Goal: Task Accomplishment & Management: Manage account settings

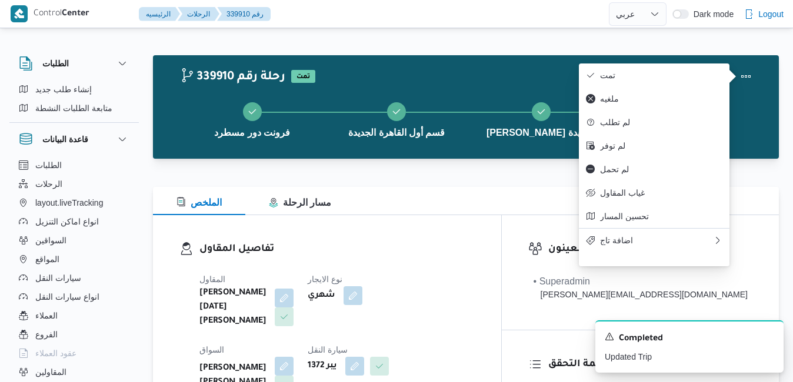
select select "ar"
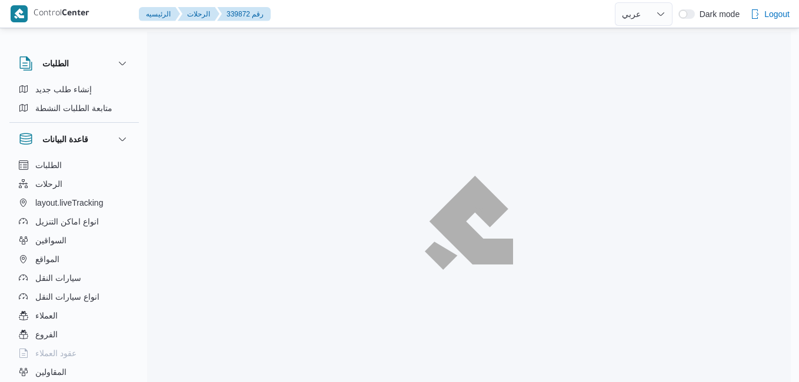
select select "ar"
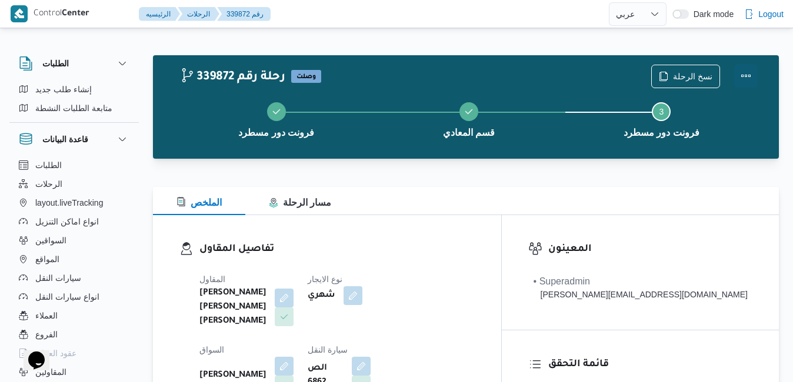
click at [744, 72] on button "Actions" at bounding box center [746, 76] width 24 height 24
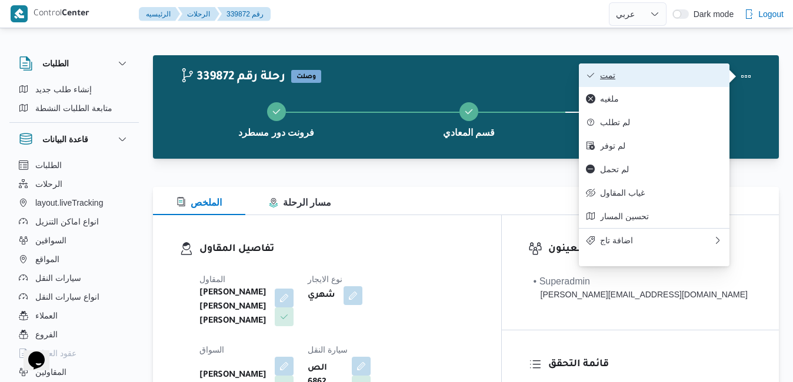
click at [700, 72] on span "تمت" at bounding box center [661, 75] width 122 height 9
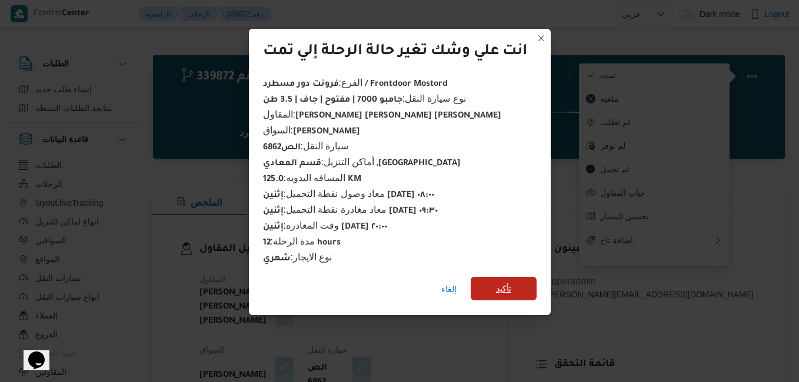
click at [501, 285] on span "تأكيد" at bounding box center [503, 289] width 15 height 14
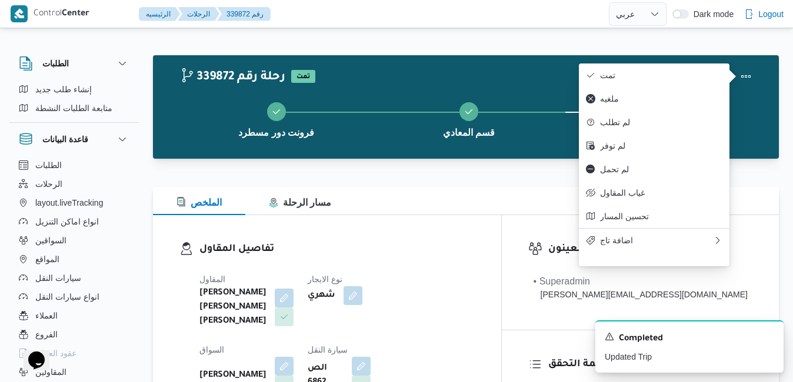
click at [390, 281] on dt "نوع الايجار" at bounding box center [349, 279] width 82 height 14
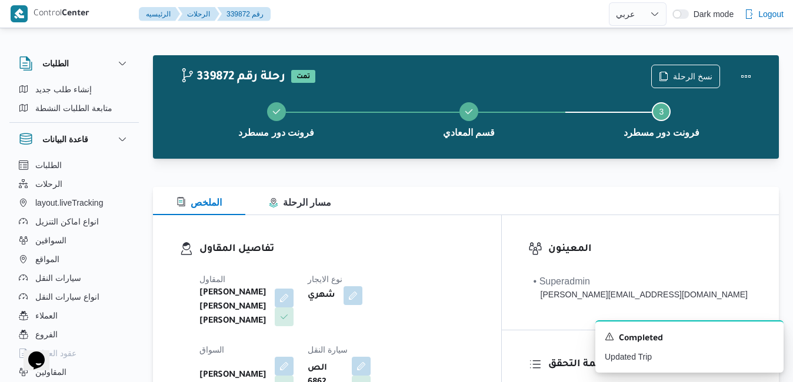
click at [444, 222] on div "تفاصيل المقاول المقاول شريف بدر عبد الحميد عبد المجيد بدر نوع الايجار شهري السو…" at bounding box center [327, 353] width 348 height 277
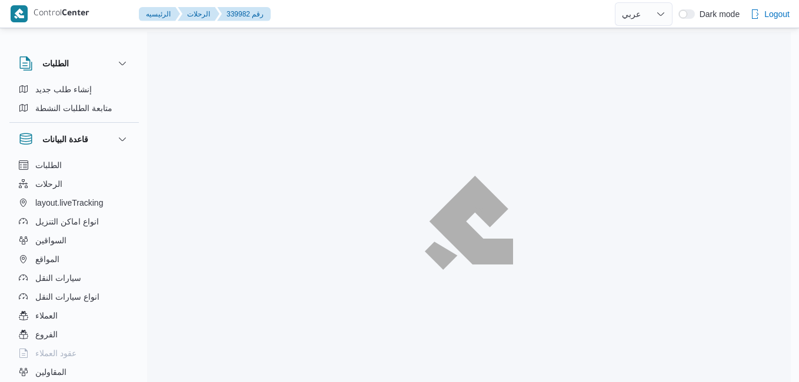
select select "ar"
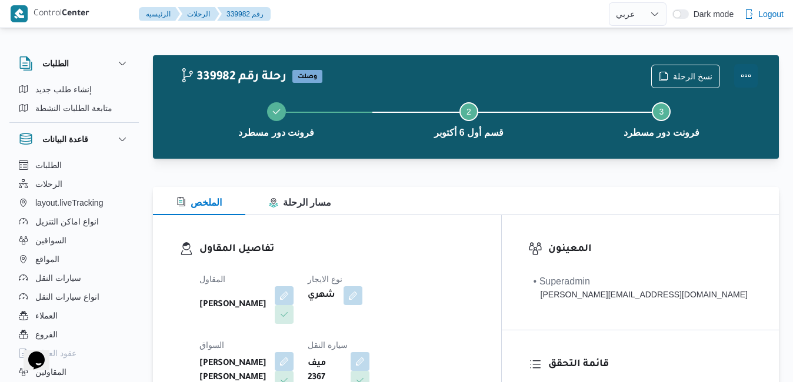
click at [735, 78] on button "Actions" at bounding box center [746, 76] width 24 height 24
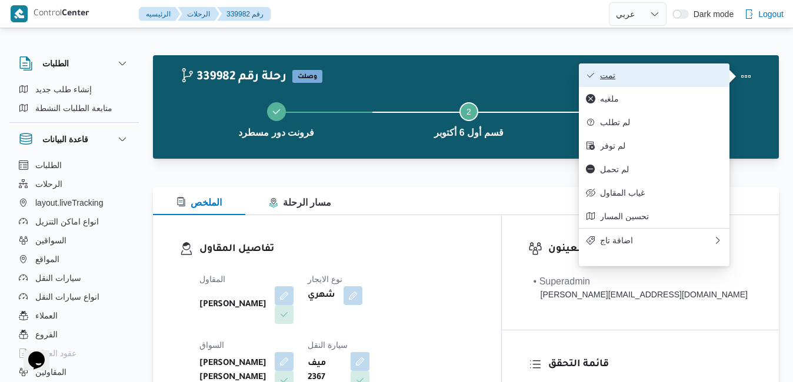
click at [685, 78] on span "تمت" at bounding box center [661, 75] width 122 height 9
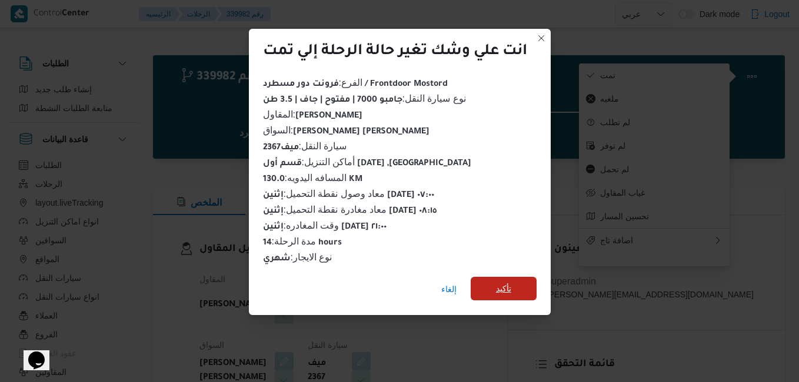
click at [518, 287] on span "تأكيد" at bounding box center [504, 289] width 66 height 24
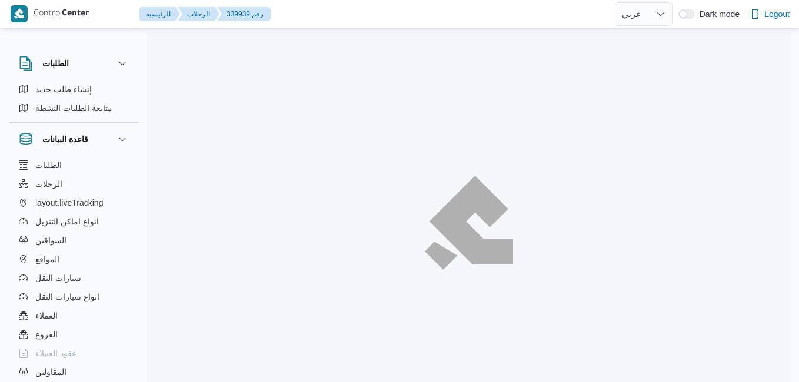
select select "ar"
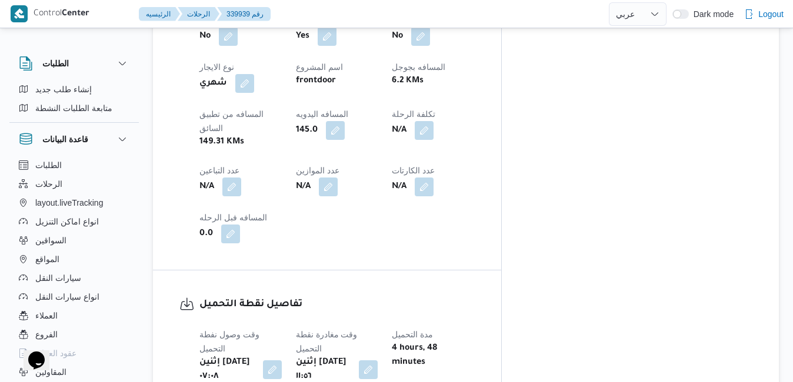
scroll to position [682, 0]
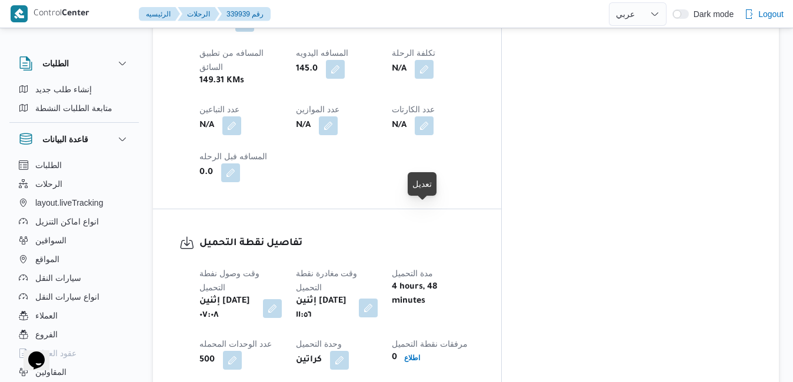
click at [378, 299] on button "button" at bounding box center [368, 308] width 19 height 19
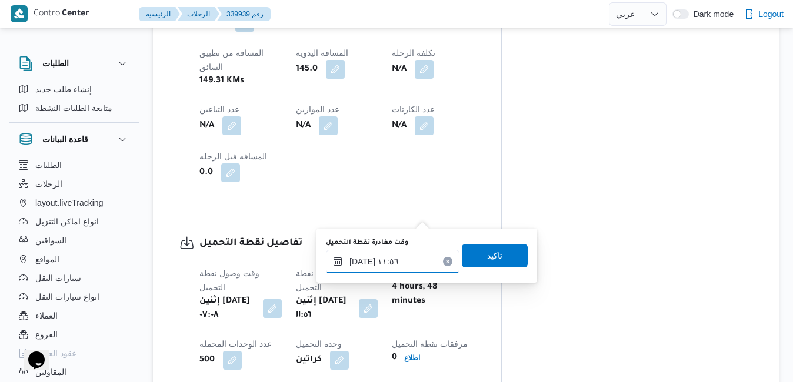
click at [382, 262] on input "٢٩/٠٩/٢٠٢٥ ١١:٥٦" at bounding box center [393, 262] width 134 height 24
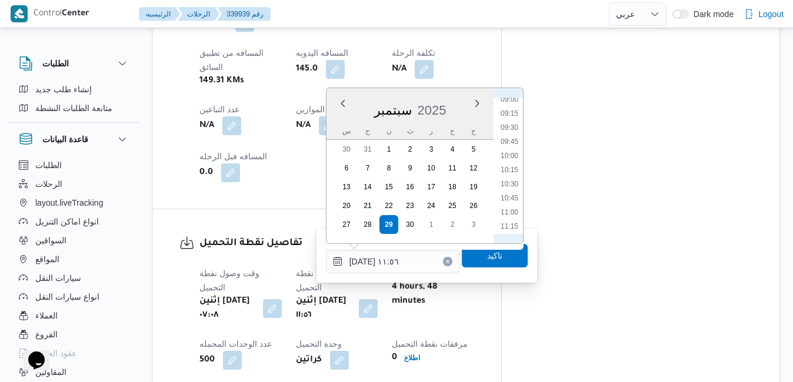
scroll to position [472, 0]
click at [511, 126] on li "08:45" at bounding box center [509, 125] width 27 height 12
type input "٢٩/٠٩/٢٠٢٥ ٠٨:٤٥"
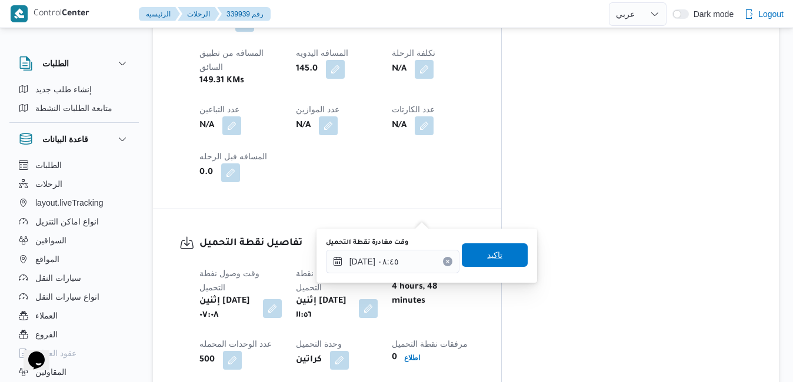
click at [487, 252] on span "تاكيد" at bounding box center [494, 255] width 15 height 14
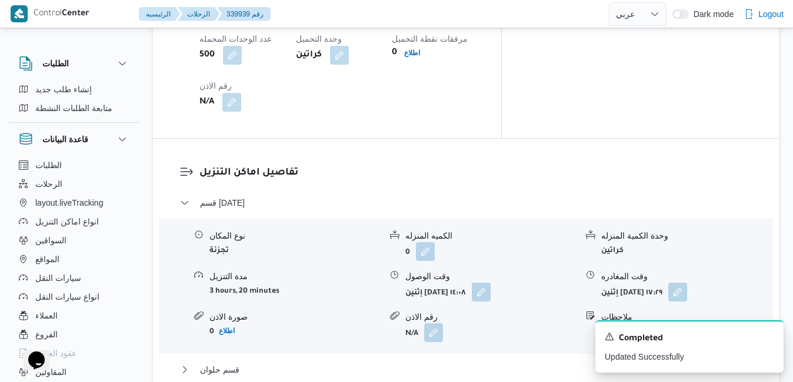
scroll to position [988, 0]
click at [491, 282] on button "button" at bounding box center [481, 291] width 19 height 19
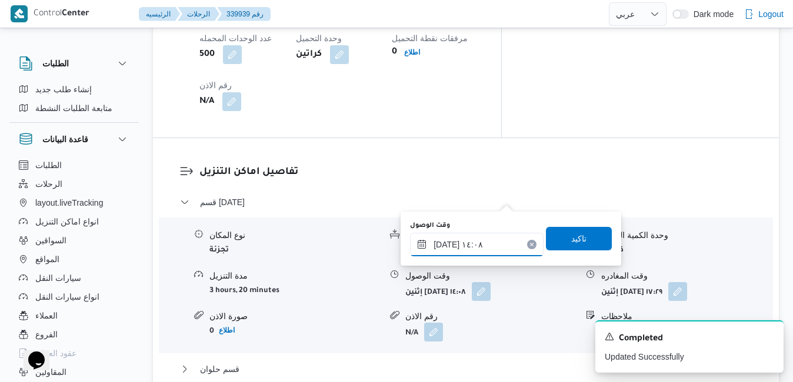
click at [464, 248] on input "٢٩/٠٩/٢٠٢٥ ١٤:٠٨" at bounding box center [477, 245] width 134 height 24
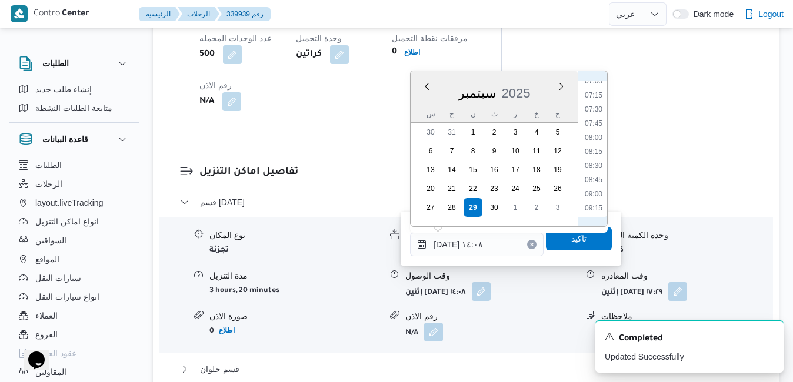
scroll to position [520, 0]
click at [594, 118] on li "09:45" at bounding box center [593, 117] width 27 height 12
type input "٢٩/٠٩/٢٠٢٥ ٠٩:٤٥"
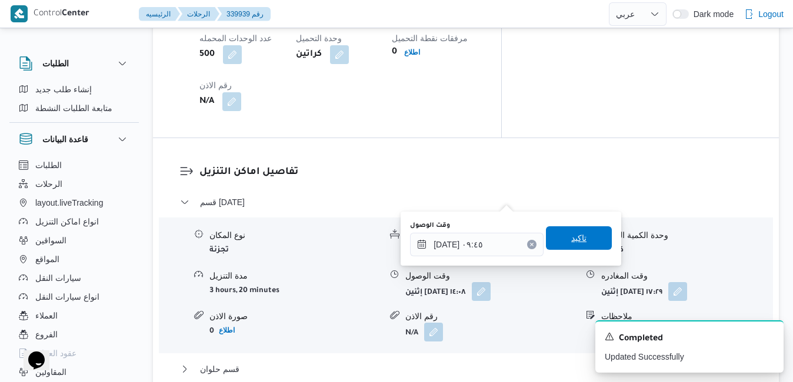
click at [571, 239] on span "تاكيد" at bounding box center [578, 238] width 15 height 14
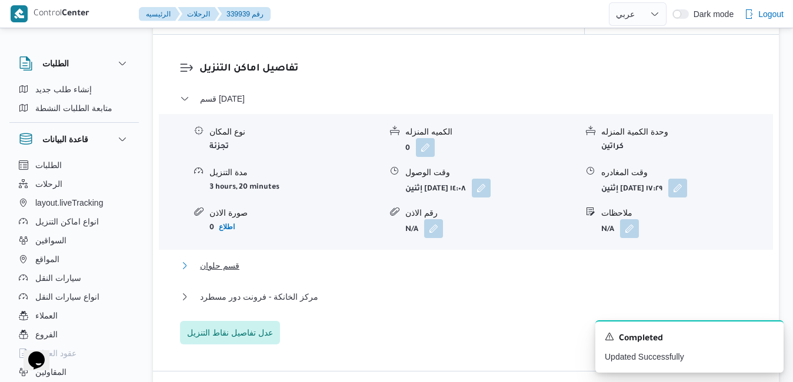
click at [496, 272] on button "قسم حلوان" at bounding box center [466, 266] width 572 height 14
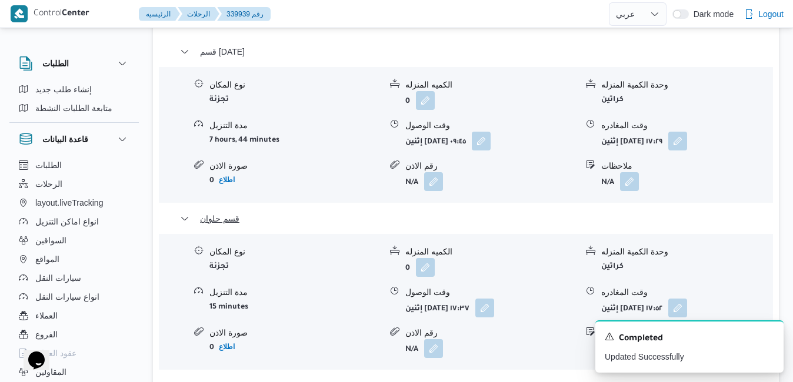
scroll to position [1200, 0]
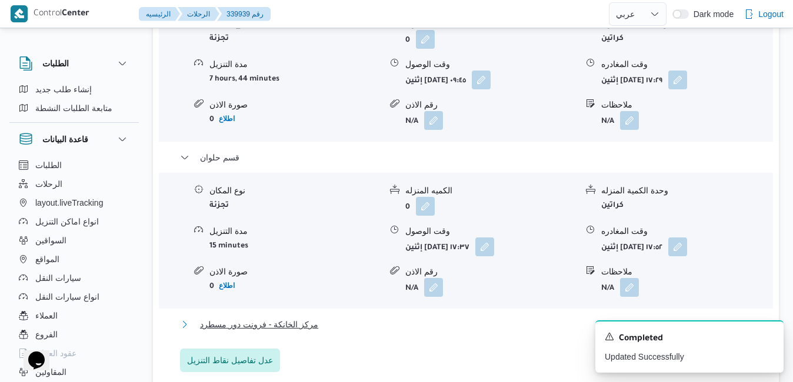
click at [509, 318] on button "مركز الخانكة - فرونت دور مسطرد" at bounding box center [466, 325] width 572 height 14
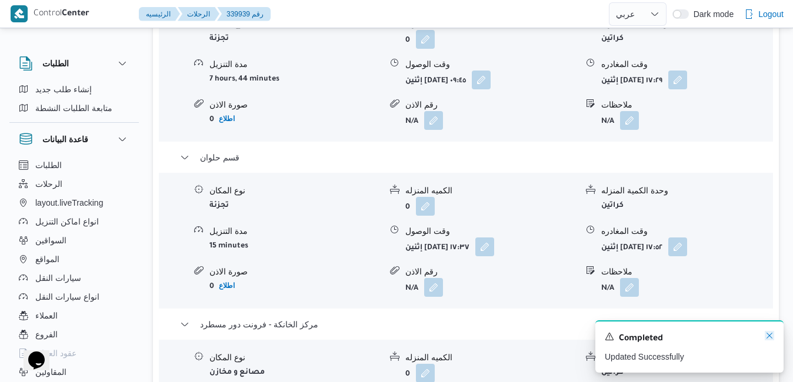
click at [770, 336] on icon "Dismiss toast" at bounding box center [769, 335] width 9 height 9
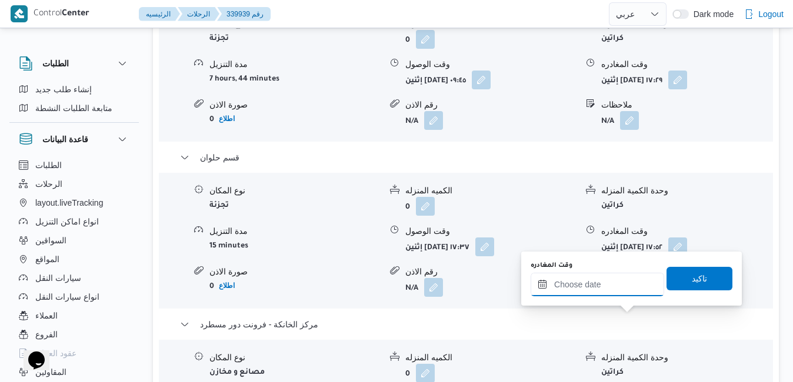
click at [600, 279] on input "وقت المغادره" at bounding box center [598, 285] width 134 height 24
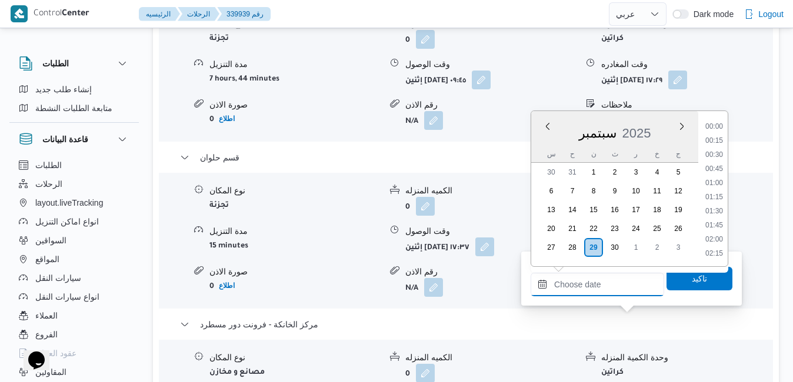
scroll to position [1114, 0]
click at [712, 199] on li "21:00" at bounding box center [714, 198] width 27 height 12
type input "٢٩/٠٩/٢٠٢٥ ٢١:٠٠"
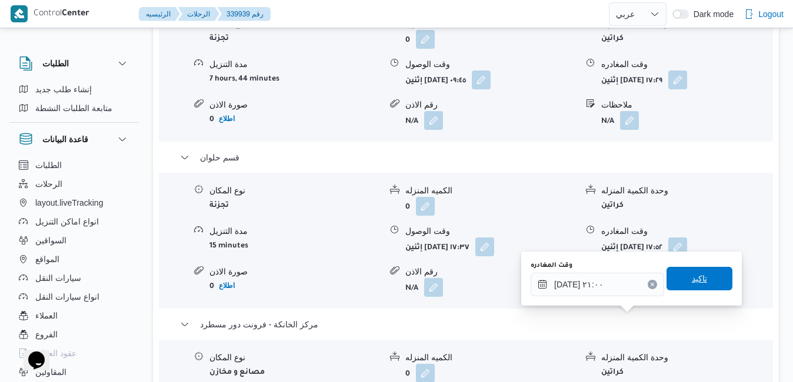
click at [692, 279] on span "تاكيد" at bounding box center [699, 279] width 15 height 14
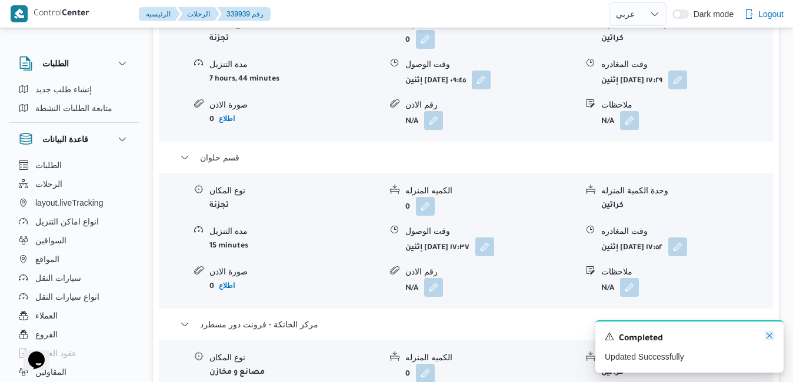
click at [772, 334] on icon "Dismiss toast" at bounding box center [769, 335] width 9 height 9
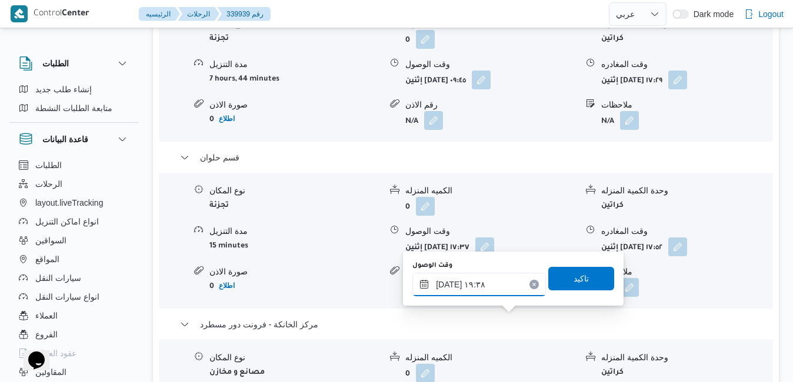
click at [485, 284] on input "٢٩/٠٩/٢٠٢٥ ١٩:٣٨" at bounding box center [479, 285] width 134 height 24
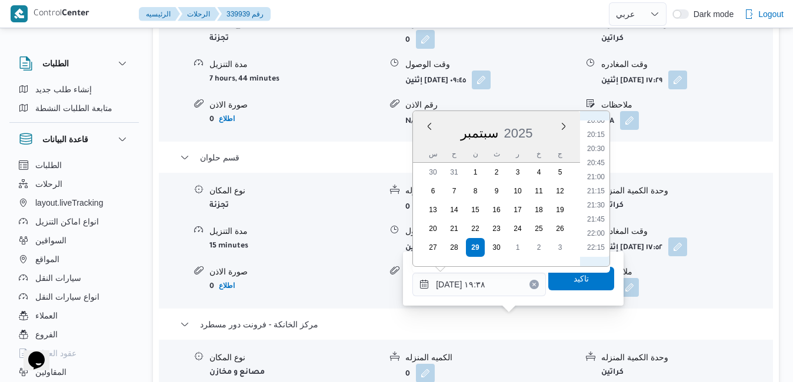
scroll to position [1149, 0]
click at [597, 149] on li "20:45" at bounding box center [595, 150] width 27 height 12
type input "٢٩/٠٩/٢٠٢٥ ٢٠:٤٥"
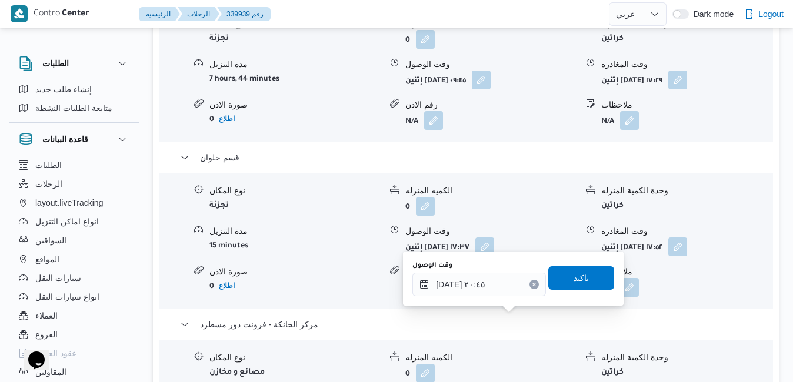
click at [579, 275] on span "تاكيد" at bounding box center [581, 278] width 15 height 14
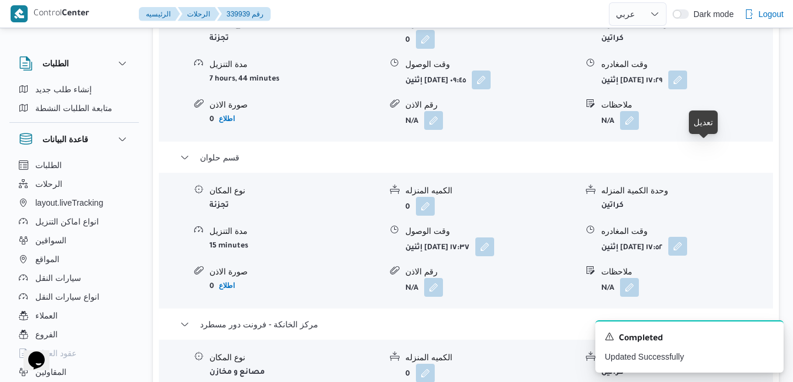
click at [687, 237] on button "button" at bounding box center [677, 246] width 19 height 19
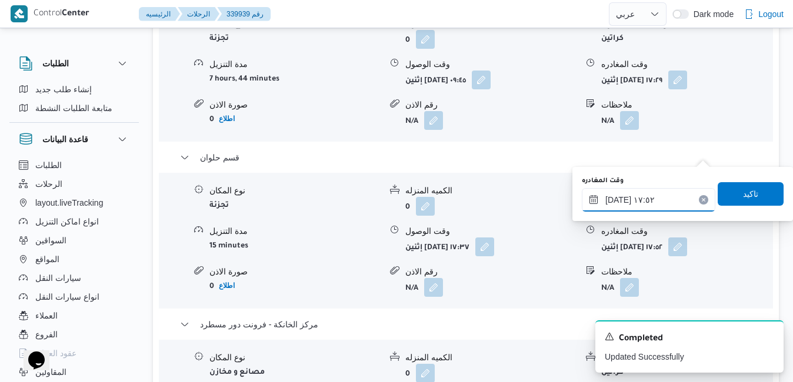
click at [646, 198] on input "٢٩/٠٩/٢٠٢٥ ١٧:٥٢" at bounding box center [649, 200] width 134 height 24
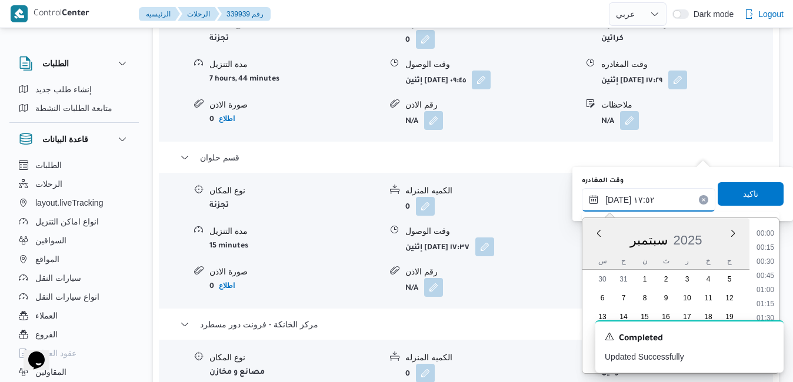
scroll to position [931, 0]
click at [768, 337] on icon "Dismiss toast" at bounding box center [769, 335] width 9 height 9
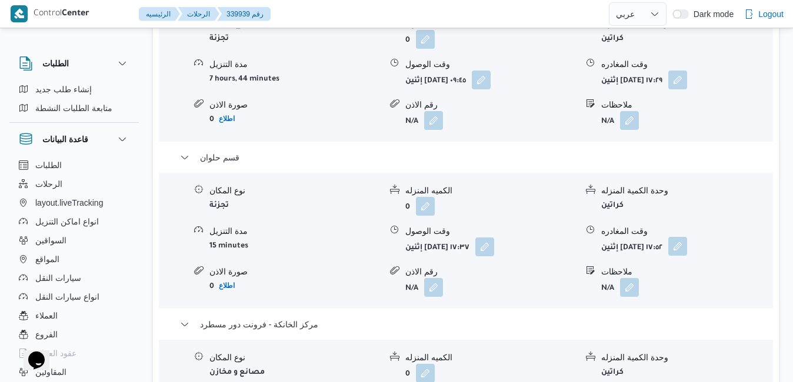
click at [687, 237] on button "button" at bounding box center [677, 246] width 19 height 19
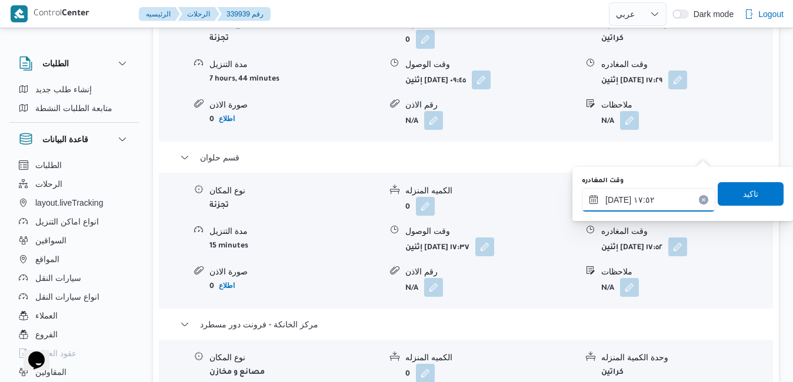
click at [668, 209] on input "٢٩/٠٩/٢٠٢٥ ١٧:٥٢" at bounding box center [649, 200] width 134 height 24
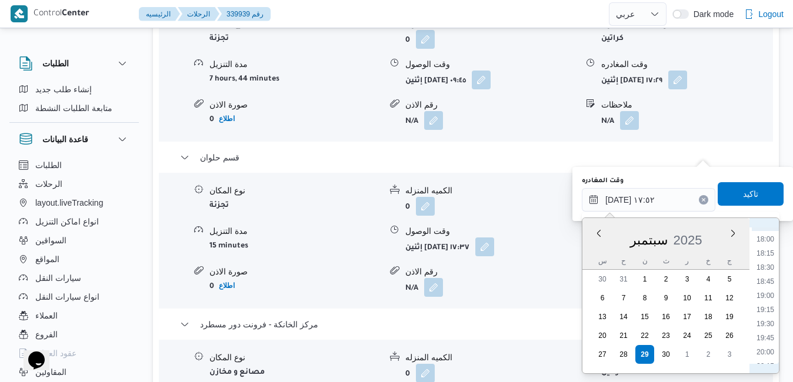
scroll to position [1050, 0]
click at [775, 299] on li "19:45" at bounding box center [765, 299] width 27 height 12
type input "٢٩/٠٩/٢٠٢٥ ١٩:٤٥"
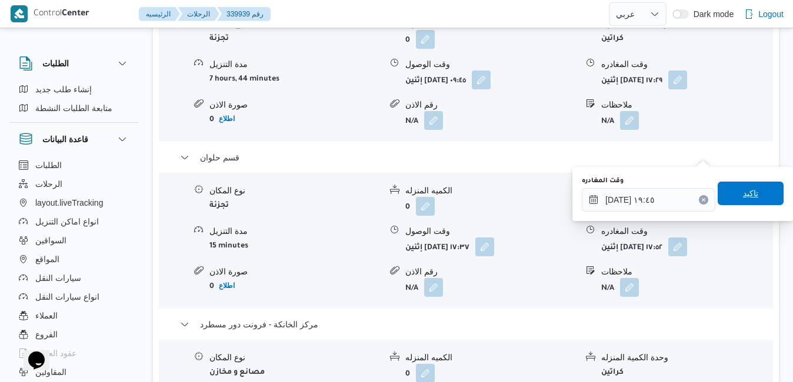
click at [747, 197] on span "تاكيد" at bounding box center [750, 193] width 15 height 14
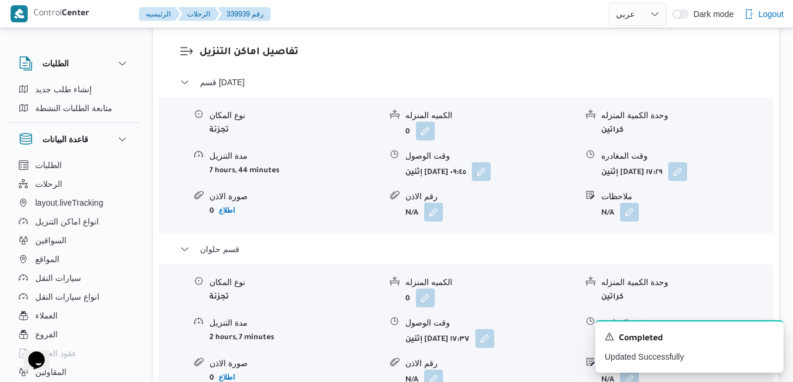
scroll to position [1106, 0]
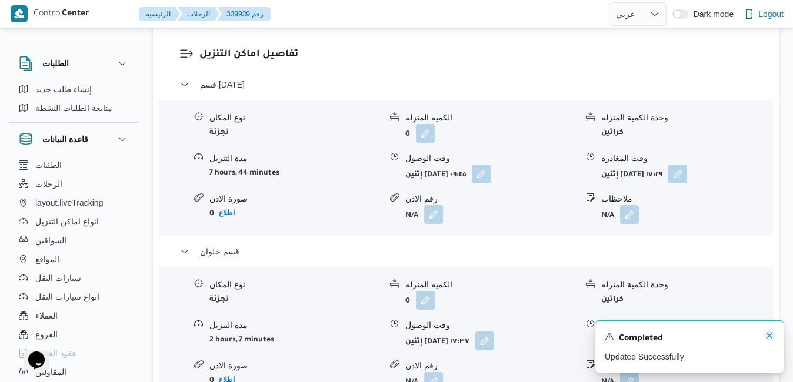
click at [769, 334] on icon "Dismiss toast" at bounding box center [769, 335] width 9 height 9
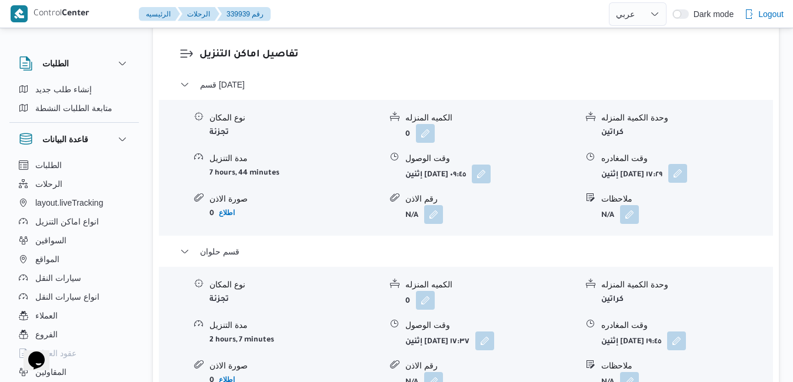
click at [687, 164] on button "button" at bounding box center [677, 173] width 19 height 19
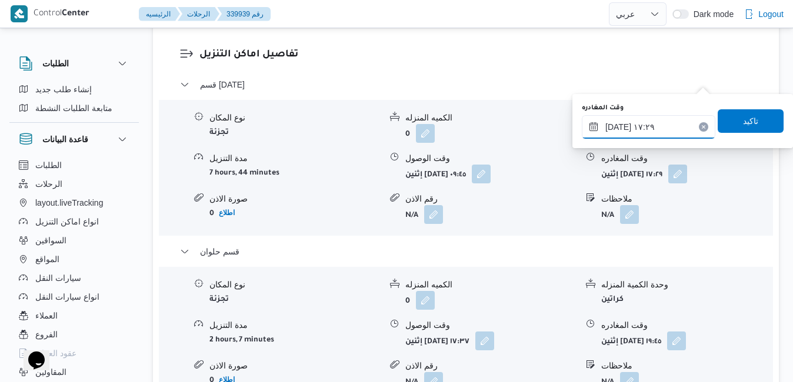
click at [650, 124] on input "٢٩/٠٩/٢٠٢٥ ١٧:٢٩" at bounding box center [649, 127] width 134 height 24
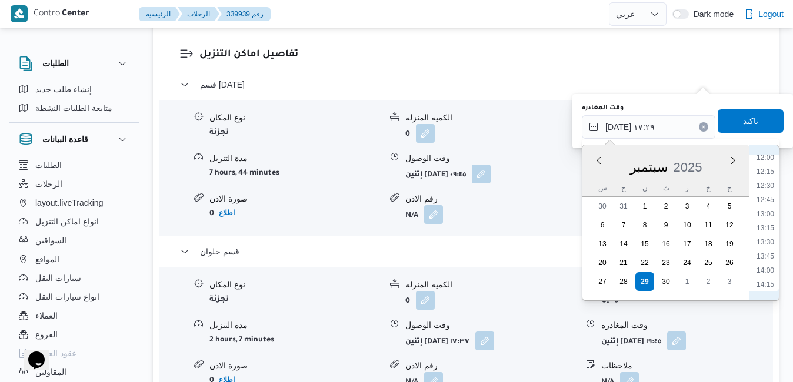
scroll to position [664, 0]
click at [770, 256] on li "13:30" at bounding box center [765, 260] width 27 height 12
type input "٢٩/٠٩/٢٠٢٥ ١٣:٣٠"
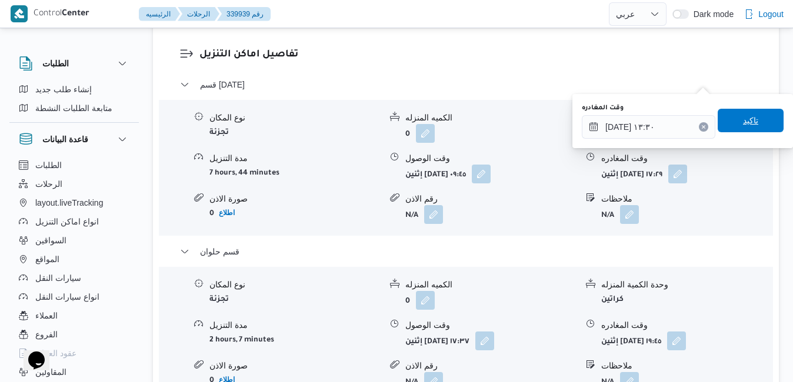
click at [750, 123] on span "تاكيد" at bounding box center [751, 121] width 66 height 24
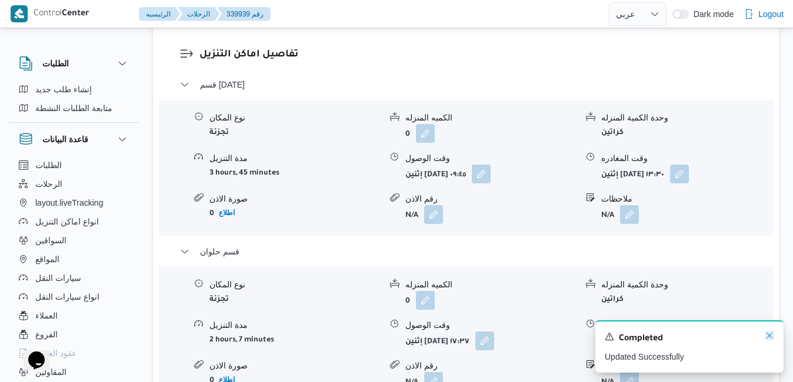
click at [769, 337] on icon "Dismiss toast" at bounding box center [770, 336] width 6 height 6
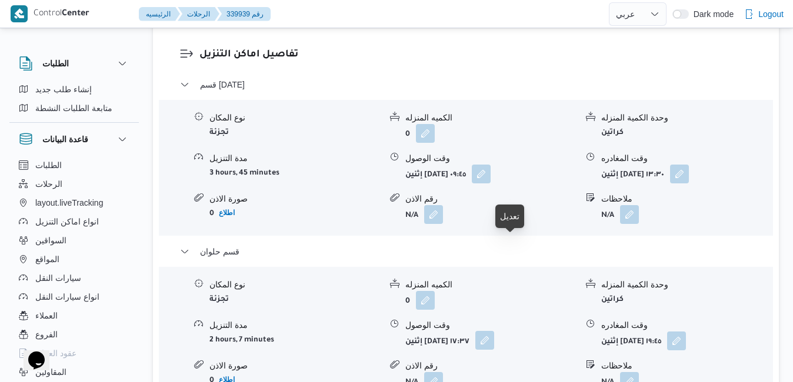
click at [494, 331] on button "button" at bounding box center [484, 340] width 19 height 19
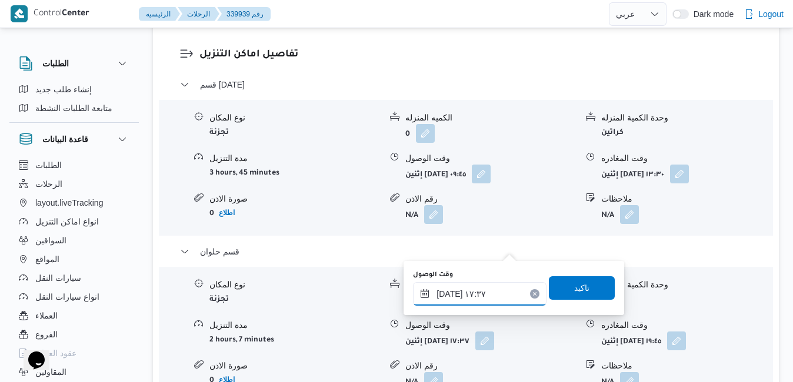
click at [485, 297] on input "٢٩/٠٩/٢٠٢٥ ١٧:٣٧" at bounding box center [480, 294] width 134 height 24
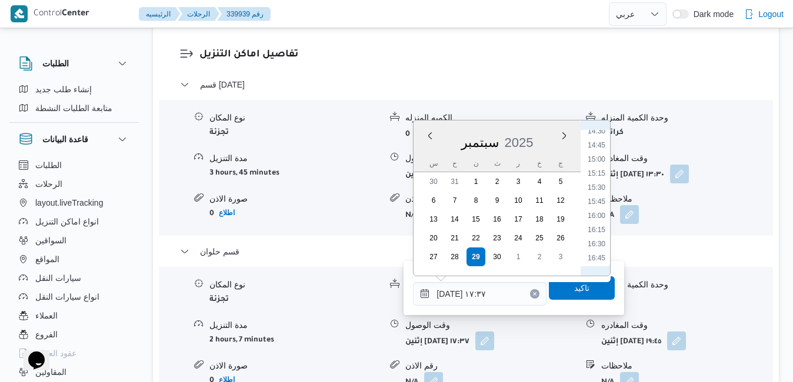
scroll to position [797, 0]
click at [602, 146] on li "14:15" at bounding box center [596, 144] width 27 height 12
type input "٢٩/٠٩/٢٠٢٥ ١٤:١٥"
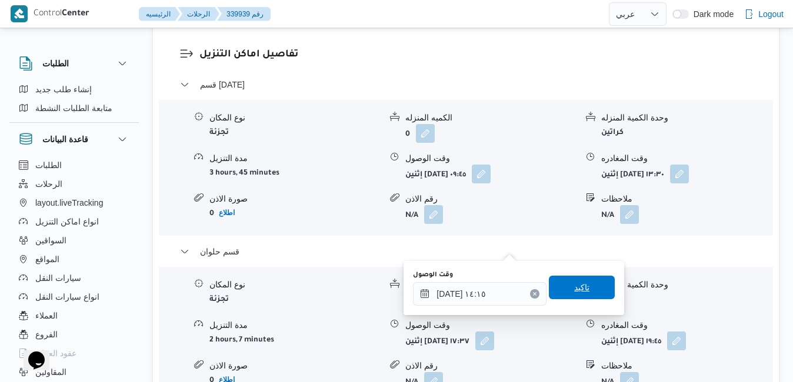
click at [582, 282] on span "تاكيد" at bounding box center [582, 288] width 66 height 24
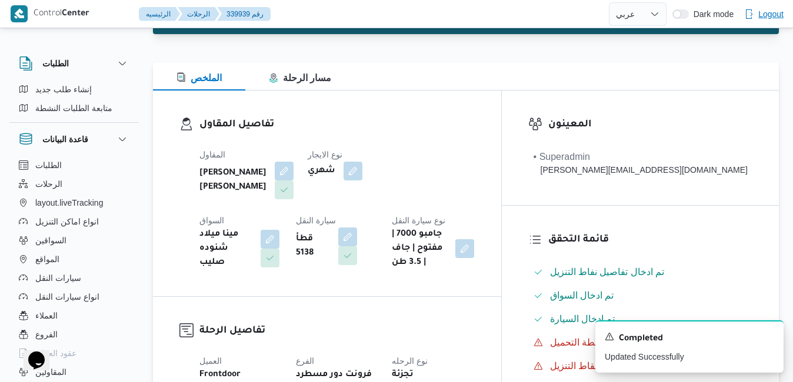
scroll to position [0, 0]
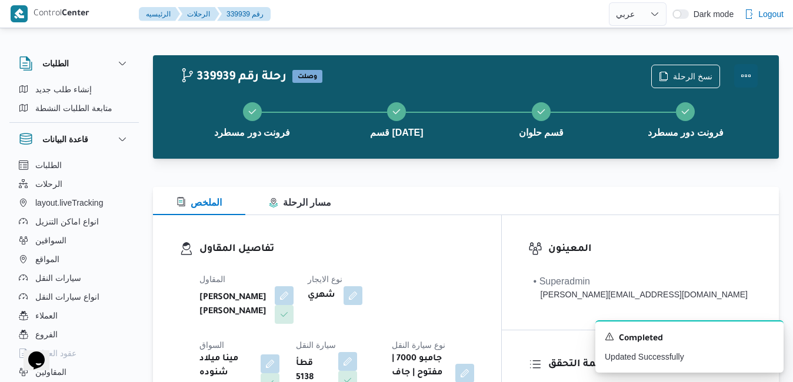
click at [743, 78] on button "Actions" at bounding box center [746, 76] width 24 height 24
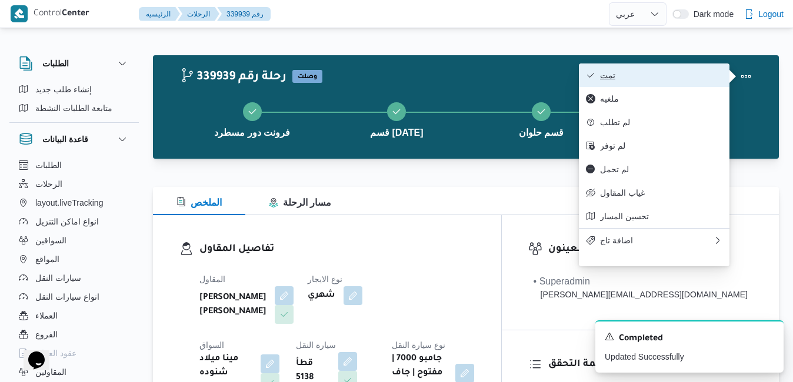
click at [688, 77] on span "تمت" at bounding box center [661, 75] width 122 height 9
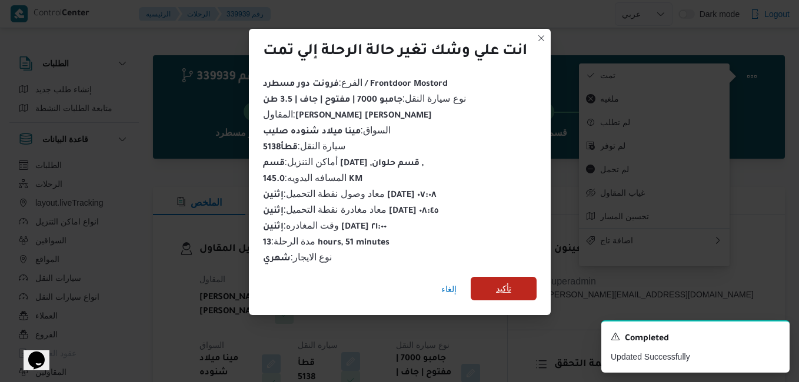
click at [504, 282] on span "تأكيد" at bounding box center [503, 289] width 15 height 14
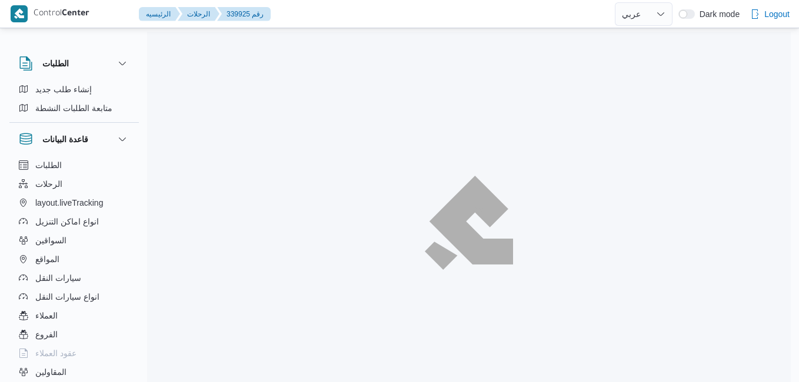
select select "ar"
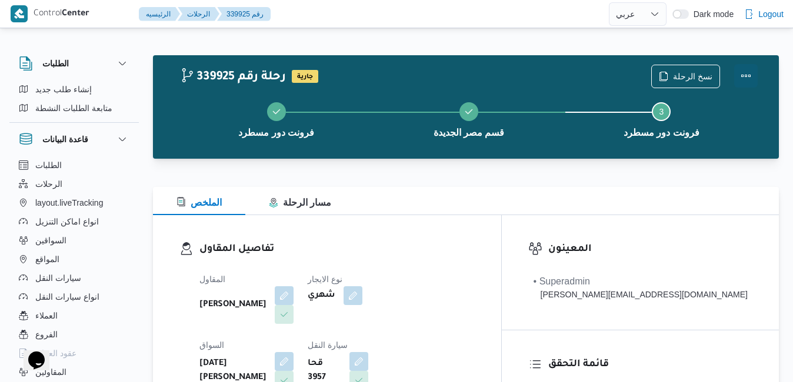
click at [747, 80] on button "Actions" at bounding box center [746, 76] width 24 height 24
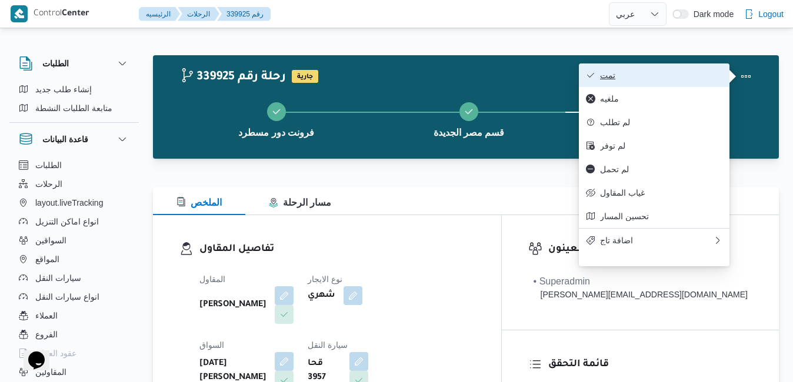
click at [688, 79] on span "تمت" at bounding box center [661, 75] width 122 height 9
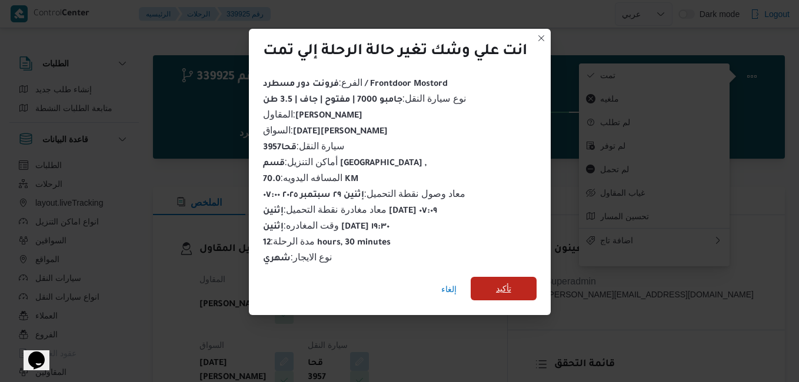
click at [513, 285] on span "تأكيد" at bounding box center [504, 289] width 66 height 24
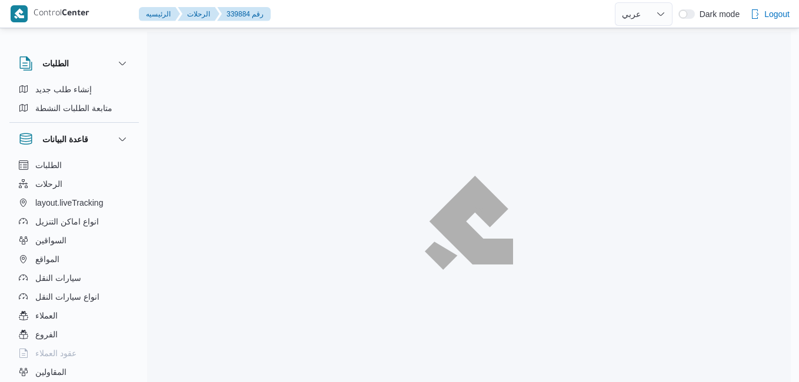
select select "ar"
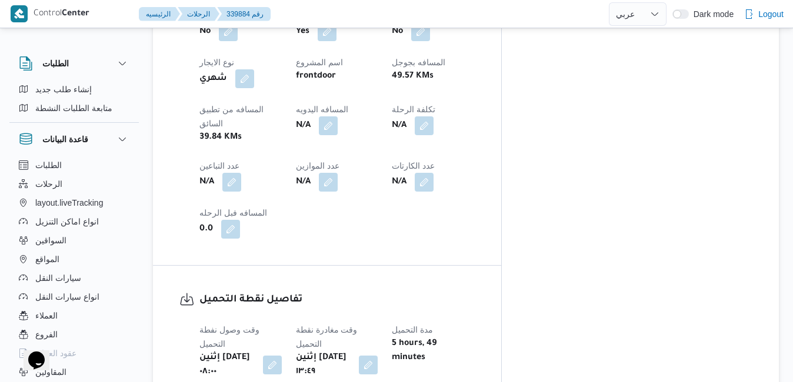
scroll to position [706, 0]
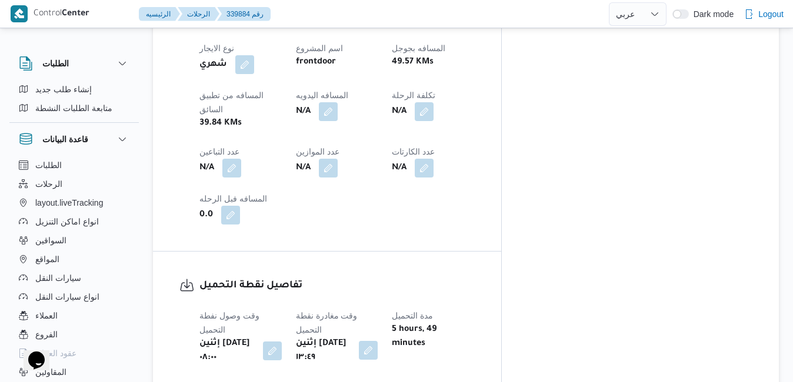
click at [378, 341] on button "button" at bounding box center [368, 350] width 19 height 19
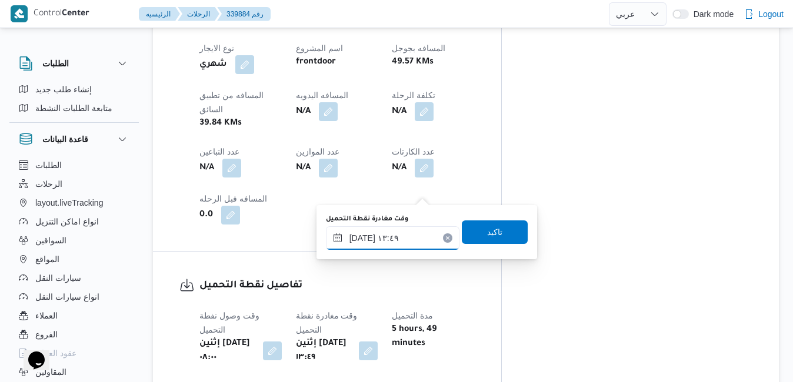
click at [383, 237] on input "[DATE] ١٣:٤٩" at bounding box center [393, 239] width 134 height 24
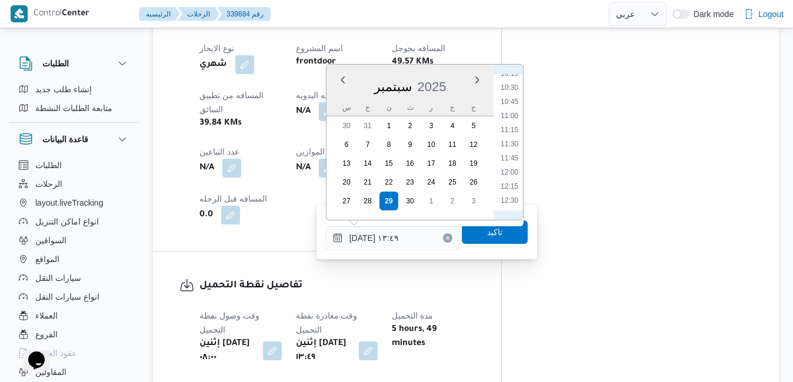
scroll to position [466, 0]
click at [509, 123] on li "09:00" at bounding box center [509, 122] width 27 height 12
type input "[DATE] ٠٩:٠٠"
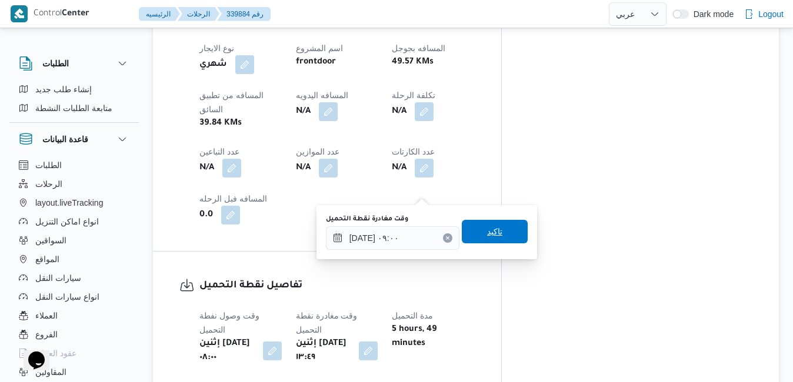
click at [487, 236] on span "تاكيد" at bounding box center [494, 232] width 15 height 14
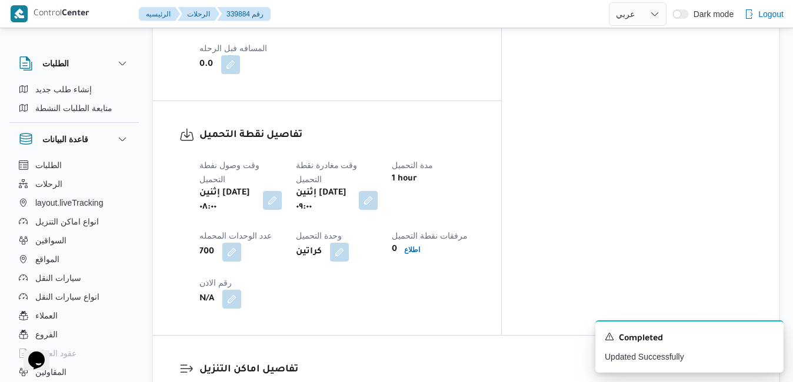
scroll to position [965, 0]
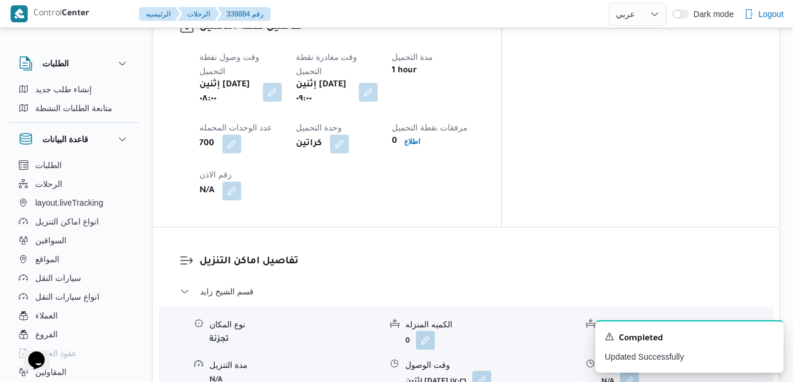
click at [491, 371] on button "button" at bounding box center [481, 380] width 19 height 19
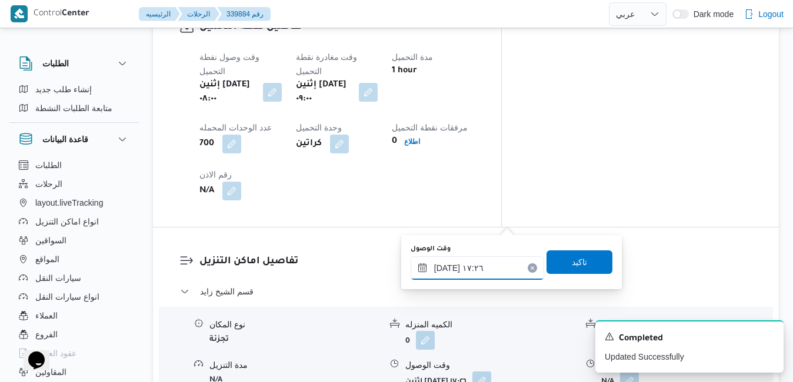
click at [445, 269] on input "[DATE] ١٧:٢٦" at bounding box center [478, 269] width 134 height 24
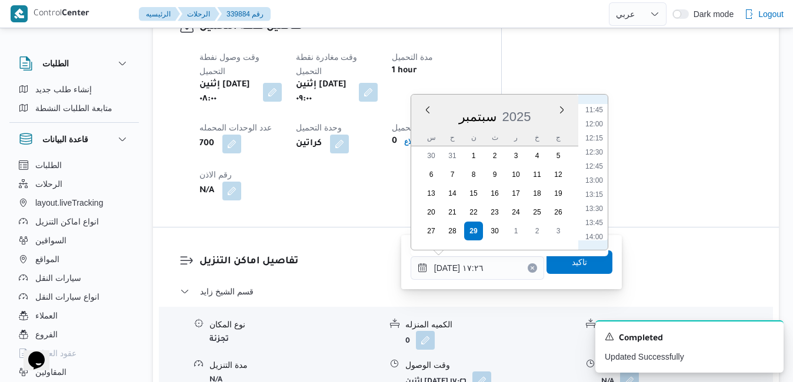
scroll to position [544, 0]
click at [599, 131] on li "10:00" at bounding box center [594, 131] width 27 height 12
type input "[DATE] ١٠:٠٠"
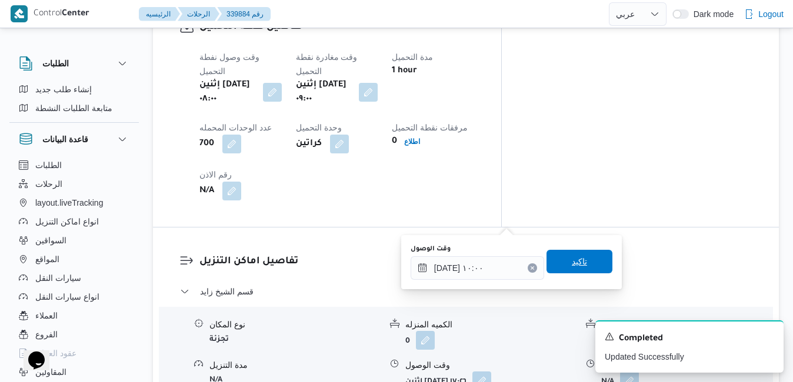
click at [558, 261] on span "تاكيد" at bounding box center [580, 262] width 66 height 24
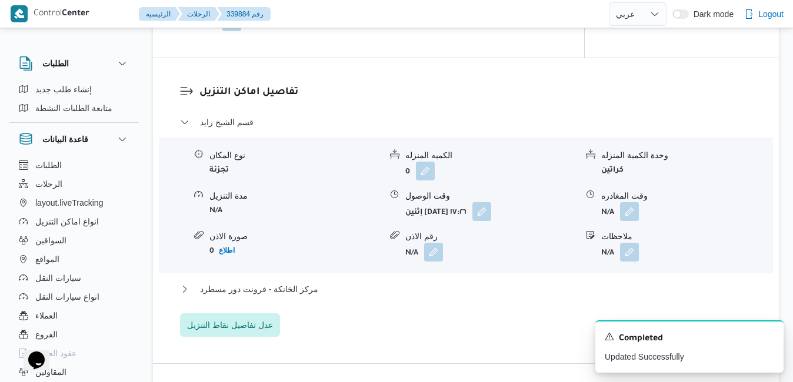
click at [593, 92] on div "تفاصيل اماكن التنزيل قسم الشيخ زايد نوع المكان تجزئة الكميه المنزله 0 وحدة الكم…" at bounding box center [466, 210] width 626 height 305
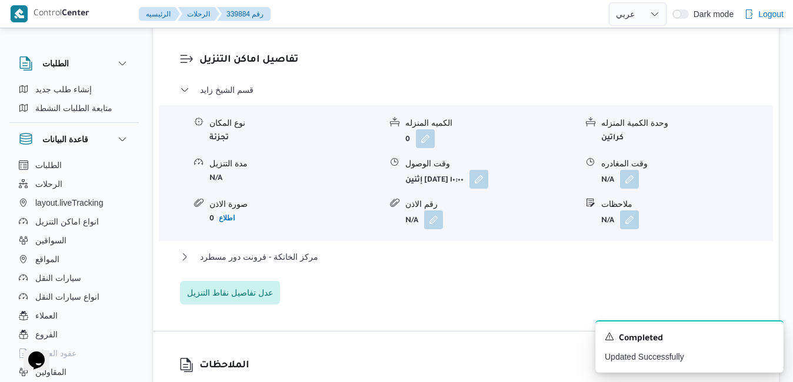
scroll to position [1200, 0]
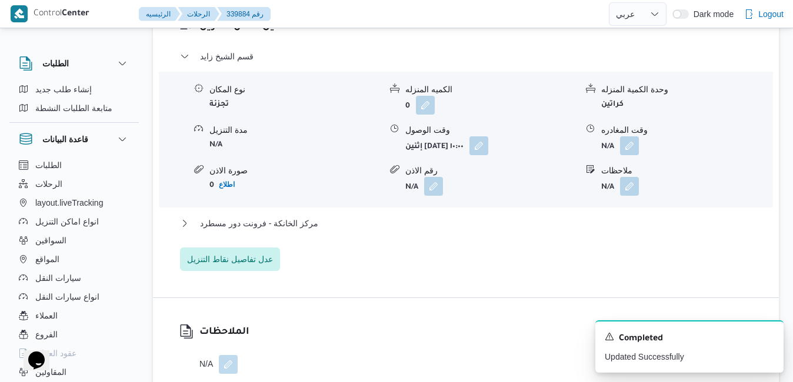
click at [564, 217] on div "مركز الخانكة - فرونت دور مسطرد" at bounding box center [466, 228] width 572 height 22
click at [568, 217] on button "مركز الخانكة - فرونت دور مسطرد" at bounding box center [466, 224] width 572 height 14
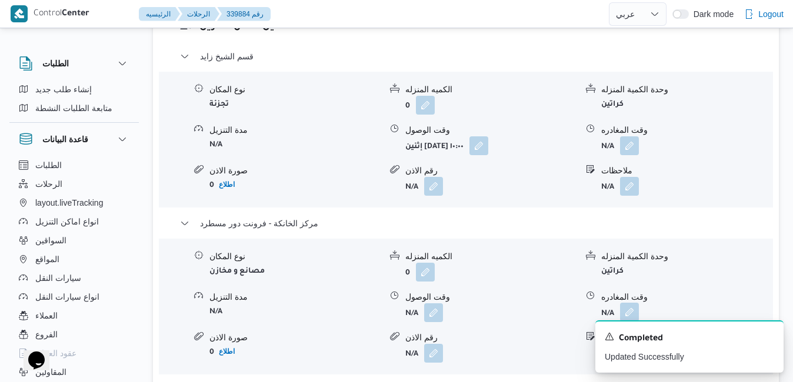
click at [625, 303] on button "button" at bounding box center [629, 312] width 19 height 19
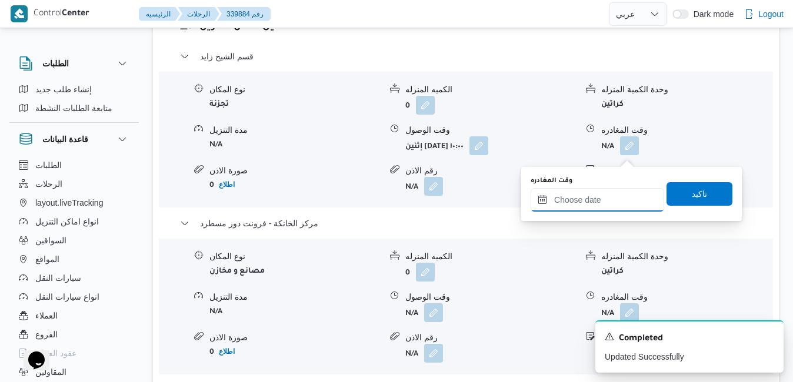
click at [570, 197] on input "وقت المغادره" at bounding box center [598, 200] width 134 height 24
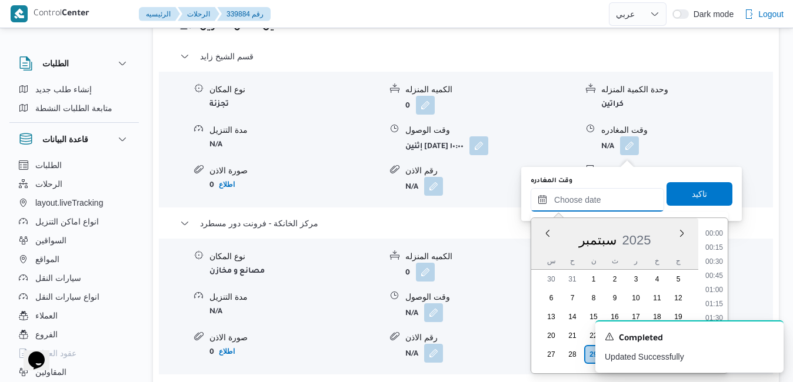
scroll to position [1114, 0]
click at [714, 249] on li "20:00" at bounding box center [714, 249] width 27 height 12
type input "٢٩/٠٩/٢٠٢٥ ٢٠:٠٠"
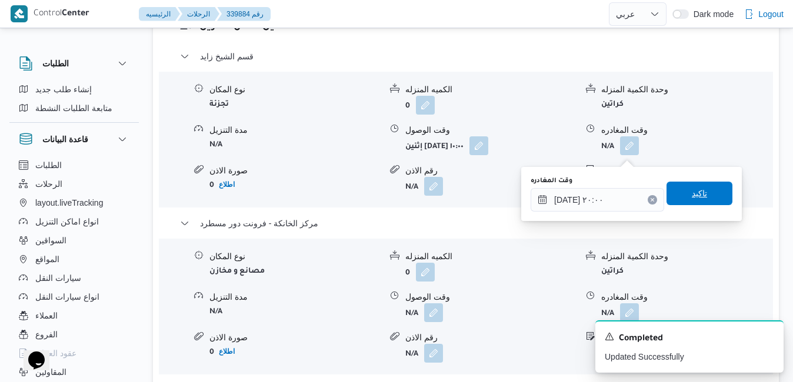
click at [704, 199] on span "تاكيد" at bounding box center [700, 194] width 66 height 24
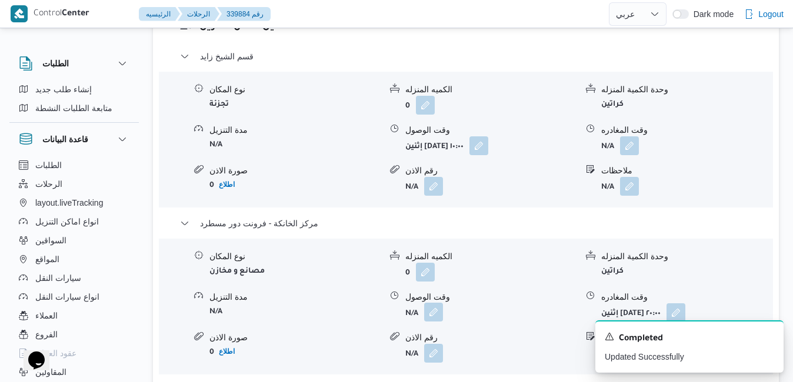
click at [433, 303] on button "button" at bounding box center [433, 312] width 19 height 19
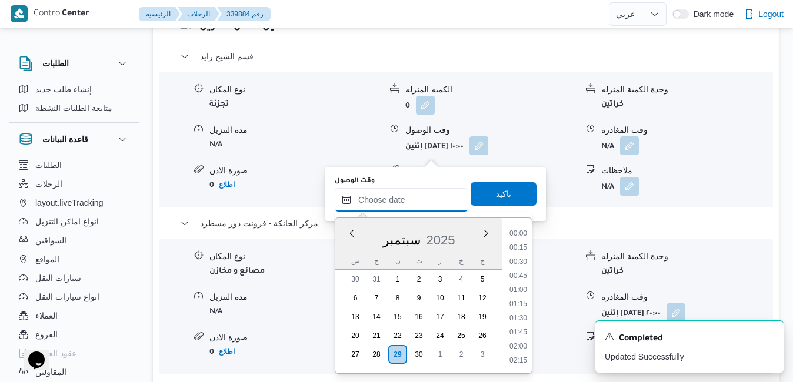
click at [419, 191] on input "وقت الوصول" at bounding box center [402, 200] width 134 height 24
click at [517, 236] on li "19:45" at bounding box center [518, 235] width 27 height 12
type input "٢٩/٠٩/٢٠٢٥ ١٩:٤٥"
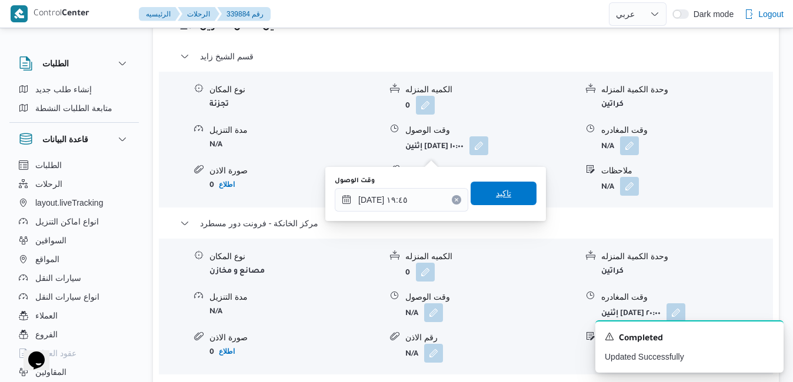
click at [504, 201] on span "تاكيد" at bounding box center [504, 194] width 66 height 24
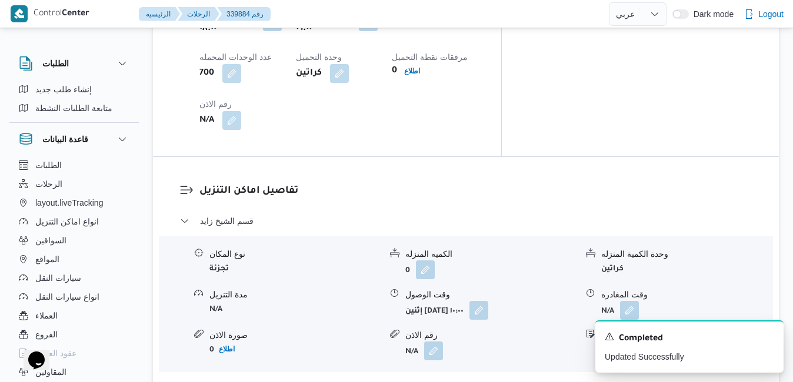
scroll to position [1059, 0]
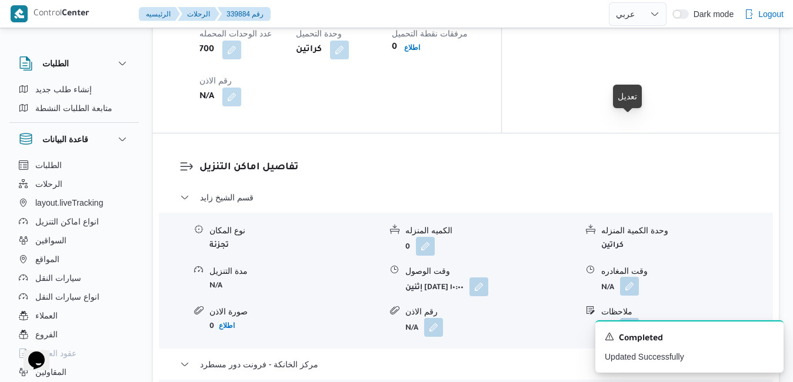
drag, startPoint x: 633, startPoint y: 124, endPoint x: 631, endPoint y: 131, distance: 7.3
click at [634, 277] on button "button" at bounding box center [629, 286] width 19 height 19
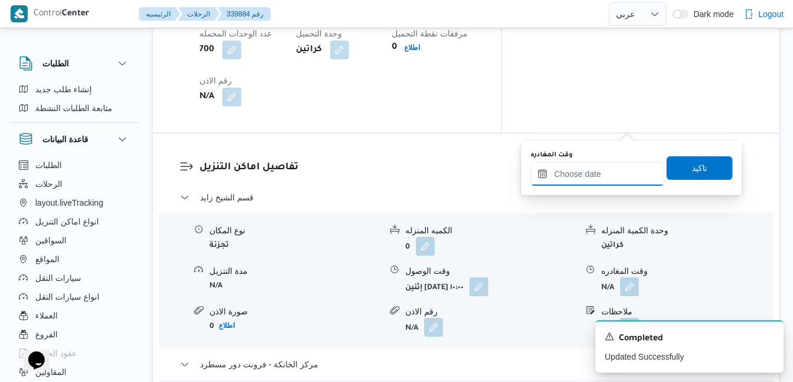
click at [574, 178] on input "وقت المغادره" at bounding box center [598, 174] width 134 height 24
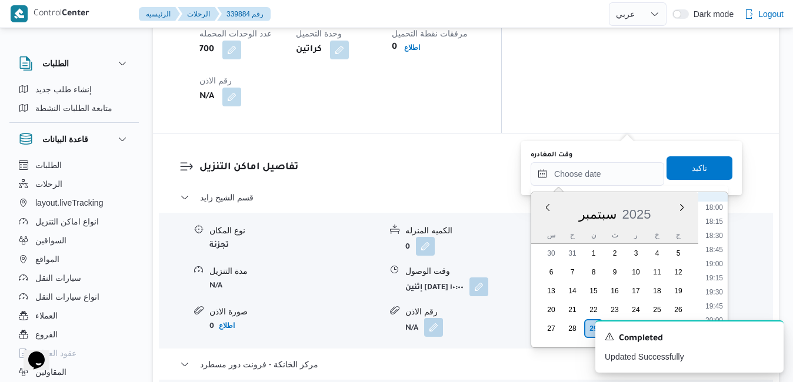
scroll to position [995, 0]
click at [712, 268] on li "18:45" at bounding box center [714, 272] width 27 height 12
type input "٢٩/٠٩/٢٠٢٥ ١٨:٤٥"
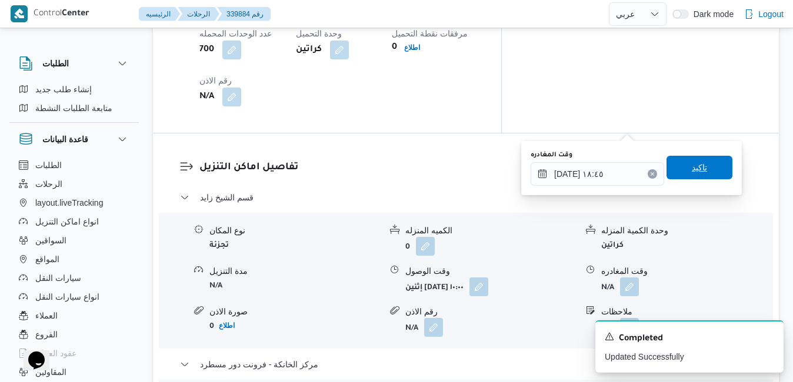
click at [692, 166] on span "تاكيد" at bounding box center [699, 168] width 15 height 14
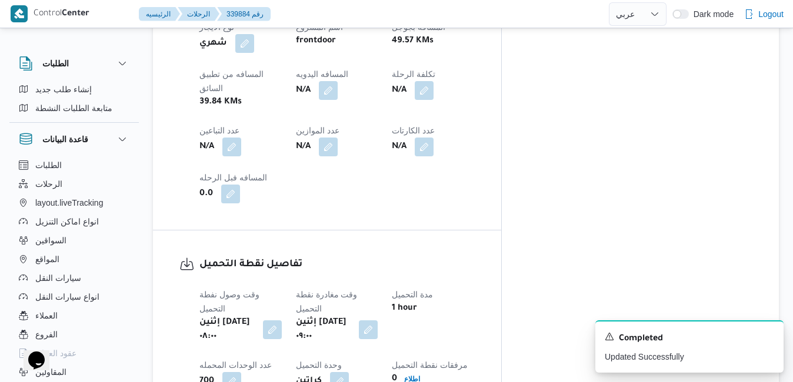
scroll to position [0, 0]
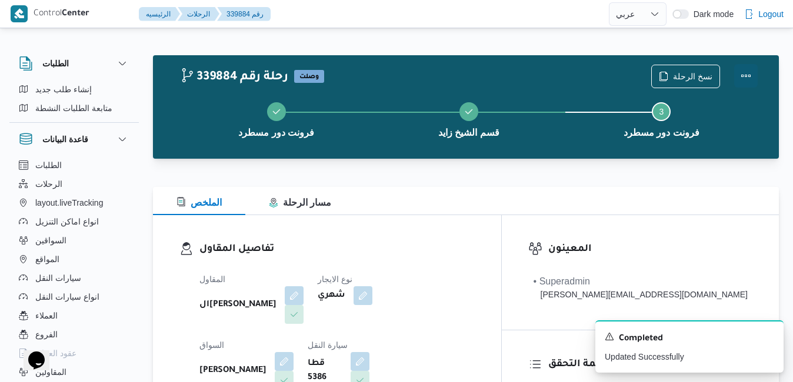
click at [748, 77] on button "Actions" at bounding box center [746, 76] width 24 height 24
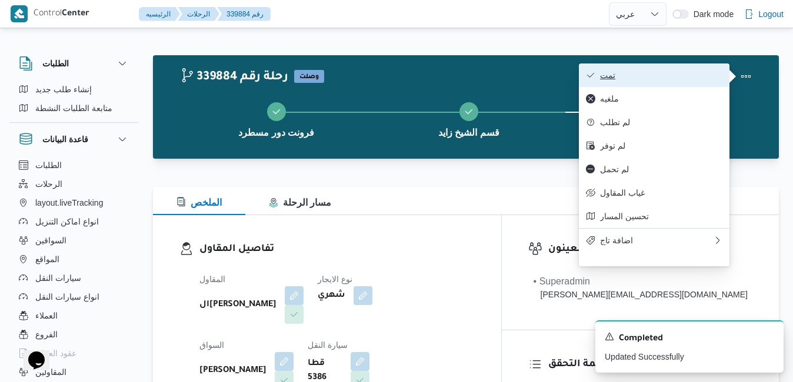
click at [693, 76] on span "تمت" at bounding box center [661, 75] width 122 height 9
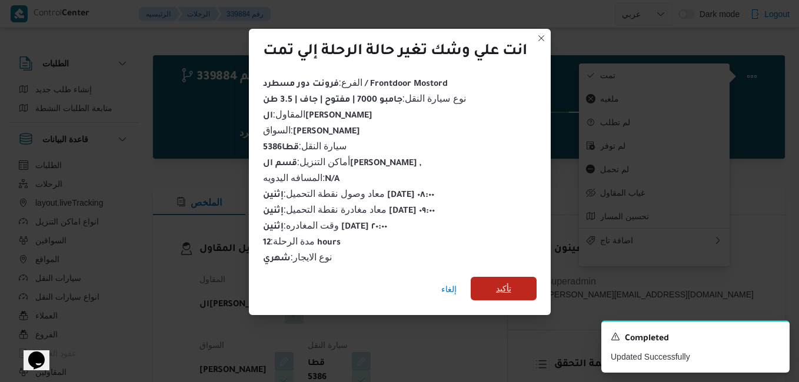
click at [514, 285] on span "تأكيد" at bounding box center [504, 289] width 66 height 24
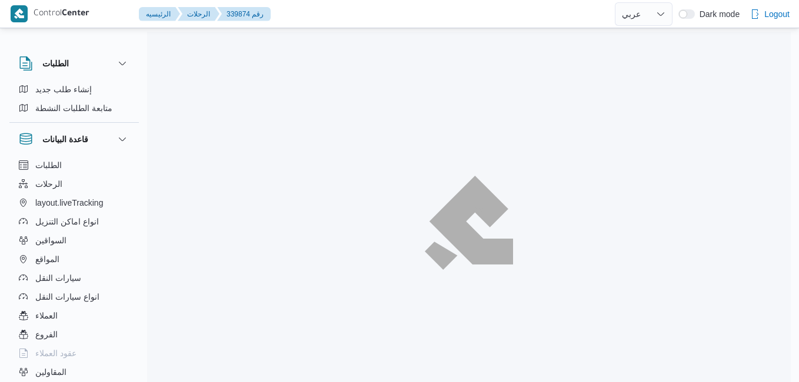
select select "ar"
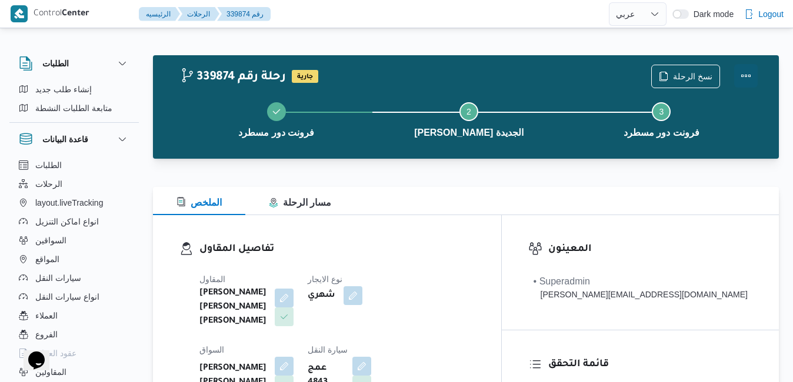
click at [745, 71] on button "Actions" at bounding box center [746, 76] width 24 height 24
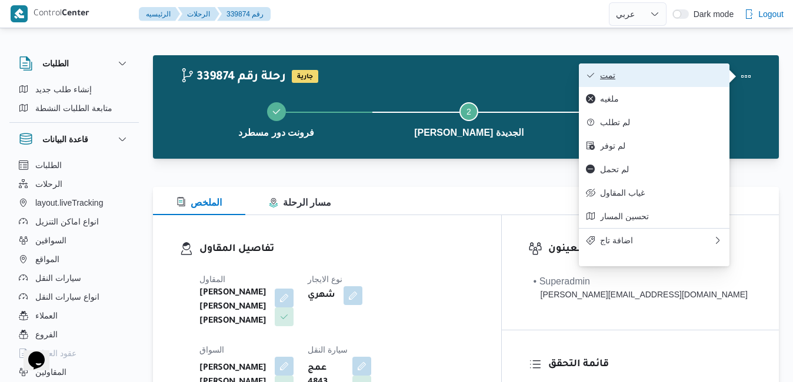
click at [695, 72] on span "تمت" at bounding box center [661, 75] width 122 height 9
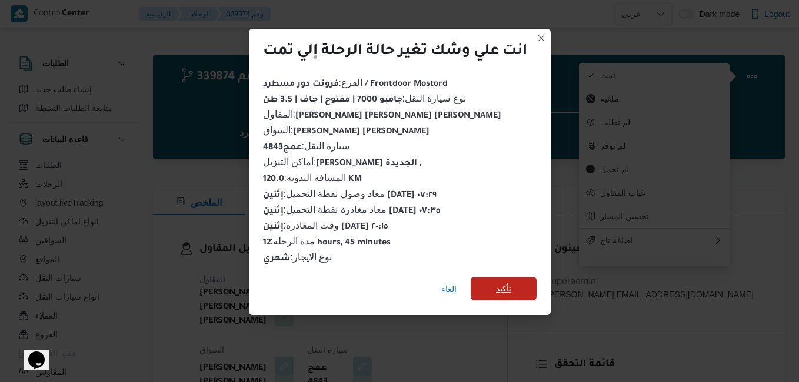
click at [507, 284] on span "تأكيد" at bounding box center [503, 289] width 15 height 14
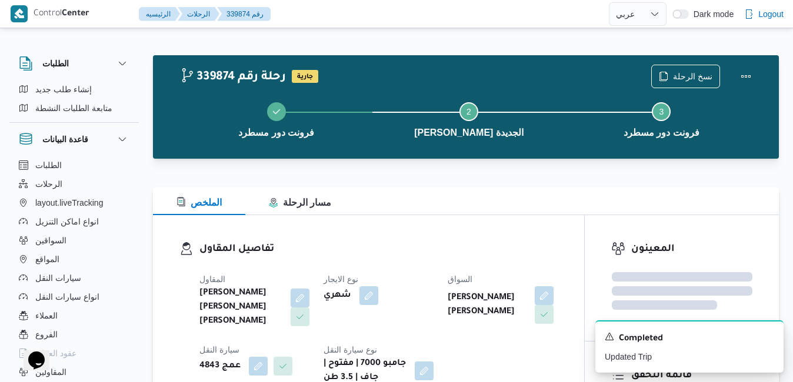
click at [414, 298] on div "شهري" at bounding box center [378, 295] width 112 height 21
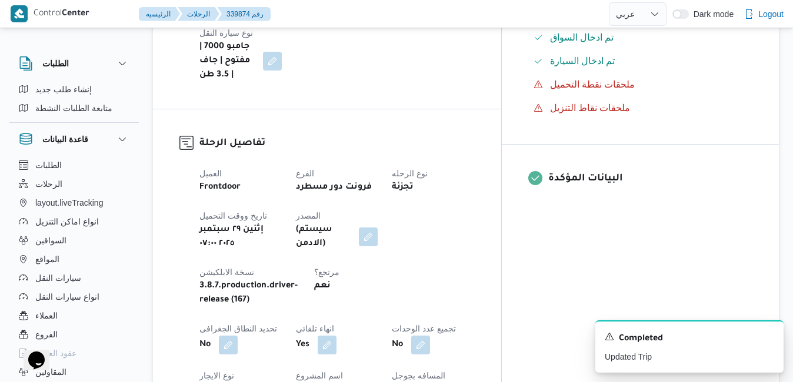
scroll to position [400, 0]
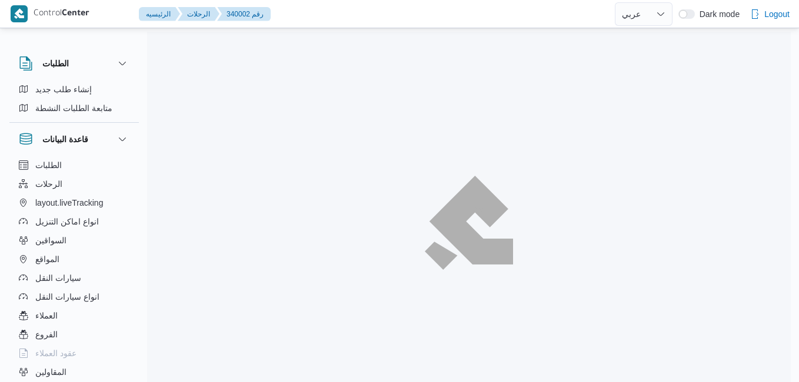
select select "ar"
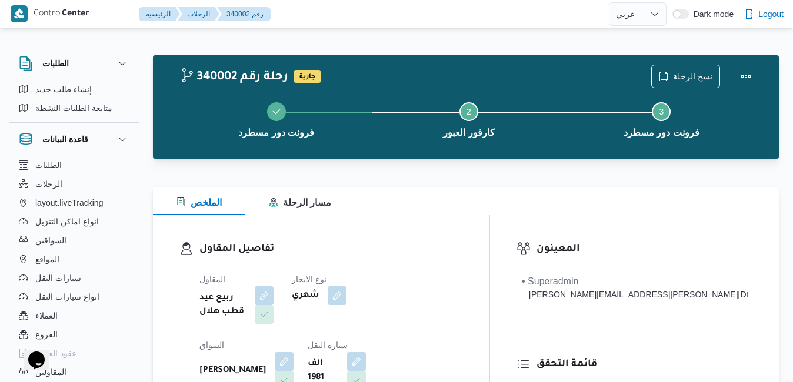
click at [452, 190] on div "الملخص مسار الرحلة" at bounding box center [466, 201] width 626 height 28
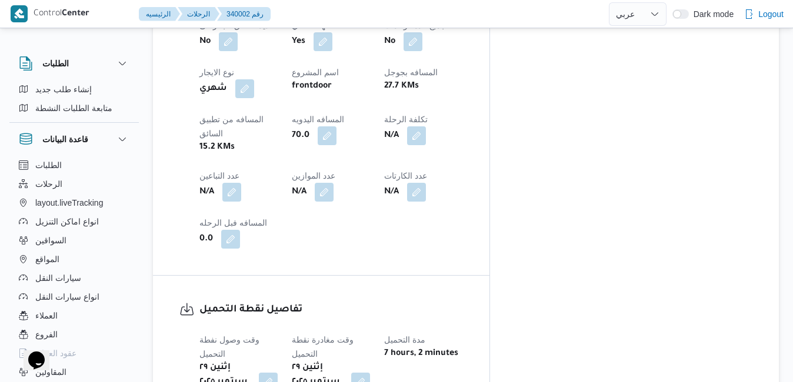
scroll to position [682, 0]
click at [370, 372] on button "button" at bounding box center [360, 381] width 19 height 19
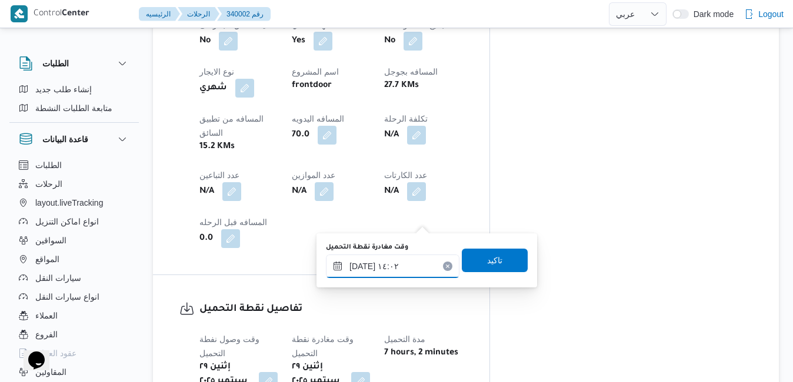
click at [375, 264] on input "٢٩/٠٩/٢٠٢٥ ١٤:٠٢" at bounding box center [393, 267] width 134 height 24
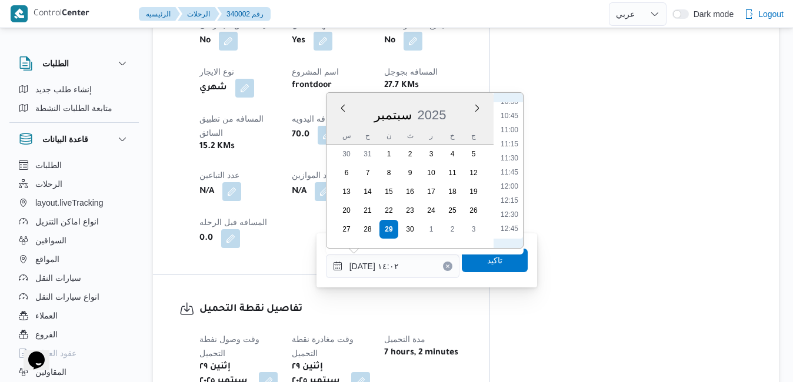
scroll to position [480, 0]
click at [512, 136] on li "09:00" at bounding box center [509, 137] width 27 height 12
type input "٢٩/٠٩/٢٠٢٥ ٠٩:٠٠"
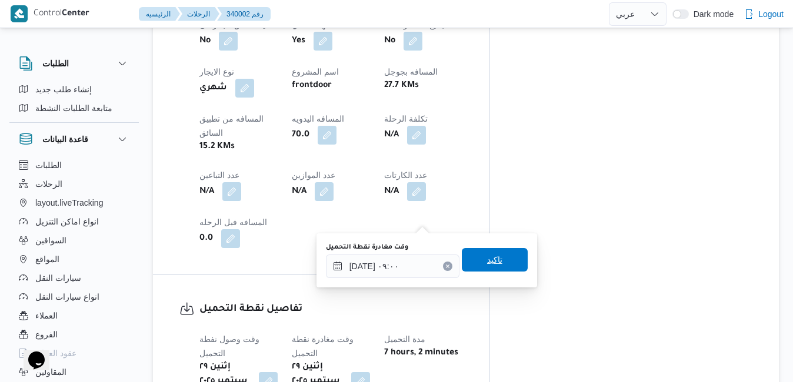
click at [471, 259] on span "تاكيد" at bounding box center [495, 260] width 66 height 24
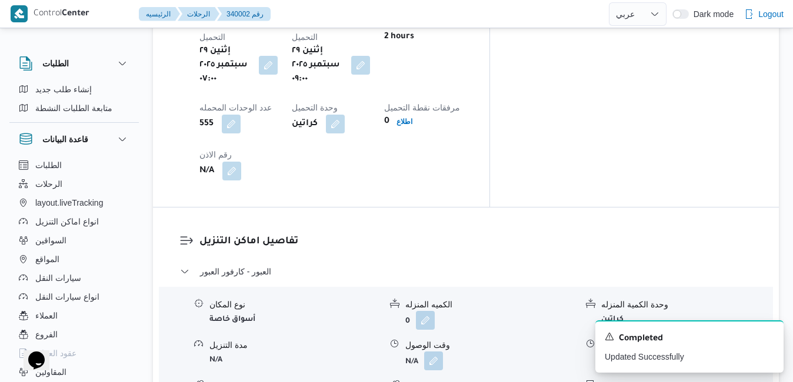
scroll to position [1012, 0]
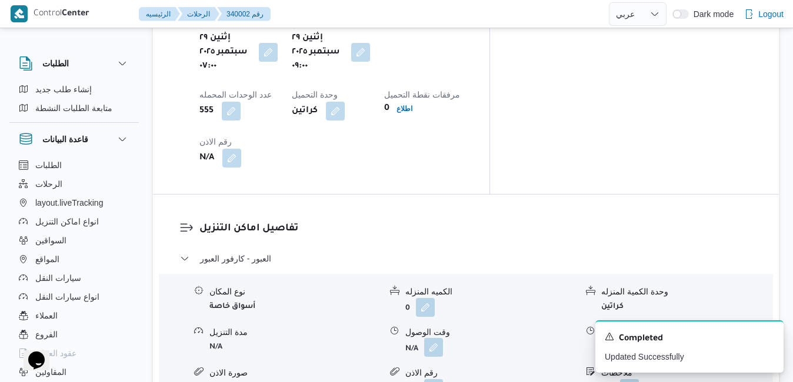
click at [437, 338] on button "button" at bounding box center [433, 347] width 19 height 19
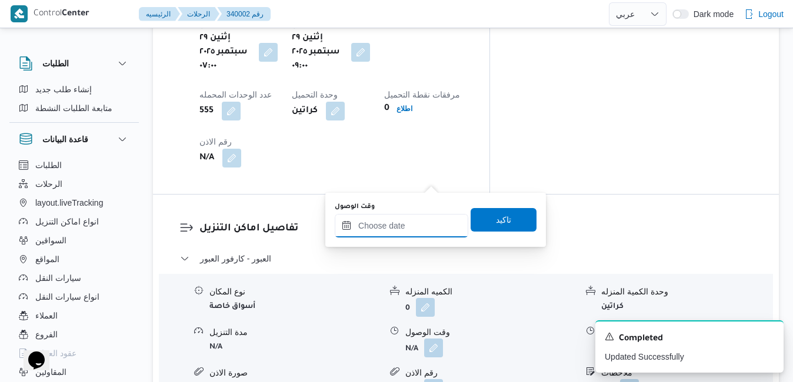
click at [408, 227] on input "وقت الوصول" at bounding box center [402, 226] width 134 height 24
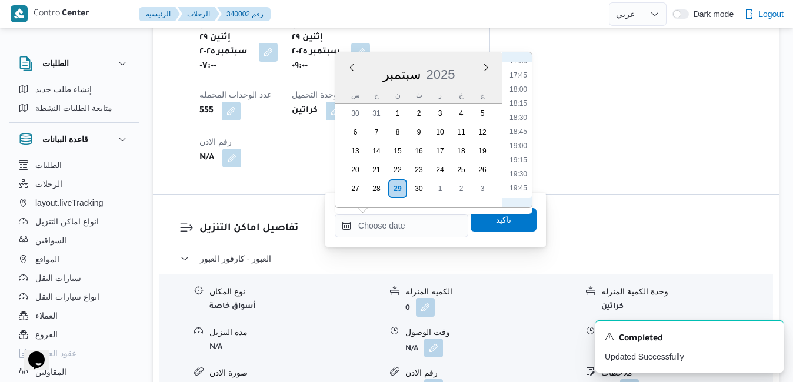
scroll to position [517, 0]
click at [518, 86] on li "09:30" at bounding box center [518, 87] width 27 height 12
type input "٢٩/٠٩/٢٠٢٥ ٠٩:٣٠"
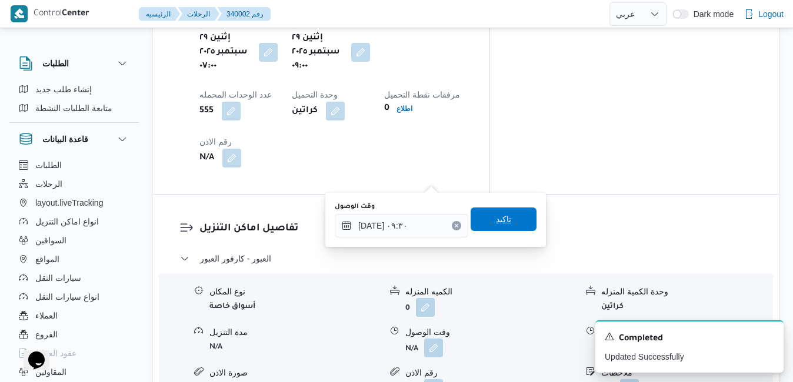
click at [481, 220] on span "تاكيد" at bounding box center [504, 220] width 66 height 24
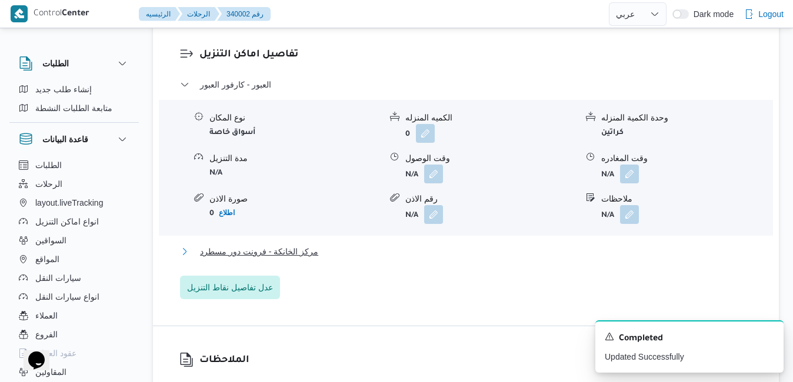
click at [441, 254] on button "مركز الخانكة - فرونت دور مسطرد" at bounding box center [466, 252] width 572 height 14
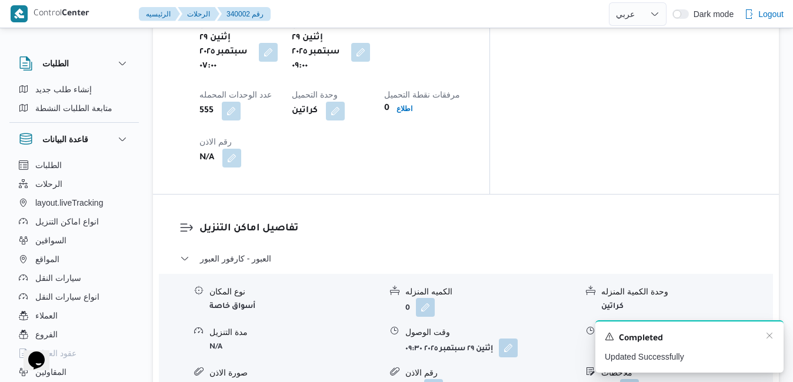
click at [775, 336] on div "A new notification appears Completed Updated Successfully" at bounding box center [689, 347] width 188 height 52
click at [768, 337] on icon "Dismiss toast" at bounding box center [769, 335] width 9 height 9
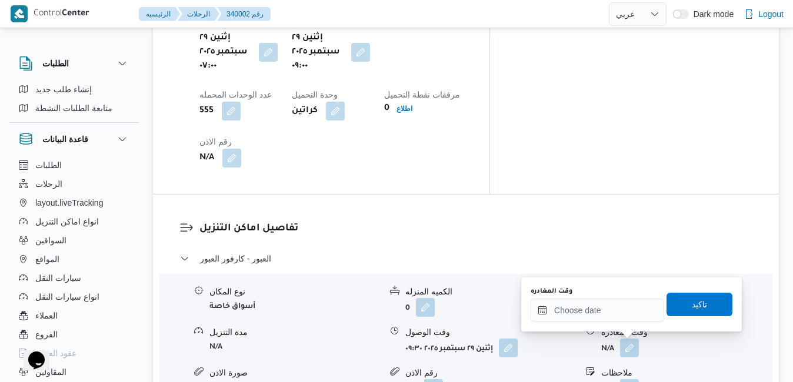
click at [611, 291] on div "وقت المغادره" at bounding box center [598, 291] width 134 height 9
click at [600, 311] on input "وقت المغادره" at bounding box center [598, 311] width 134 height 24
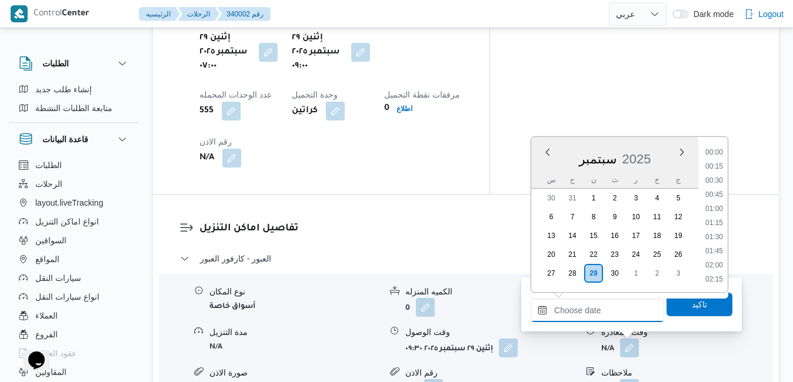
scroll to position [1114, 0]
click at [715, 169] on li "20:00" at bounding box center [714, 168] width 27 height 12
type input "٢٩/٠٩/٢٠٢٥ ٢٠:٠٠"
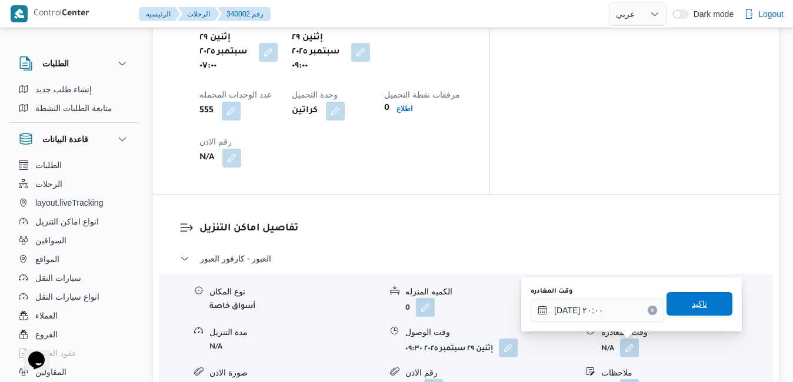
click at [679, 307] on span "تاكيد" at bounding box center [700, 304] width 66 height 24
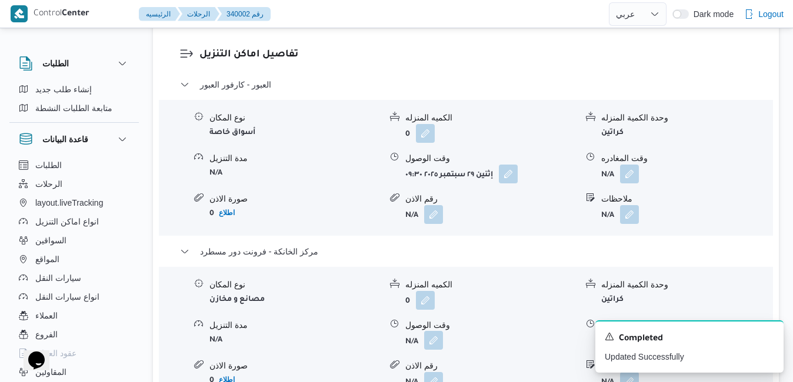
click at [426, 342] on button "button" at bounding box center [433, 340] width 19 height 19
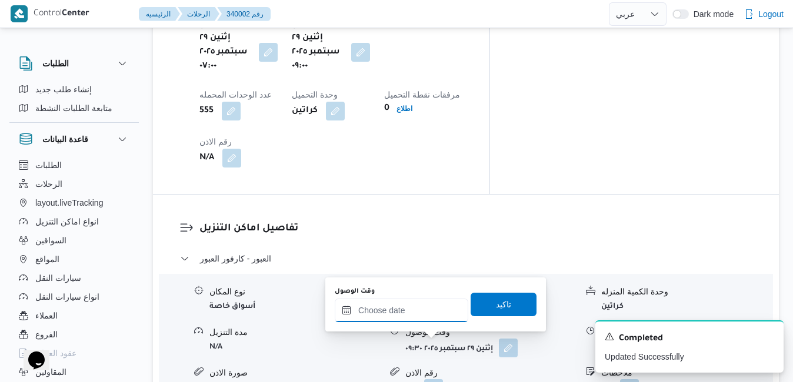
click at [429, 311] on input "وقت الوصول" at bounding box center [402, 311] width 134 height 24
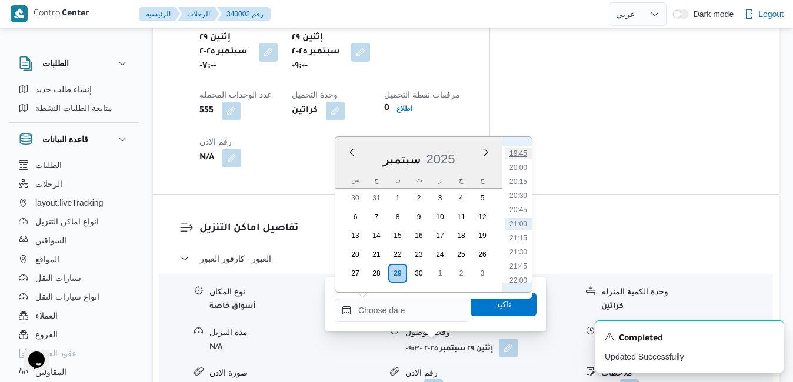
click at [514, 152] on li "19:45" at bounding box center [518, 154] width 27 height 12
type input "٢٩/٠٩/٢٠٢٥ ١٩:٤٥"
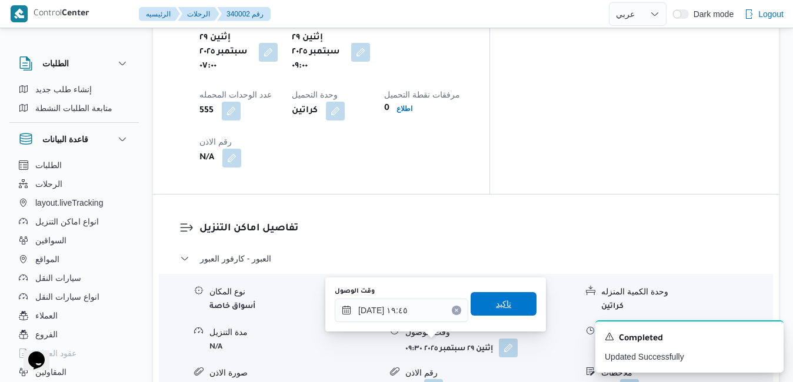
click at [496, 303] on span "تاكيد" at bounding box center [503, 304] width 15 height 14
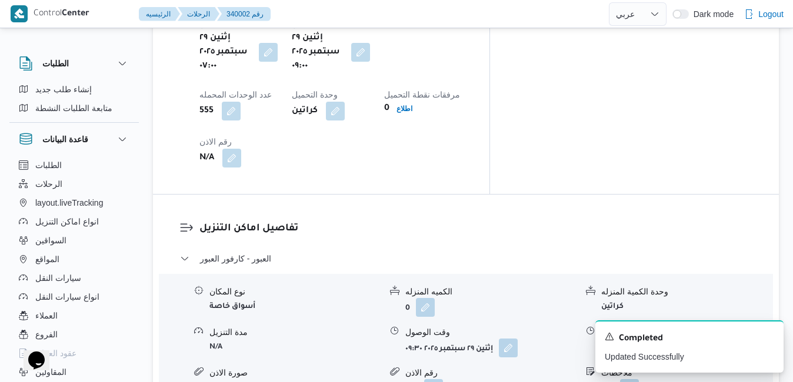
click at [625, 338] on button "button" at bounding box center [629, 347] width 19 height 19
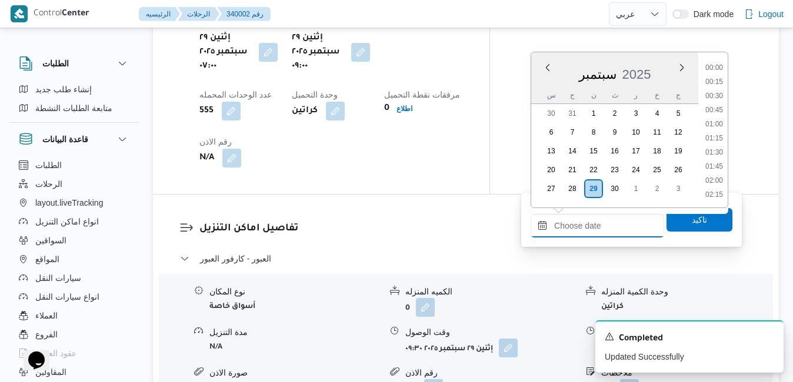
click at [577, 228] on input "وقت المغادره" at bounding box center [598, 226] width 134 height 24
click at [712, 162] on li "19:15" at bounding box center [714, 160] width 27 height 12
type input "٢٩/٠٩/٢٠٢٥ ١٩:١٥"
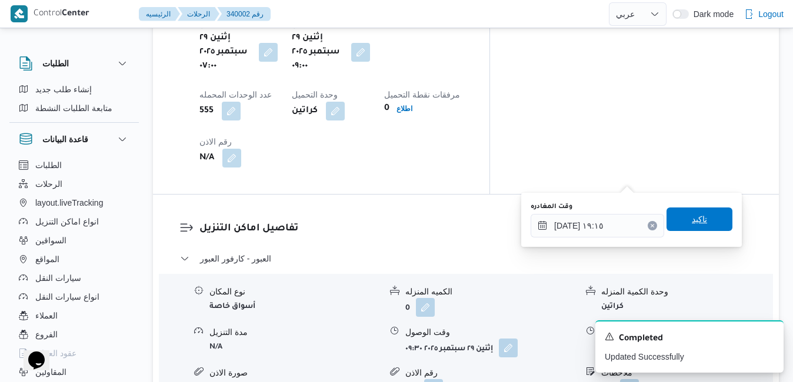
click at [692, 217] on span "تاكيد" at bounding box center [699, 219] width 15 height 14
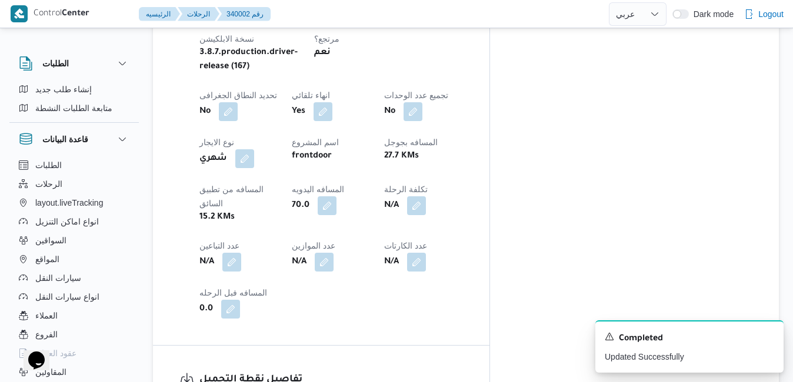
scroll to position [0, 0]
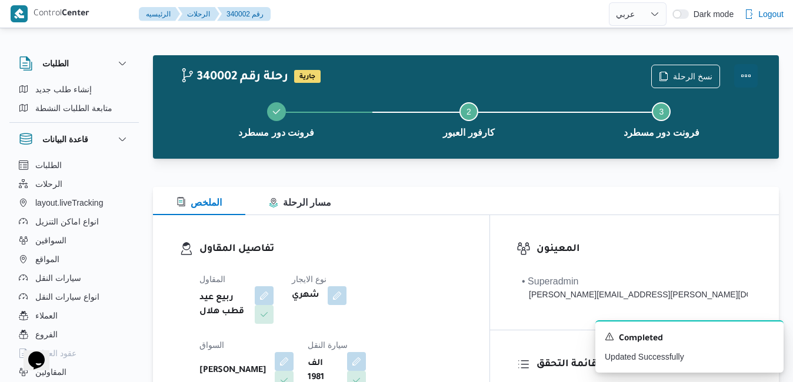
click at [748, 79] on button "Actions" at bounding box center [746, 76] width 24 height 24
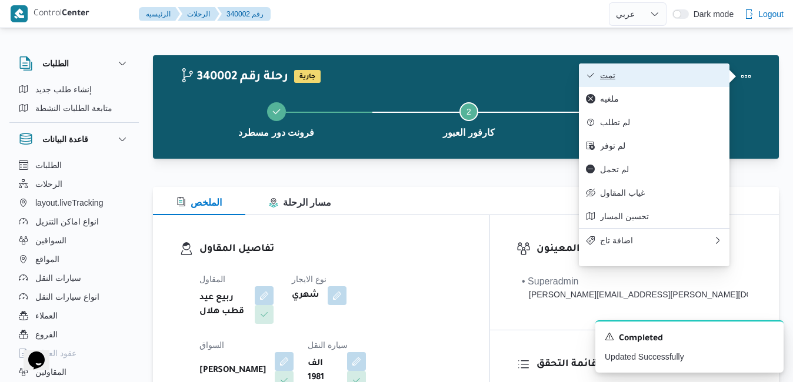
click at [691, 75] on span "تمت" at bounding box center [661, 75] width 122 height 9
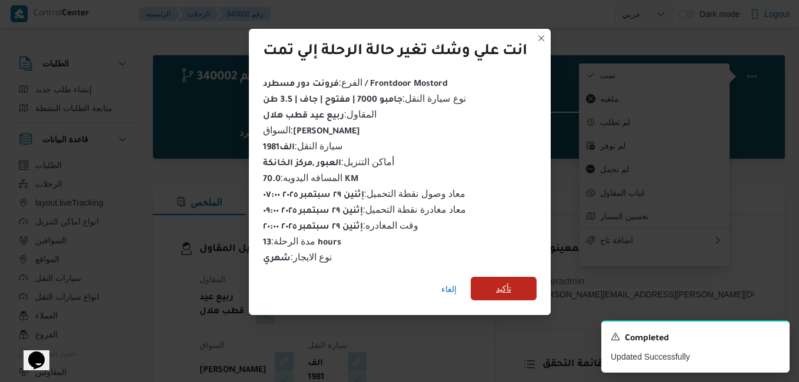
click at [501, 283] on span "تأكيد" at bounding box center [503, 289] width 15 height 14
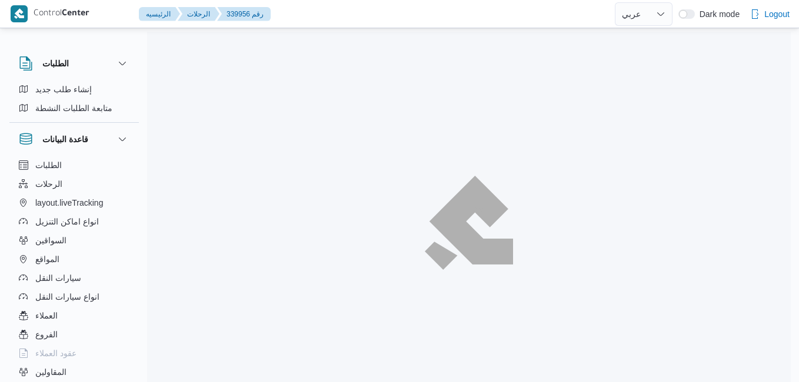
select select "ar"
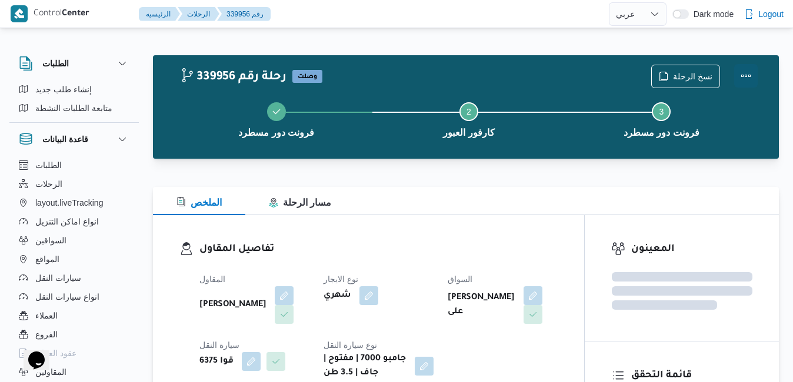
click at [746, 76] on button "Actions" at bounding box center [746, 76] width 24 height 24
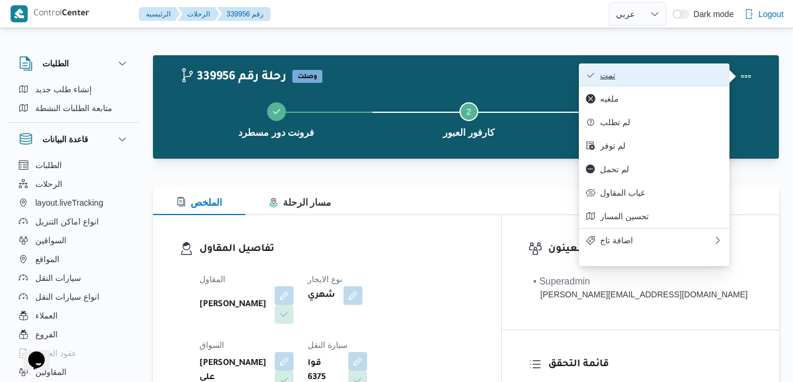
click at [657, 77] on span "تمت" at bounding box center [661, 75] width 122 height 9
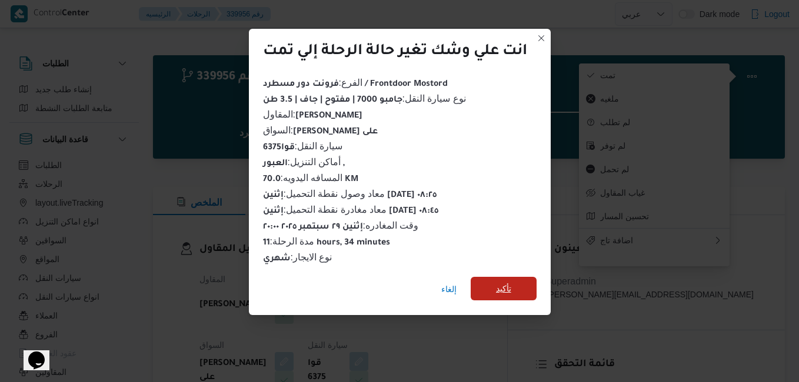
click at [512, 277] on span "تأكيد" at bounding box center [504, 289] width 66 height 24
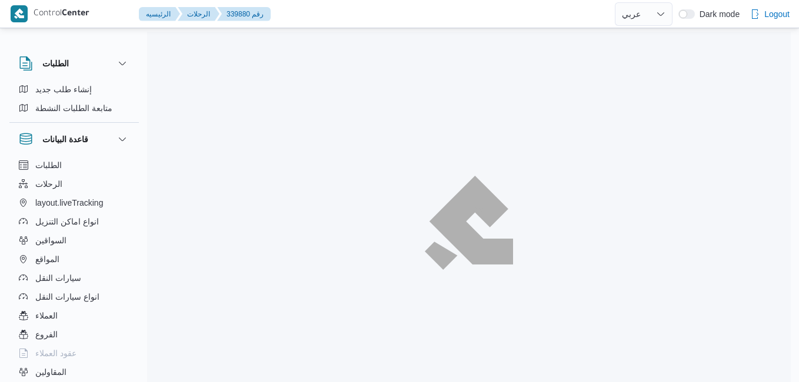
select select "ar"
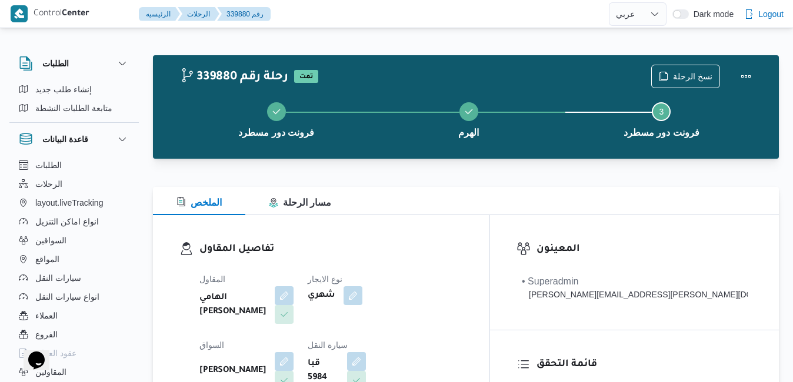
click at [450, 182] on div at bounding box center [466, 180] width 626 height 14
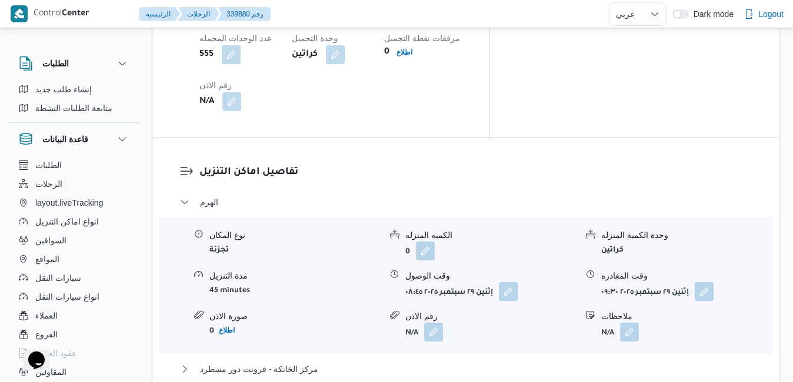
scroll to position [1083, 0]
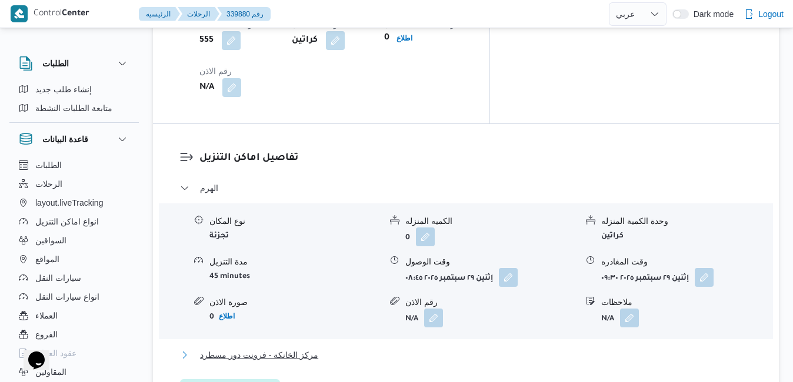
click at [421, 348] on button "مركز الخانكة - فرونت دور مسطرد" at bounding box center [466, 355] width 572 height 14
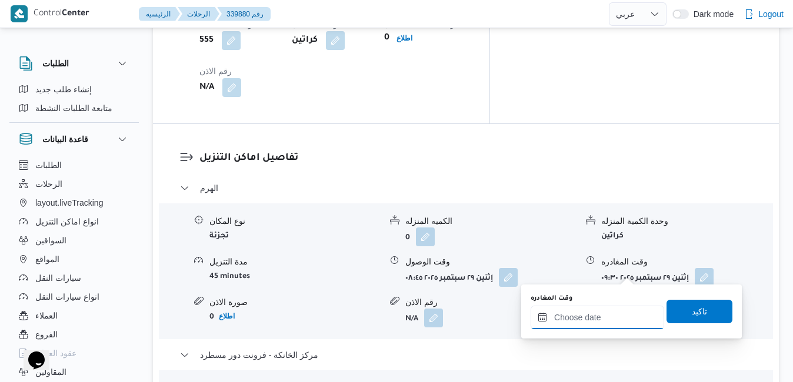
click at [589, 316] on input "وقت المغادره" at bounding box center [598, 318] width 134 height 24
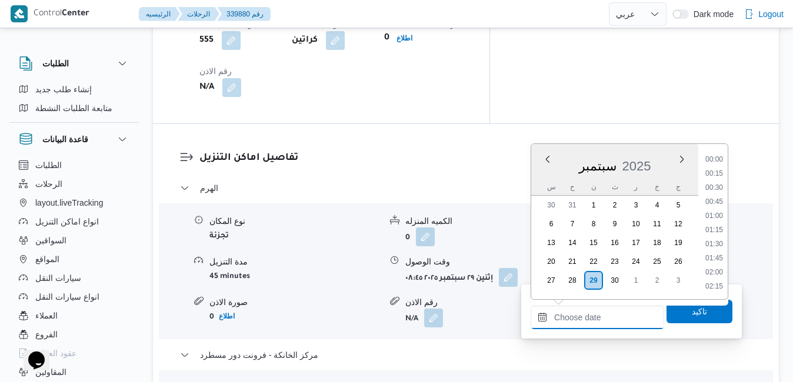
scroll to position [1128, 0]
click at [718, 159] on li "20:00" at bounding box center [714, 161] width 27 height 12
type input "[DATE] ٢٠:٠٠"
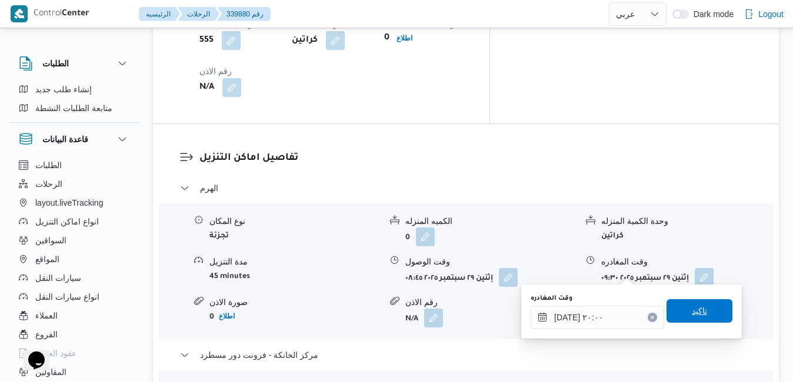
click at [692, 318] on span "تاكيد" at bounding box center [699, 311] width 15 height 14
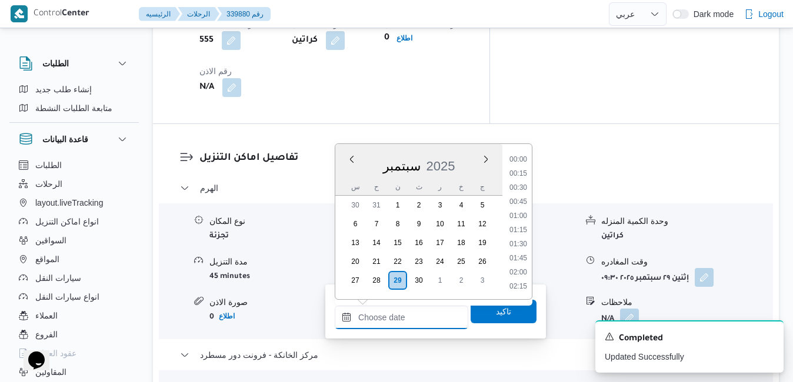
click at [416, 319] on input "وقت الوصول" at bounding box center [402, 318] width 134 height 24
click at [521, 268] on li "19:45" at bounding box center [518, 266] width 27 height 12
type input "[DATE] ١٩:٤٥"
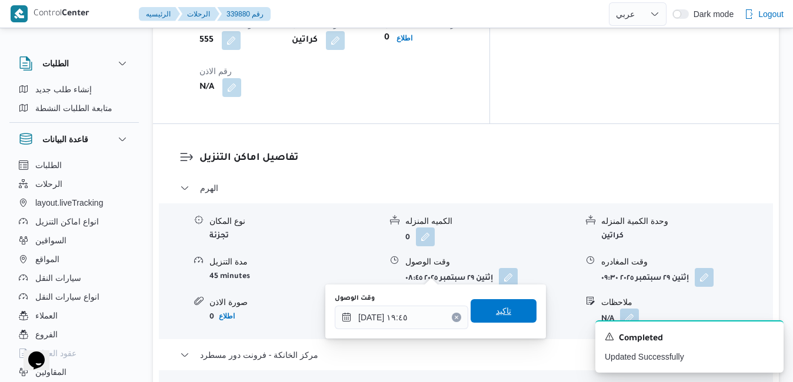
click at [506, 313] on span "تاكيد" at bounding box center [504, 311] width 66 height 24
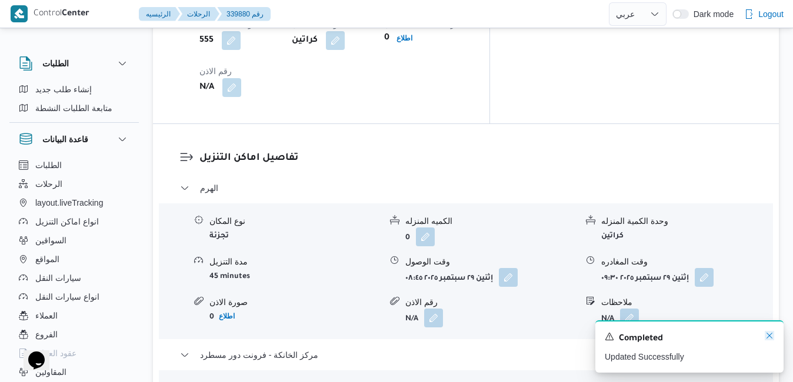
click at [768, 337] on icon "Dismiss toast" at bounding box center [769, 335] width 9 height 9
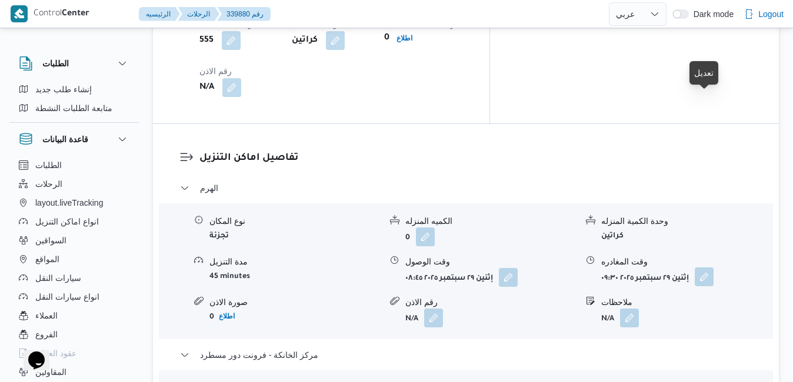
click at [705, 268] on button "button" at bounding box center [704, 277] width 19 height 19
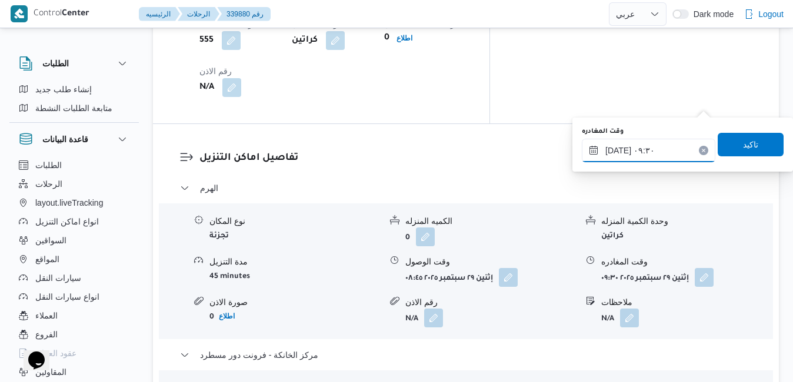
click at [654, 154] on input "[DATE] ٠٩:٣٠" at bounding box center [649, 151] width 134 height 24
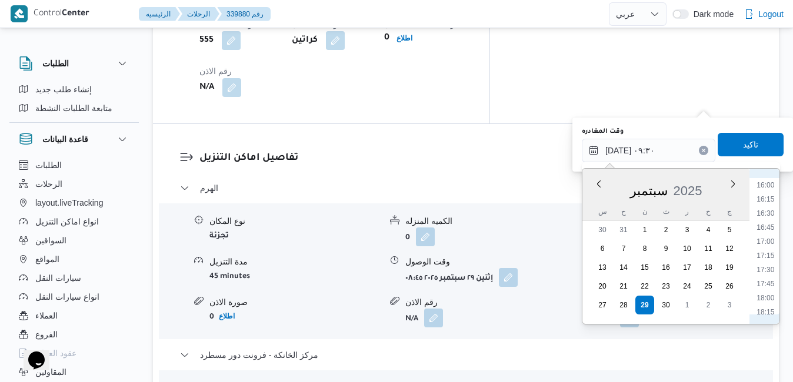
scroll to position [942, 0]
click at [772, 284] on li "18:30" at bounding box center [765, 287] width 27 height 12
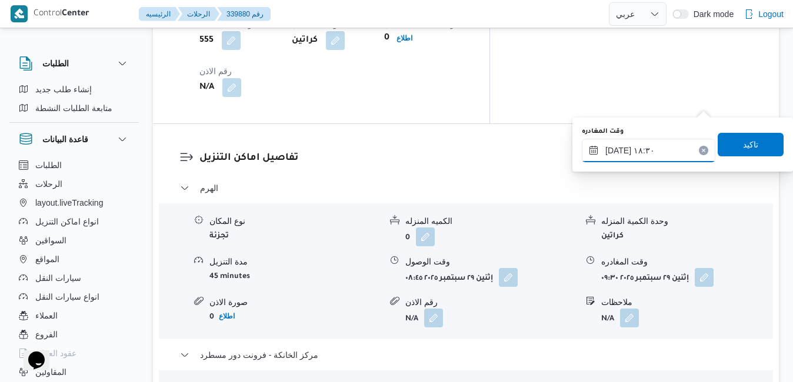
click at [620, 149] on input "[DATE] ١٨:٣٠" at bounding box center [649, 151] width 134 height 24
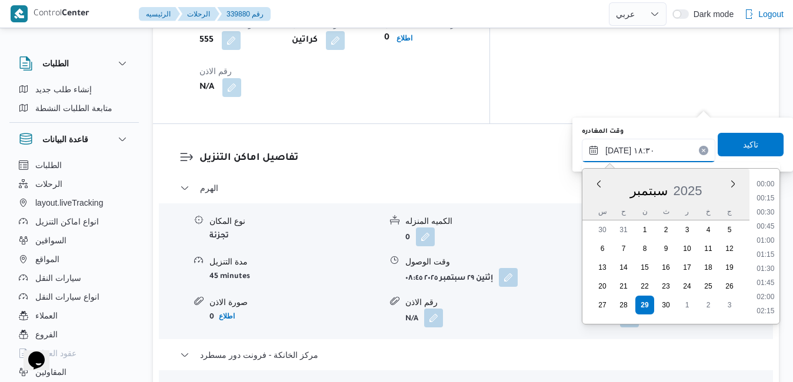
click at [620, 149] on input "[DATE] ١٨:٣٠" at bounding box center [649, 151] width 134 height 24
type input "[DATE] ١٨:٥٥"
click at [744, 144] on span "تاكيد" at bounding box center [750, 144] width 15 height 14
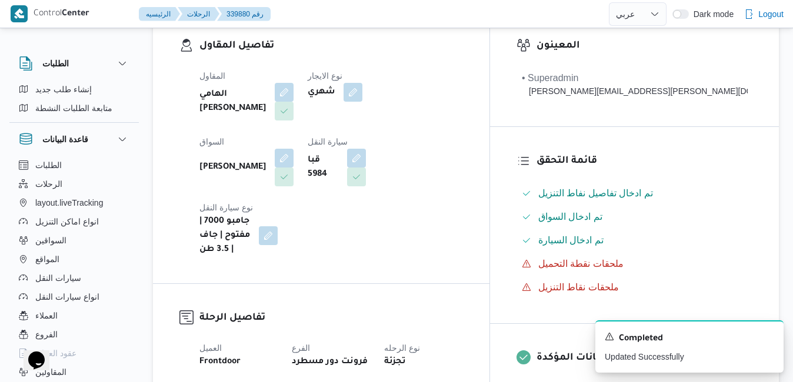
scroll to position [0, 0]
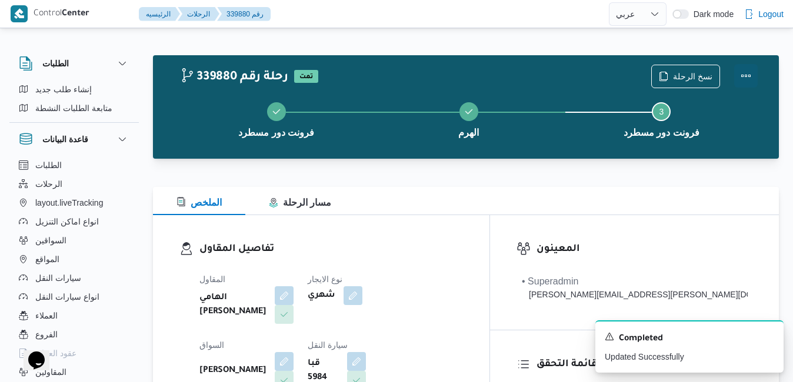
click at [750, 82] on button "Actions" at bounding box center [746, 76] width 24 height 24
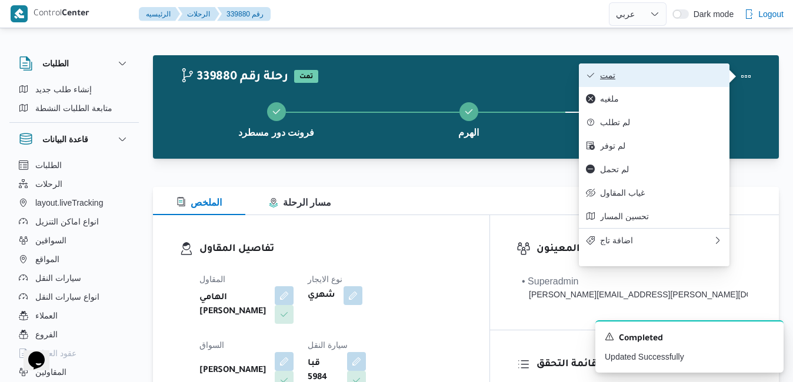
click at [680, 86] on button "تمت" at bounding box center [654, 76] width 151 height 24
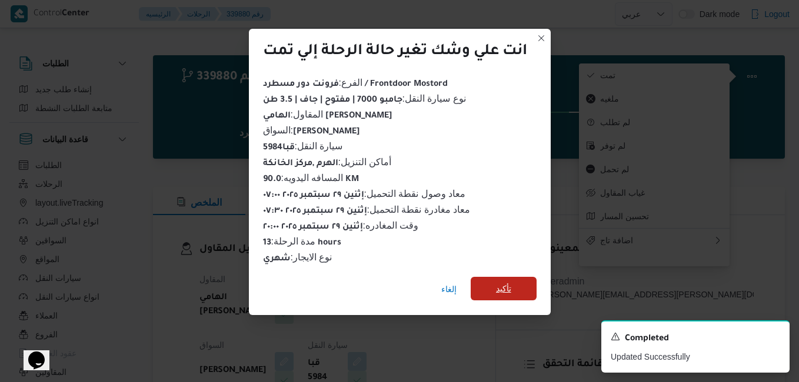
click at [515, 286] on span "تأكيد" at bounding box center [504, 289] width 66 height 24
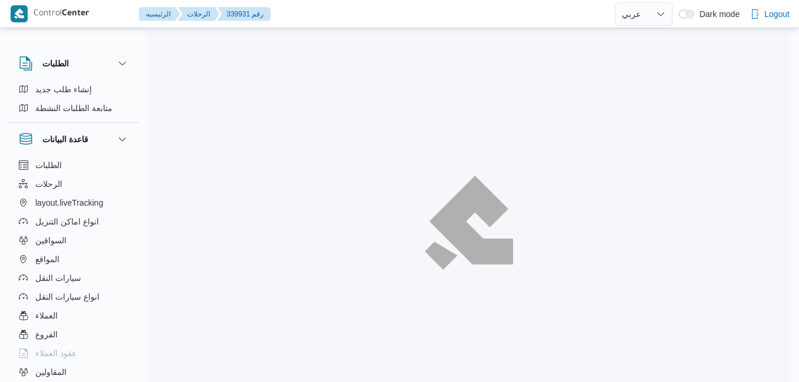
select select "ar"
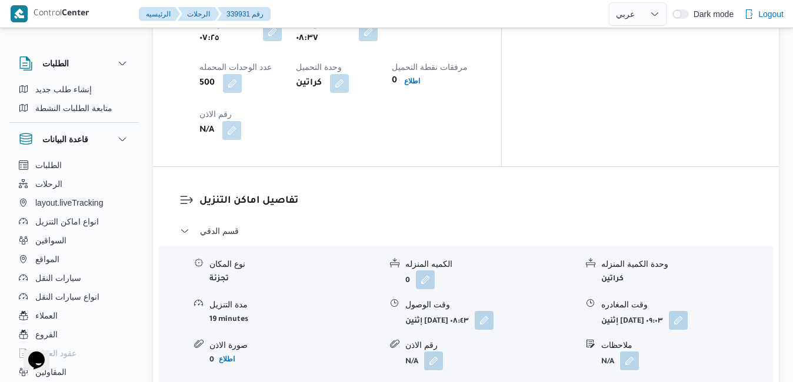
scroll to position [1032, 0]
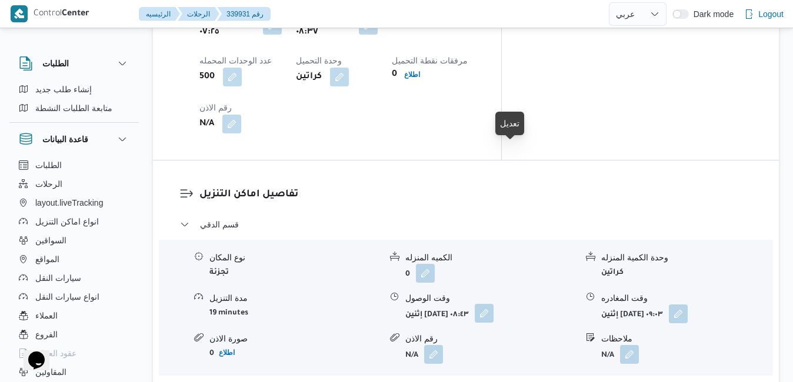
click at [494, 304] on button "button" at bounding box center [484, 313] width 19 height 19
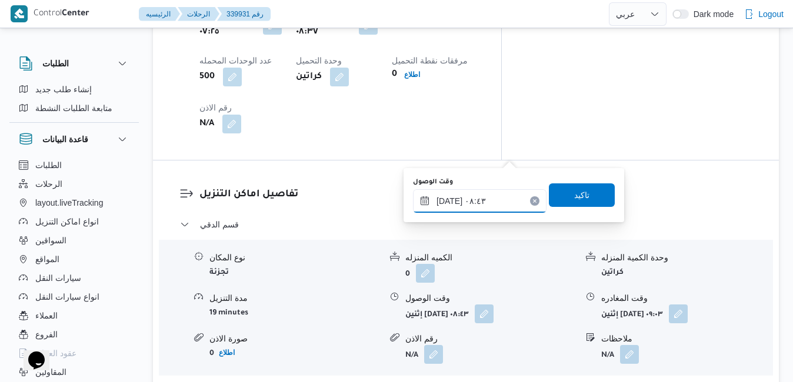
click at [464, 197] on input "[DATE] ٠٨:٤٣" at bounding box center [480, 201] width 134 height 24
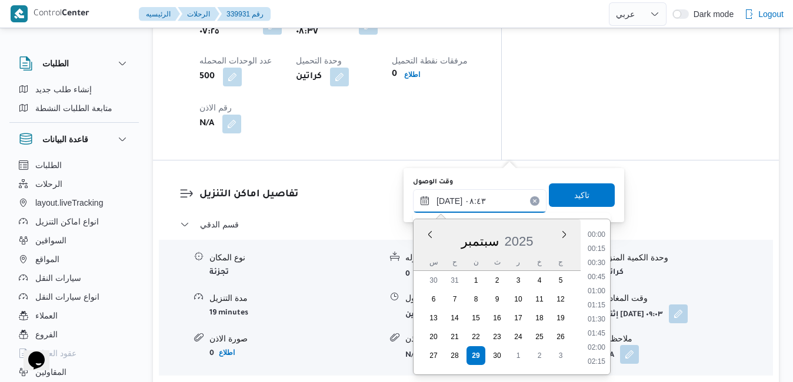
scroll to position [408, 0]
click at [597, 349] on li "09:15" at bounding box center [596, 349] width 27 height 12
type input "[DATE] ٠٩:١٥"
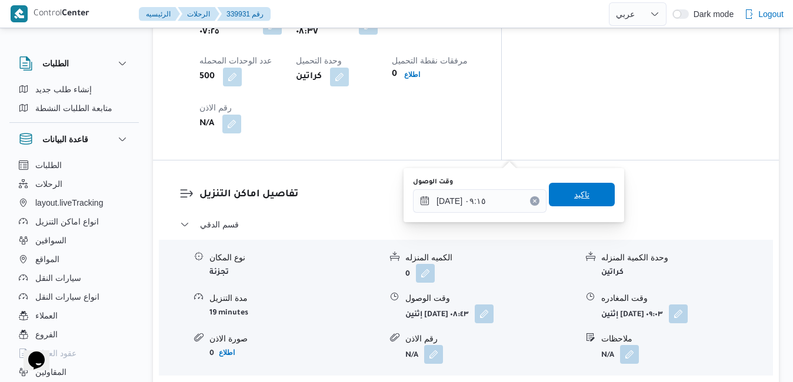
click at [578, 196] on span "تاكيد" at bounding box center [581, 195] width 15 height 14
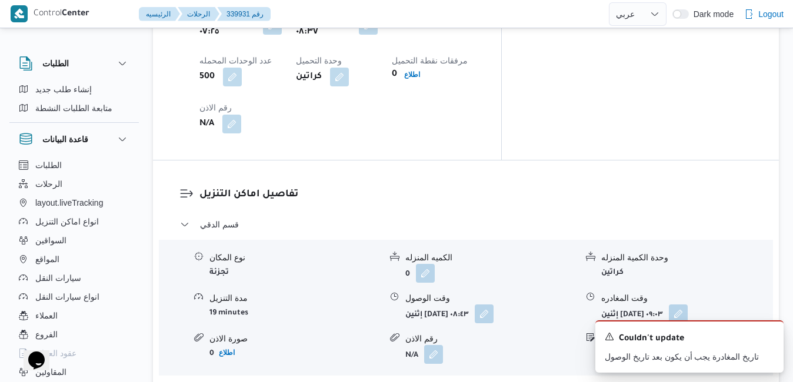
click at [767, 336] on icon "Dismiss toast" at bounding box center [769, 335] width 9 height 9
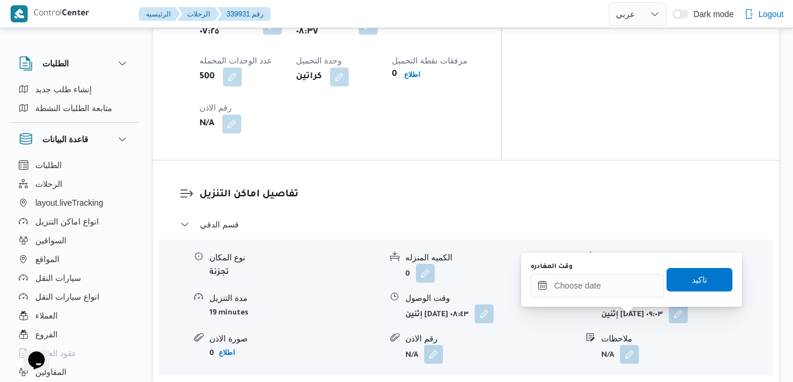
click at [607, 298] on div "وقت المغادره تاكيد" at bounding box center [631, 280] width 204 height 38
click at [615, 283] on input "وقت المغادره" at bounding box center [598, 286] width 134 height 24
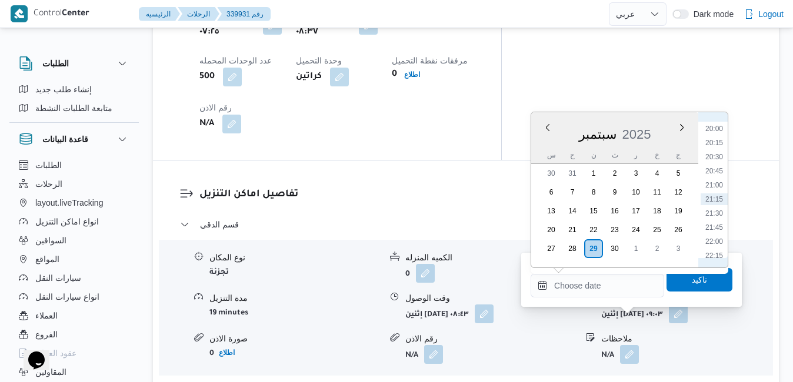
scroll to position [1009, 0]
click at [715, 225] on li "19:30" at bounding box center [714, 220] width 27 height 12
type input "[DATE] ١٩:٣٠"
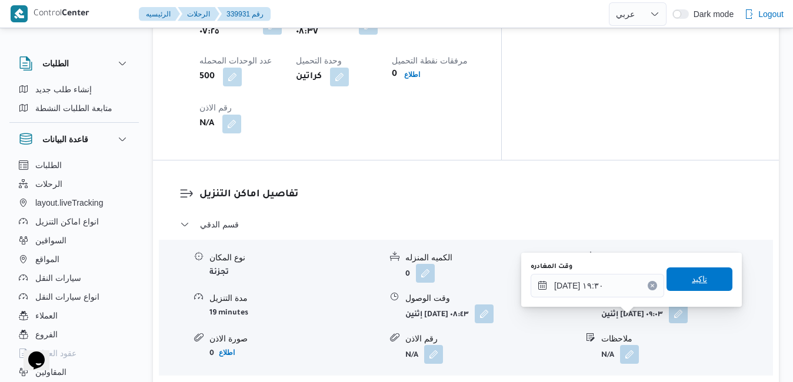
click at [692, 281] on span "تاكيد" at bounding box center [699, 279] width 15 height 14
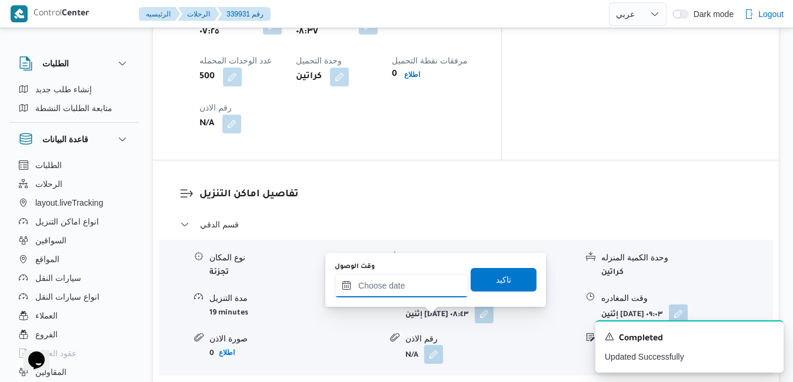
click at [412, 292] on input "وقت الوصول" at bounding box center [402, 286] width 134 height 24
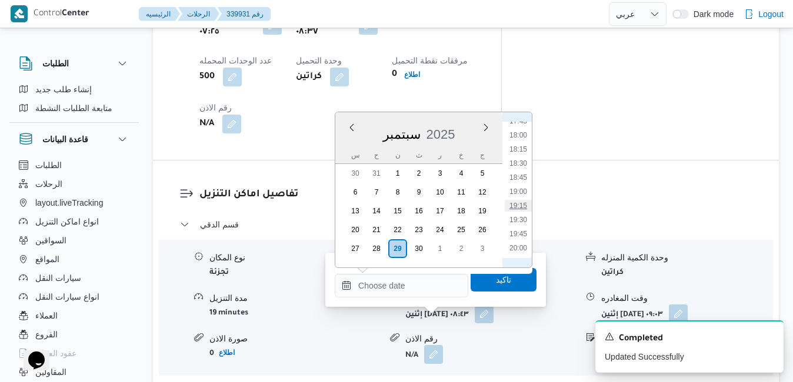
click at [518, 204] on li "19:15" at bounding box center [518, 206] width 27 height 12
type input "[DATE] ١٩:١٥"
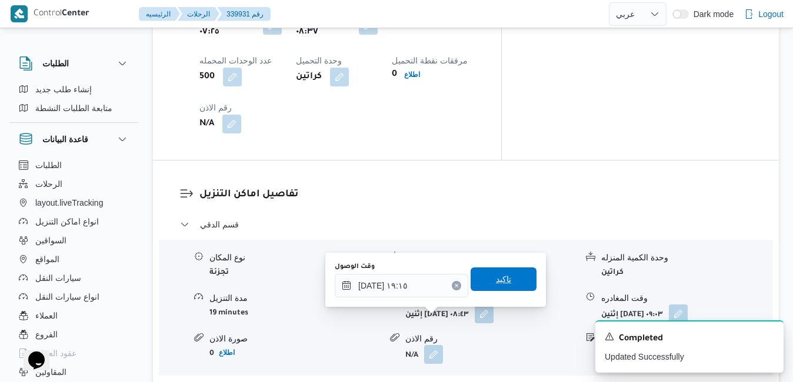
click at [496, 279] on span "تاكيد" at bounding box center [503, 279] width 15 height 14
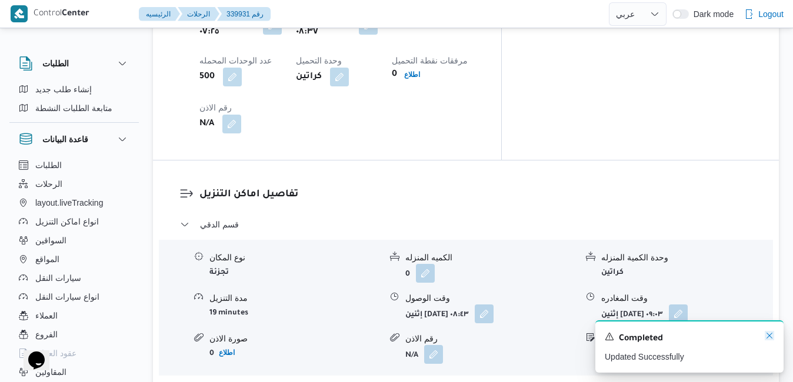
click at [769, 337] on icon "Dismiss toast" at bounding box center [770, 336] width 6 height 6
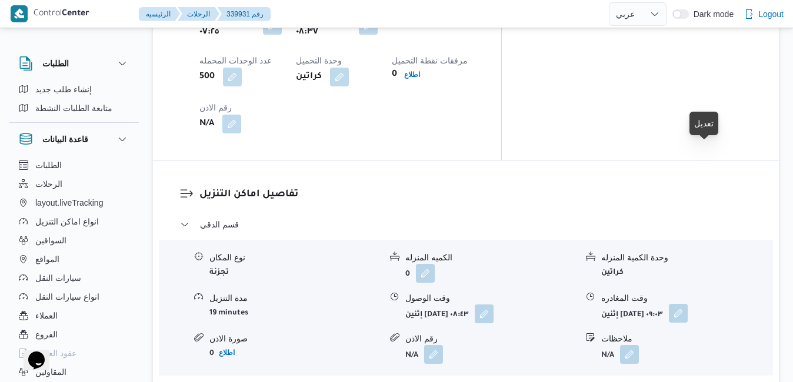
click at [688, 304] on button "button" at bounding box center [678, 313] width 19 height 19
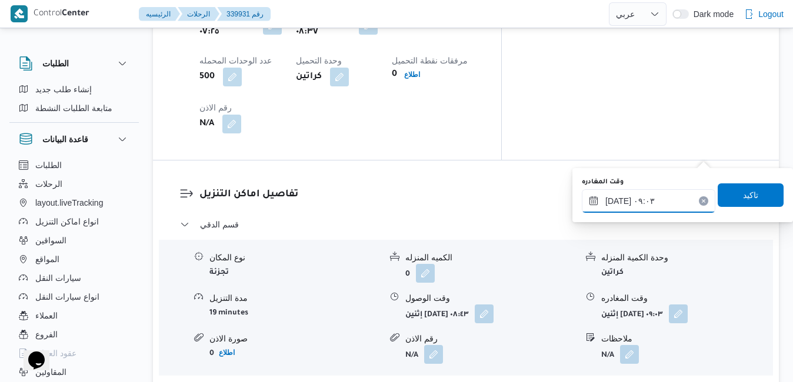
click at [641, 204] on input "[DATE] ٠٩:٠٣" at bounding box center [649, 201] width 134 height 24
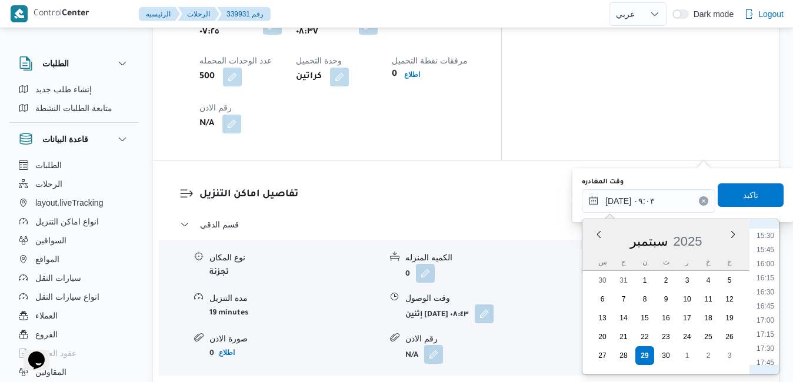
scroll to position [994, 0]
click at [770, 298] on li "18:45" at bounding box center [765, 300] width 27 height 12
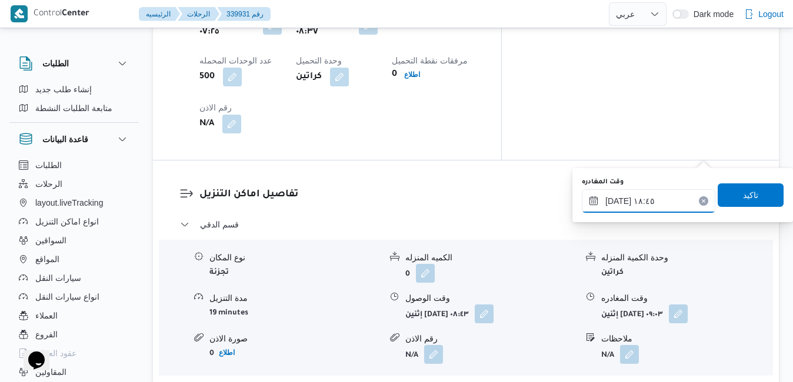
click at [620, 202] on input "[DATE] ١٨:٤٥" at bounding box center [649, 201] width 134 height 24
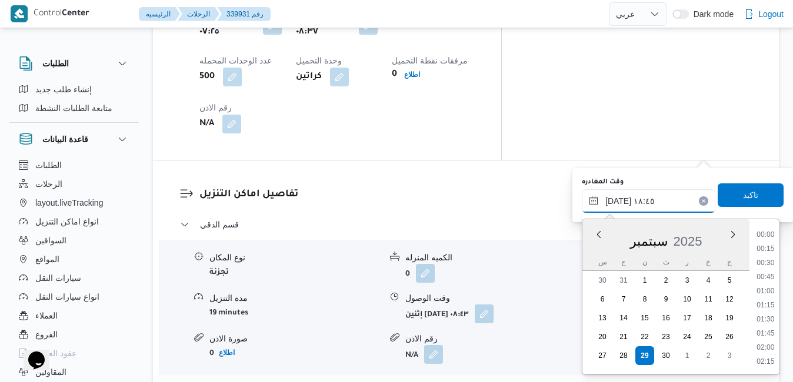
click at [620, 202] on input "[DATE] ١٨:٤٥" at bounding box center [649, 201] width 134 height 24
type input "[DATE] ١٨:25"
click at [732, 197] on span "تاكيد" at bounding box center [751, 195] width 66 height 24
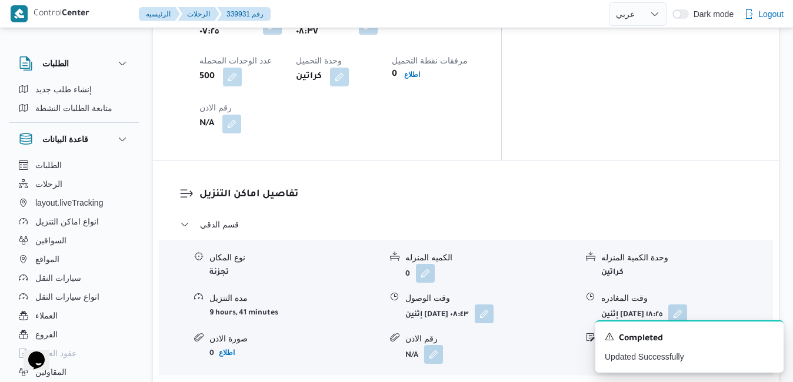
scroll to position [0, 0]
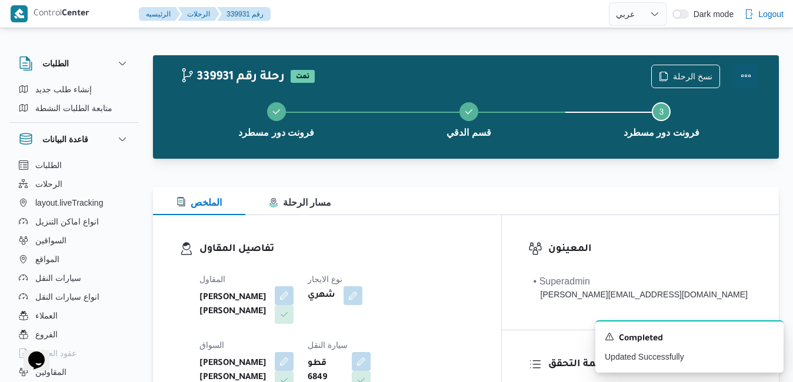
click at [751, 73] on button "Actions" at bounding box center [746, 76] width 24 height 24
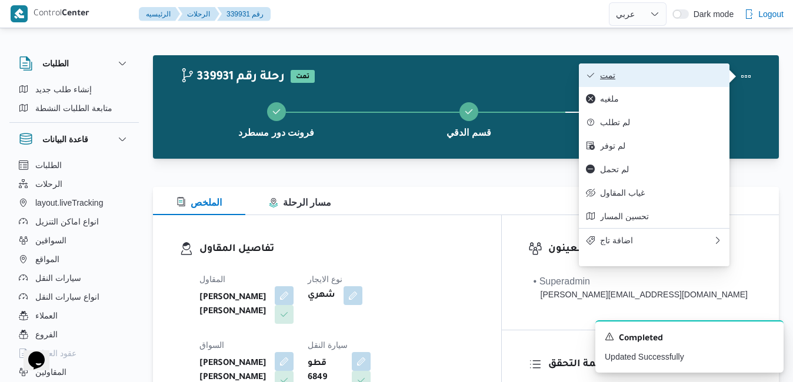
click at [675, 83] on button "تمت" at bounding box center [654, 76] width 151 height 24
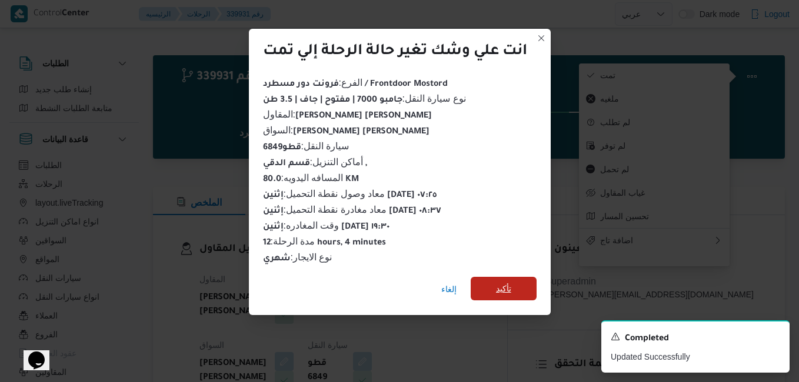
click at [515, 280] on span "تأكيد" at bounding box center [504, 289] width 66 height 24
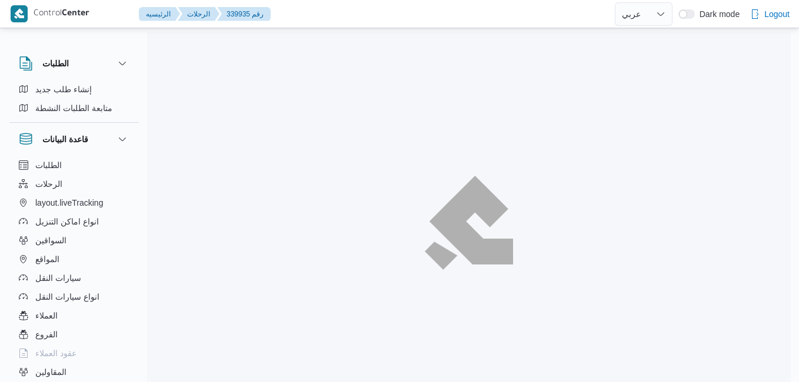
select select "ar"
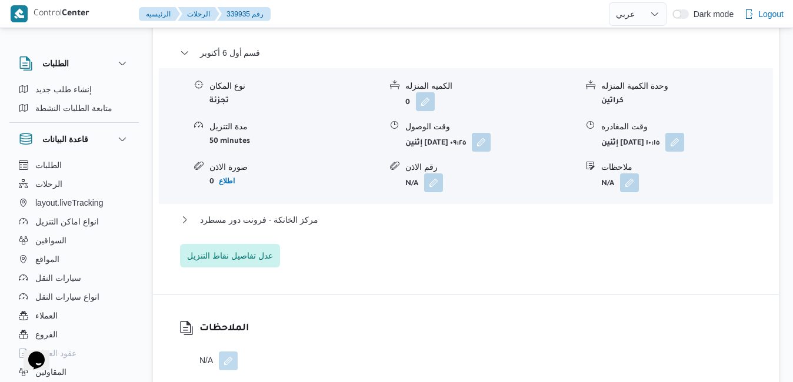
scroll to position [1035, 0]
click at [432, 226] on button "مركز الخانكة - فرونت دور مسطرد" at bounding box center [466, 219] width 572 height 14
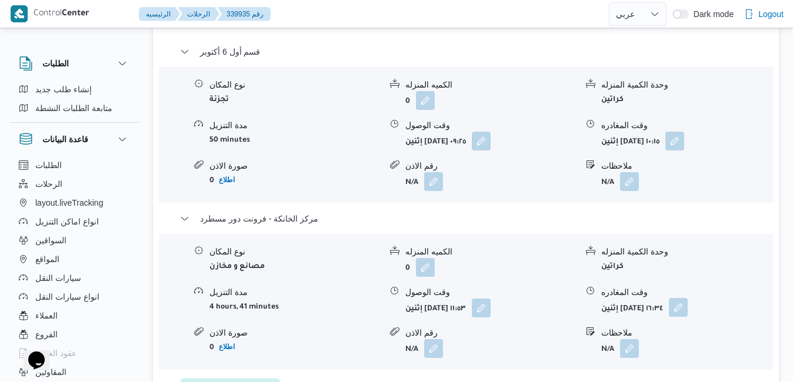
click at [688, 317] on button "button" at bounding box center [678, 307] width 19 height 19
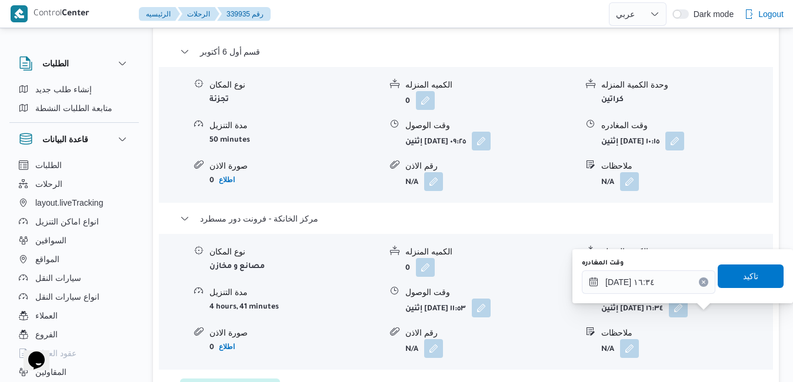
click at [652, 269] on div "وقت المغادره ٢٩/٠٩/٢٠٢٥ ١٦:٣٤" at bounding box center [649, 276] width 134 height 35
click at [652, 282] on input "٢٩/٠٩/٢٠٢٥ ١٦:٣٤" at bounding box center [649, 283] width 134 height 24
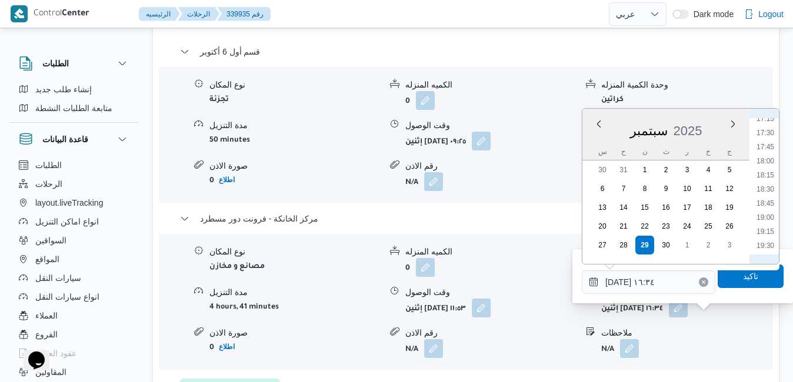
scroll to position [1059, 0]
click at [768, 224] on li "20:30" at bounding box center [765, 223] width 27 height 12
type input "[DATE] ٢٠:٣٠"
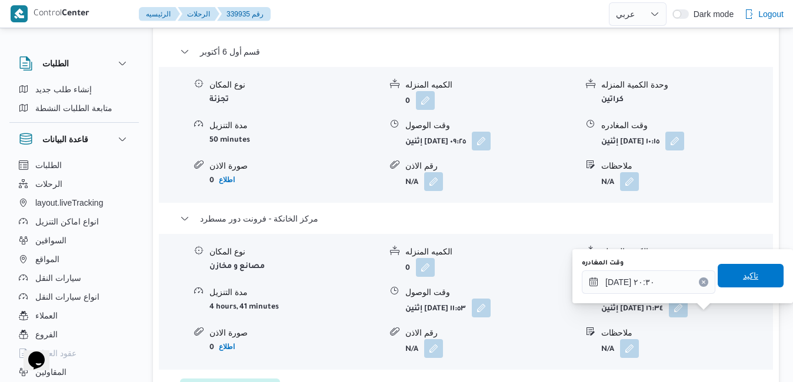
click at [744, 281] on span "تاكيد" at bounding box center [750, 276] width 15 height 14
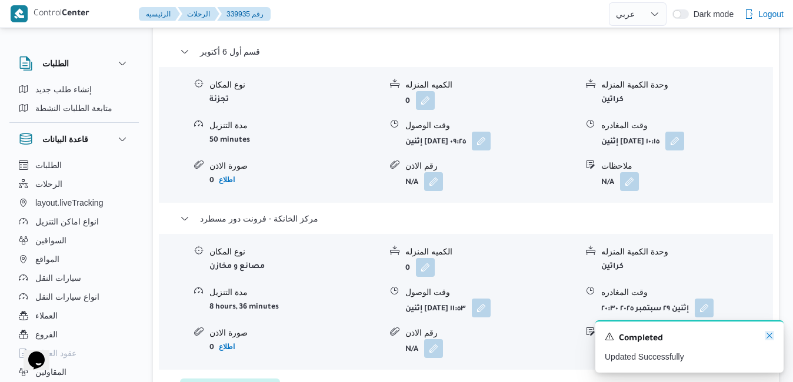
click at [772, 335] on icon "Dismiss toast" at bounding box center [769, 335] width 9 height 9
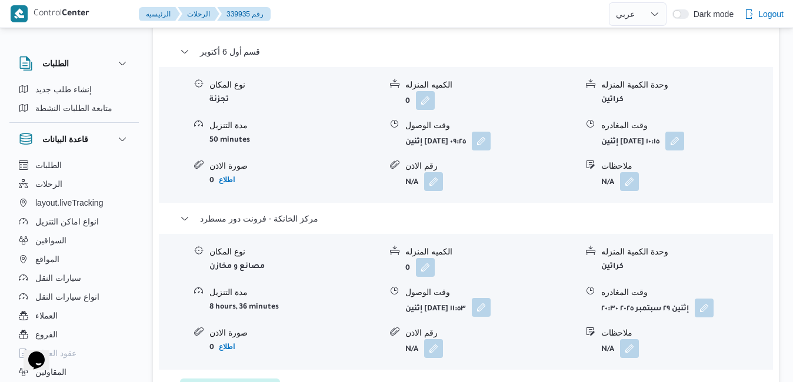
click at [491, 317] on button "button" at bounding box center [481, 307] width 19 height 19
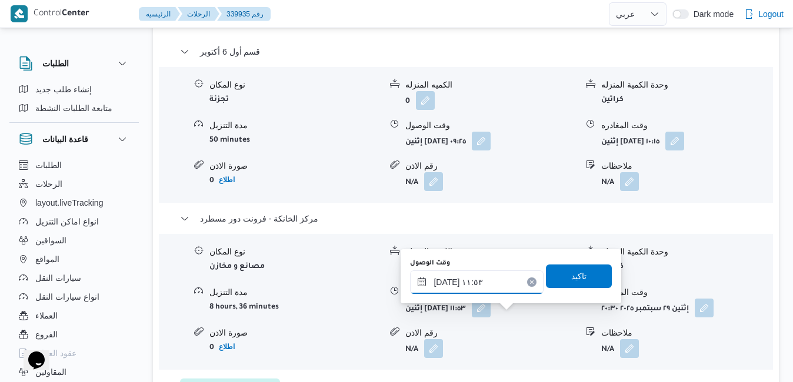
click at [499, 287] on input "٢٩/٠٩/٢٠٢٥ ١١:٥٣" at bounding box center [477, 283] width 134 height 24
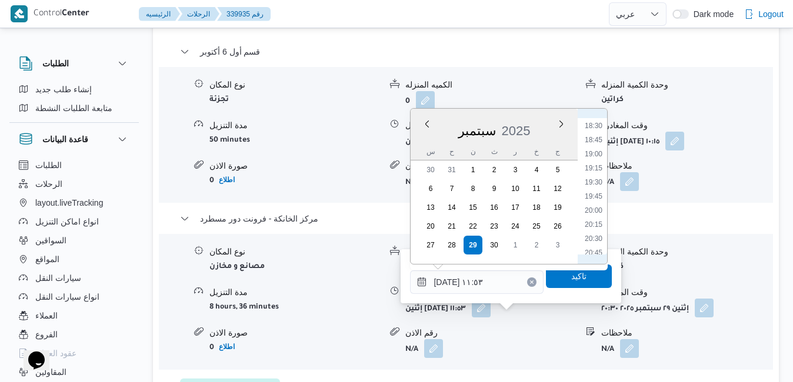
scroll to position [1070, 0]
click at [592, 198] on li "20:15" at bounding box center [593, 198] width 27 height 12
type input "٢٩/٠٩/٢٠٢٥ ٢٠:١٥"
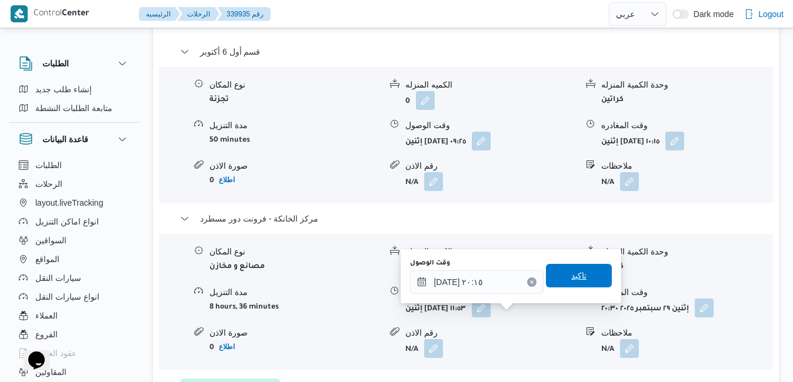
click at [571, 278] on span "تاكيد" at bounding box center [578, 276] width 15 height 14
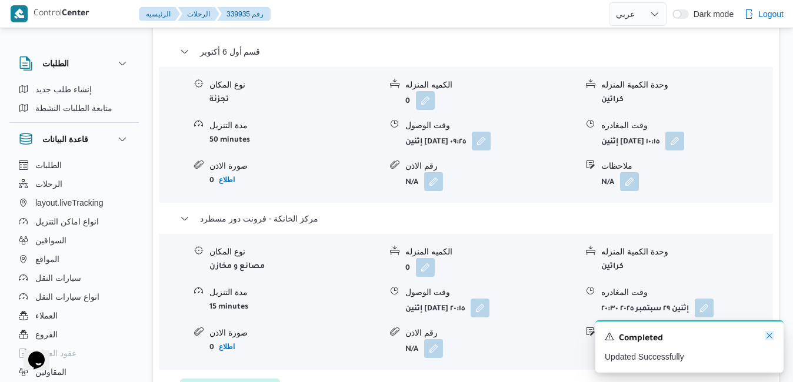
click at [769, 338] on icon "Dismiss toast" at bounding box center [770, 336] width 6 height 6
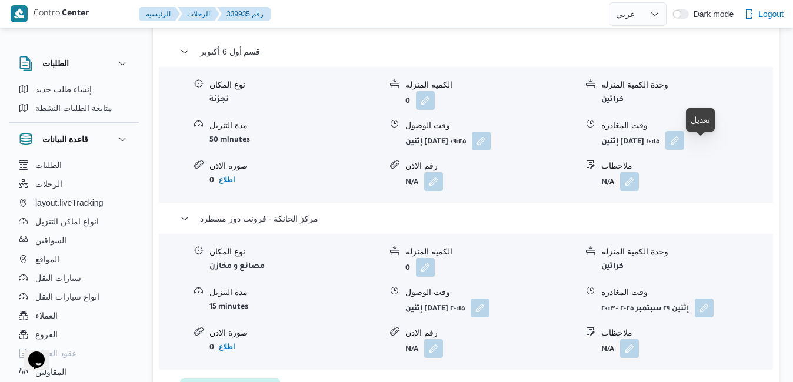
click at [684, 150] on button "button" at bounding box center [674, 140] width 19 height 19
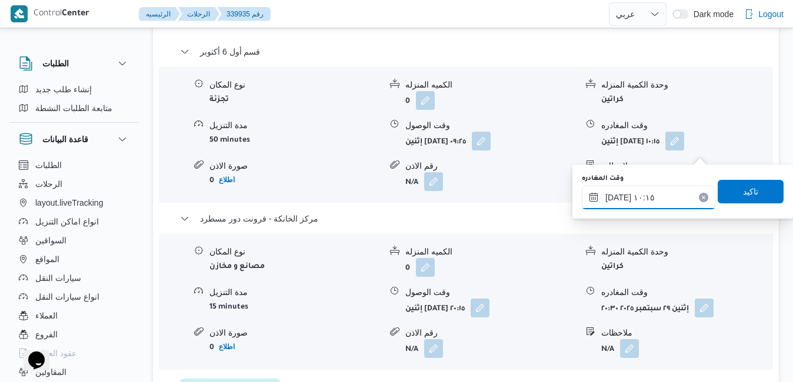
click at [651, 201] on input "٢٩/٠٩/٢٠٢٥ ١٠:١٥" at bounding box center [649, 198] width 134 height 24
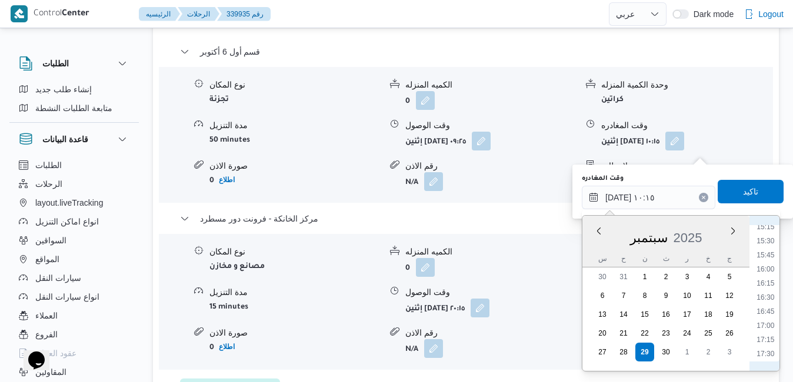
scroll to position [985, 0]
click at [771, 334] on li "19:15" at bounding box center [765, 334] width 27 height 12
type input "٢٩/٠٩/٢٠٢٥ ١٩:١٥"
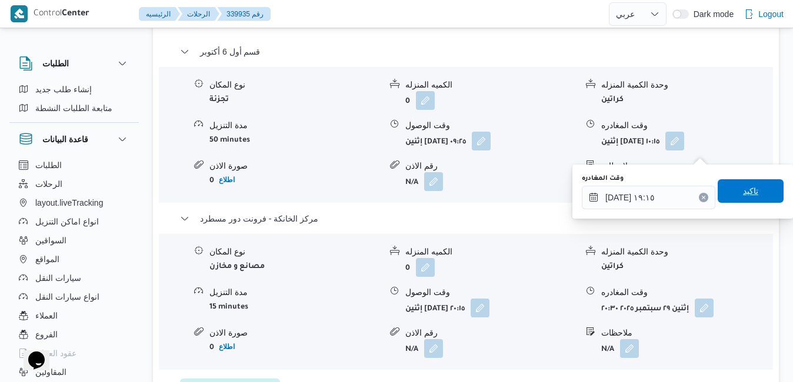
click at [754, 199] on span "تاكيد" at bounding box center [751, 191] width 66 height 24
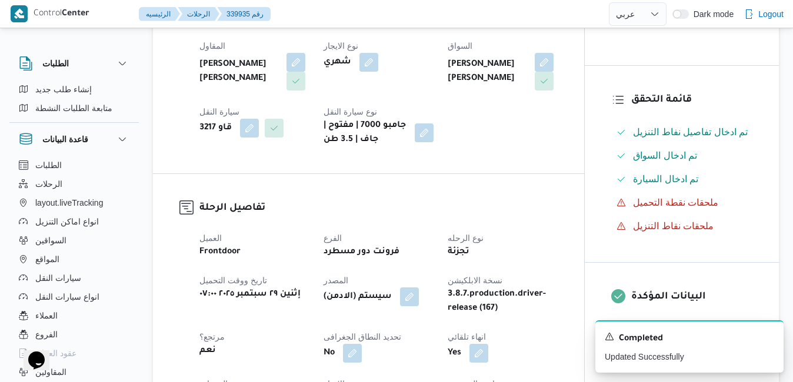
scroll to position [0, 0]
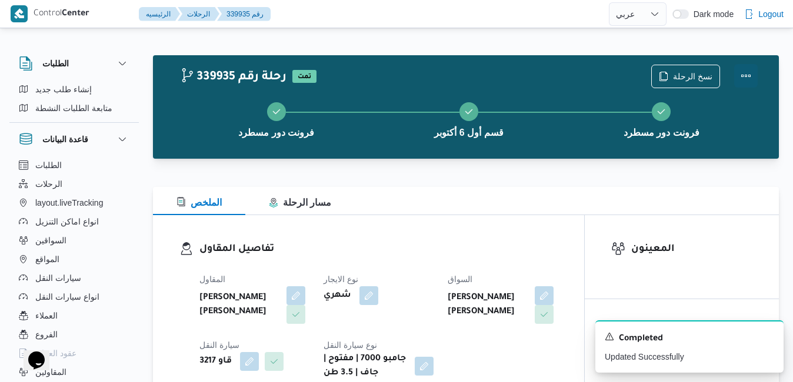
click at [742, 81] on button "Actions" at bounding box center [746, 76] width 24 height 24
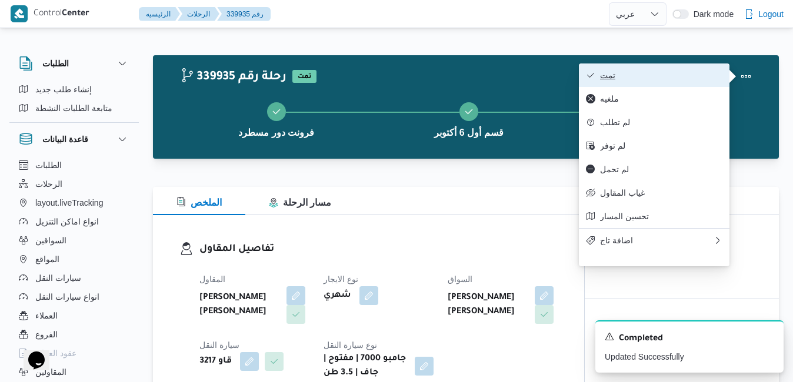
click at [678, 73] on span "تمت" at bounding box center [661, 75] width 122 height 9
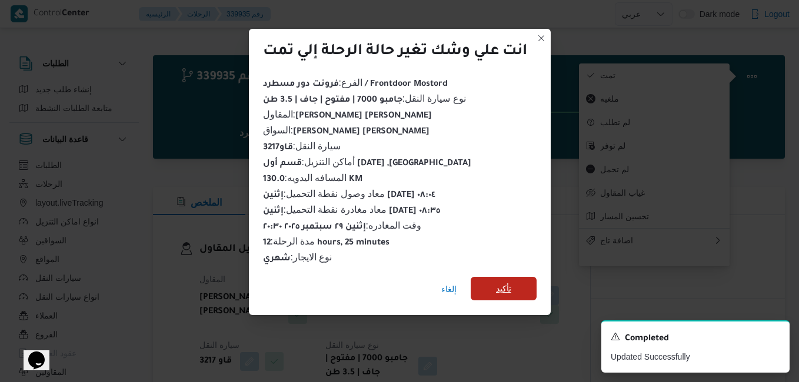
click at [529, 277] on span "تأكيد" at bounding box center [504, 289] width 66 height 24
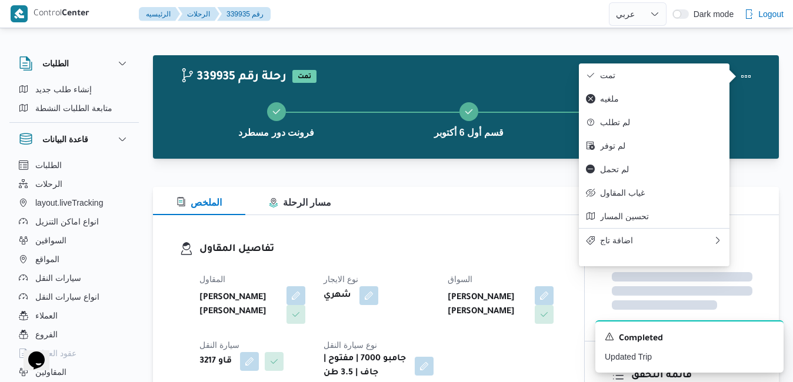
click at [513, 264] on dl "تفاصيل المقاول المقاول عبدالمنعم مجدي السيد عواد نوع الايجار شهري السواق عماد ش…" at bounding box center [378, 311] width 358 height 139
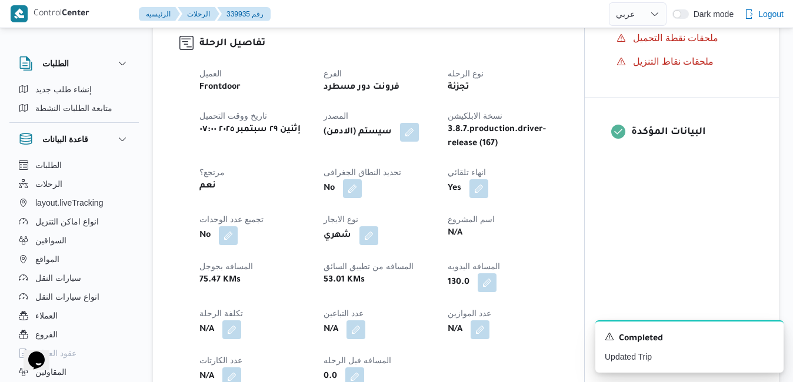
scroll to position [400, 0]
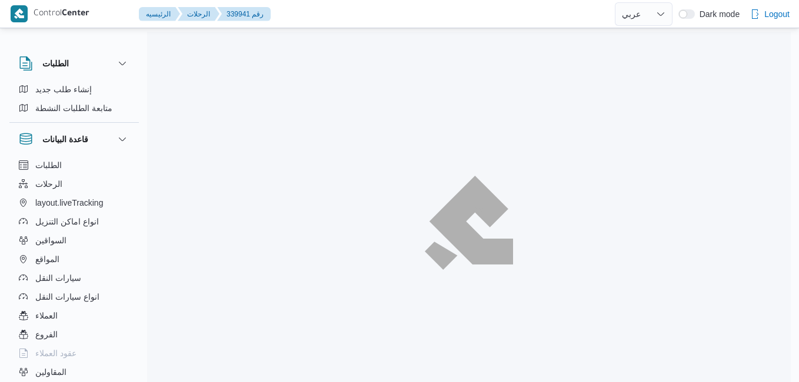
select select "ar"
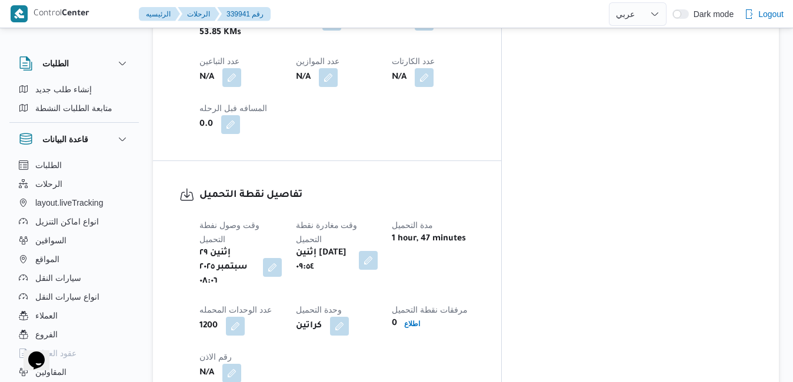
scroll to position [800, 0]
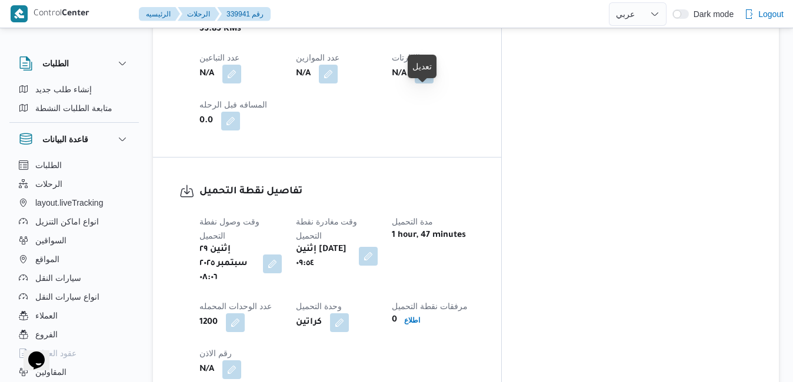
click at [378, 247] on button "button" at bounding box center [368, 256] width 19 height 19
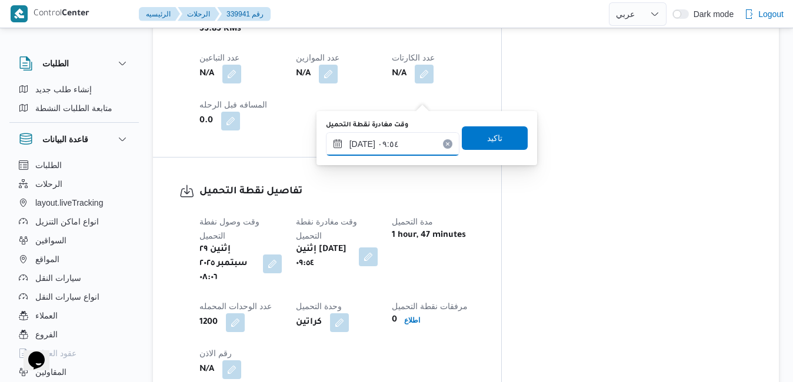
click at [399, 141] on input "[DATE] ٠٩:٥٤" at bounding box center [393, 144] width 134 height 24
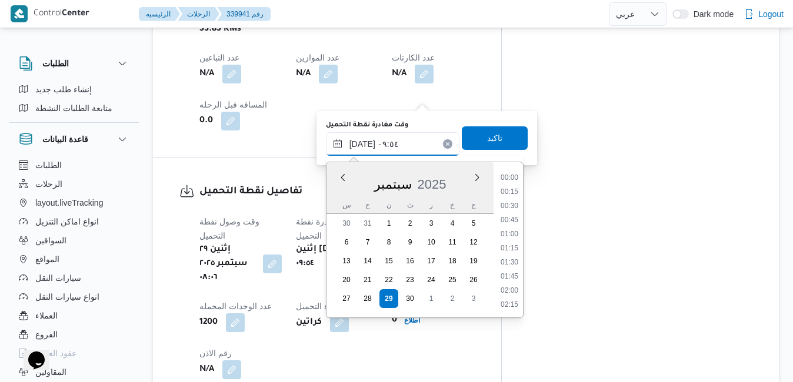
scroll to position [479, 0]
click at [512, 208] on li "09:00" at bounding box center [509, 207] width 27 height 12
type input "٢٩/٠٩/٢٠٢٥ ٠٩:٠٠"
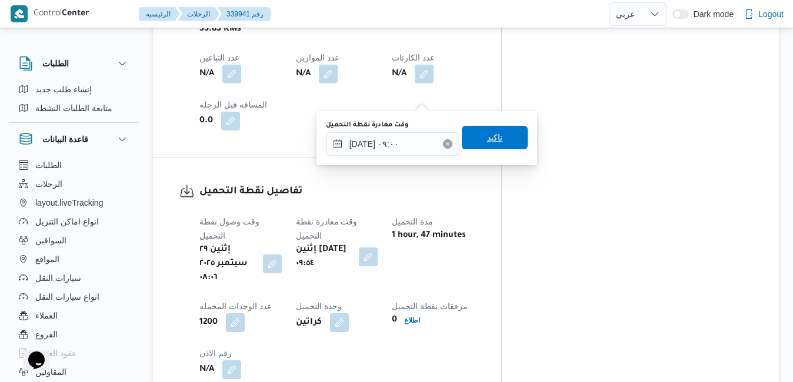
click at [492, 134] on span "تاكيد" at bounding box center [494, 138] width 15 height 14
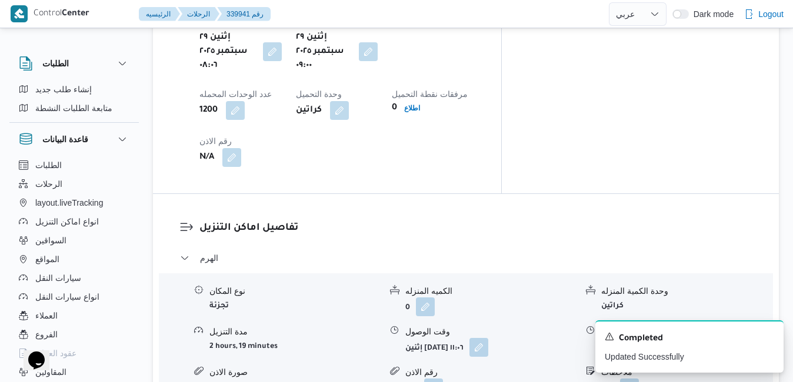
scroll to position [1012, 0]
click at [488, 338] on button "button" at bounding box center [478, 347] width 19 height 19
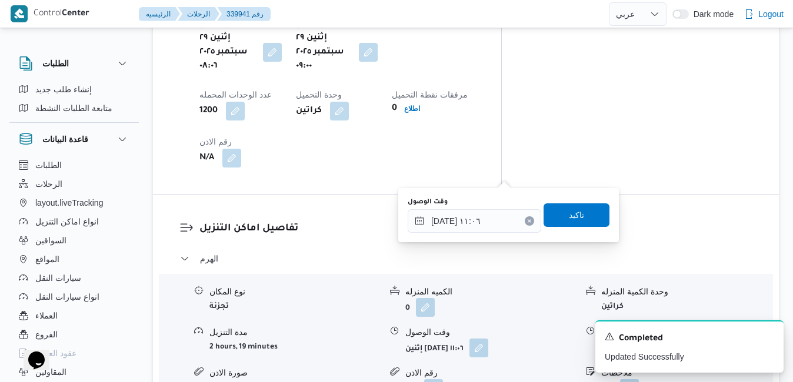
click at [468, 233] on div "وقت الوصول ٢٩/٠٩/٢٠٢٥ ١١:٠٦ تاكيد" at bounding box center [509, 215] width 204 height 38
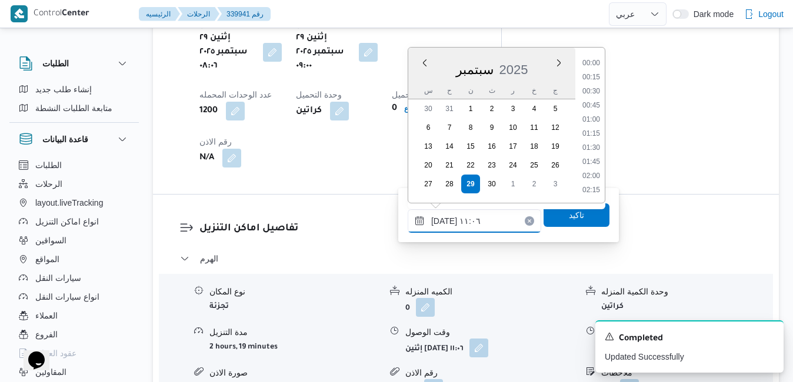
click at [479, 221] on input "٢٩/٠٩/٢٠٢٥ ١١:٠٦" at bounding box center [475, 221] width 134 height 24
click at [594, 76] on li "10:00" at bounding box center [591, 78] width 27 height 12
type input "٢٩/٠٩/٢٠٢٥ ١٠:٠٠"
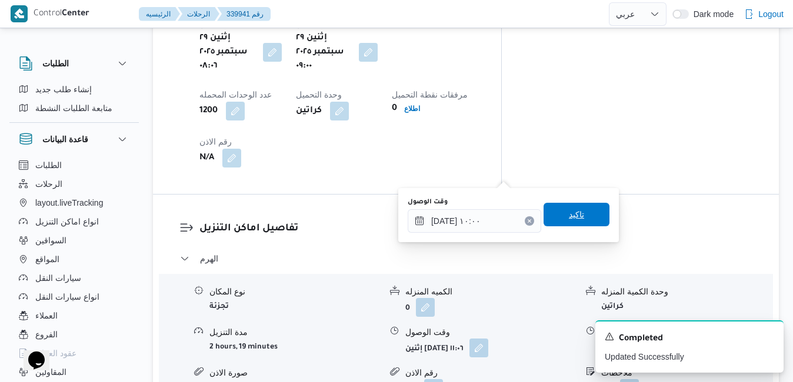
click at [550, 209] on span "تاكيد" at bounding box center [577, 215] width 66 height 24
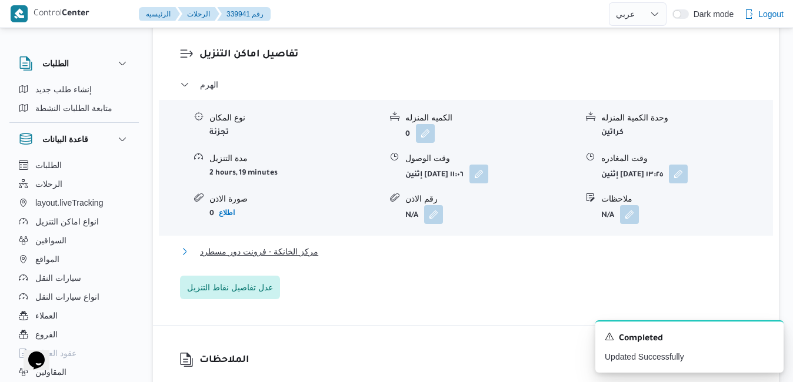
click at [451, 255] on button "مركز الخانكة - فرونت دور مسطرد" at bounding box center [466, 252] width 572 height 14
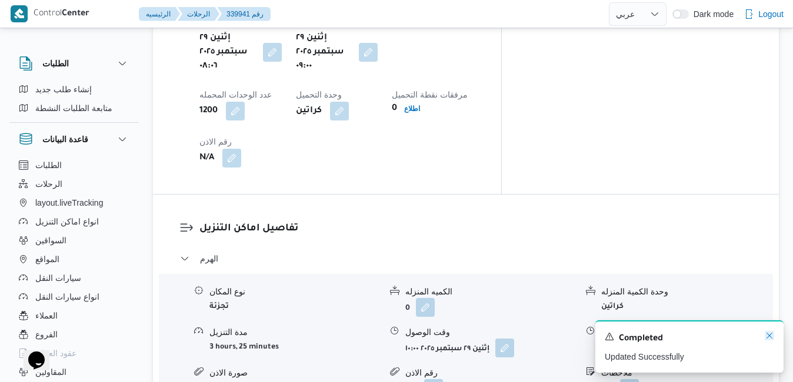
click at [775, 339] on div "A new notification appears Completed Updated Successfully" at bounding box center [689, 347] width 188 height 52
click at [769, 338] on icon "Dismiss toast" at bounding box center [770, 336] width 6 height 6
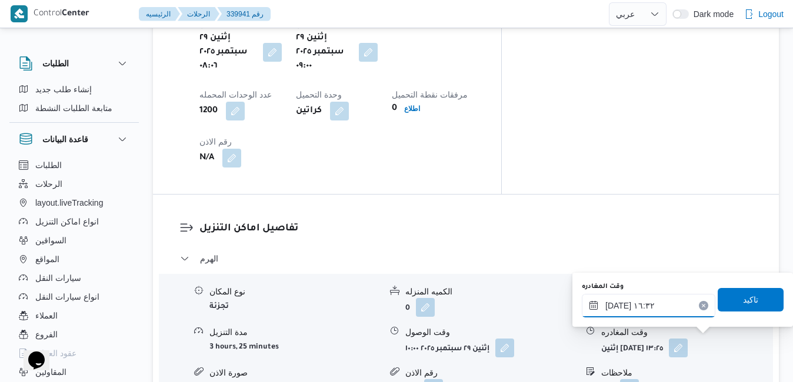
click at [657, 304] on input "٢٩/٠٩/٢٠٢٥ ١٦:٣٢" at bounding box center [649, 306] width 134 height 24
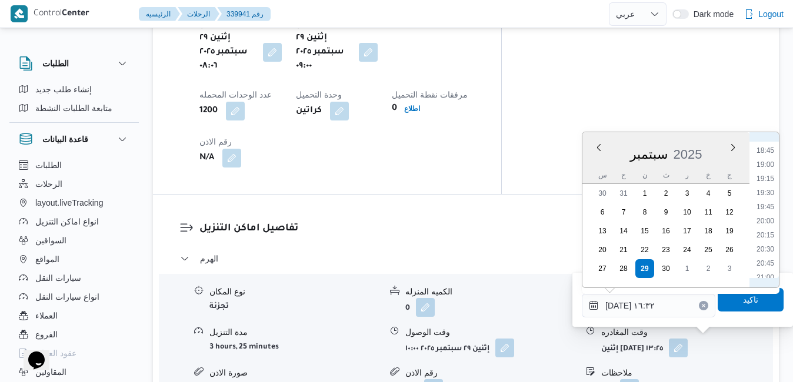
scroll to position [1099, 0]
click at [767, 248] on li "21:15" at bounding box center [765, 249] width 27 height 12
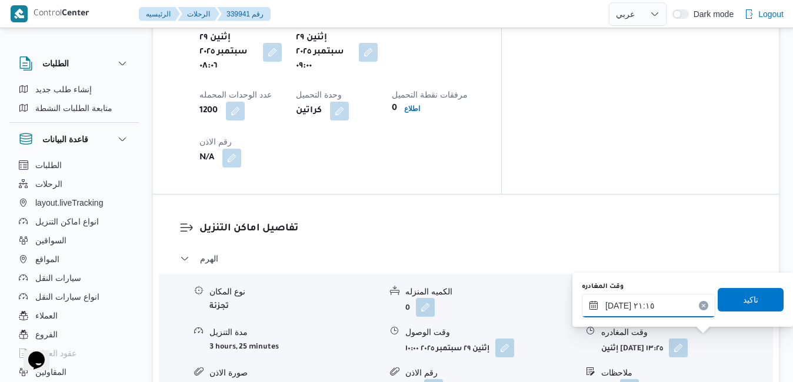
click at [657, 302] on input "٢٩/٠٩/٢٠٢٥ ٢١:١٥" at bounding box center [649, 306] width 134 height 24
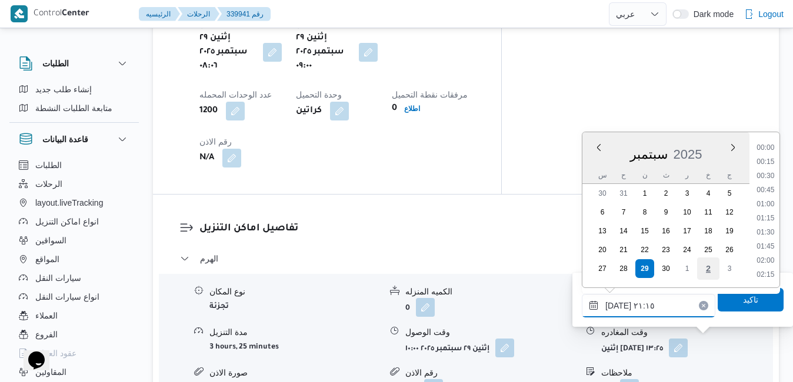
scroll to position [1128, 0]
click at [772, 189] on li "20:45" at bounding box center [765, 191] width 27 height 12
type input "٢٩/٠٩/٢٠٢٥ ٢٠:٤٥"
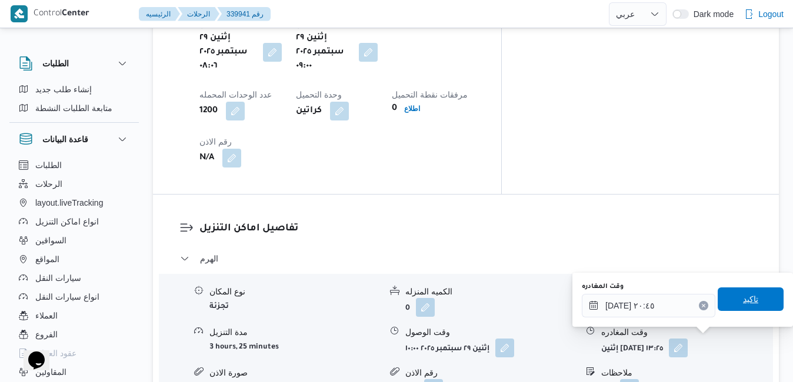
click at [743, 302] on span "تاكيد" at bounding box center [750, 299] width 15 height 14
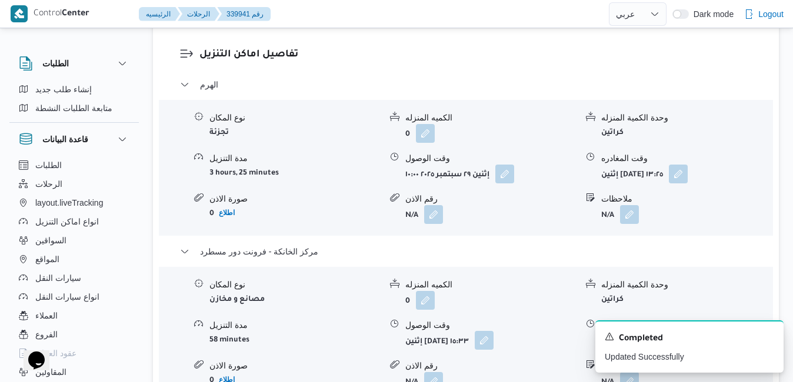
click at [494, 342] on button "button" at bounding box center [484, 340] width 19 height 19
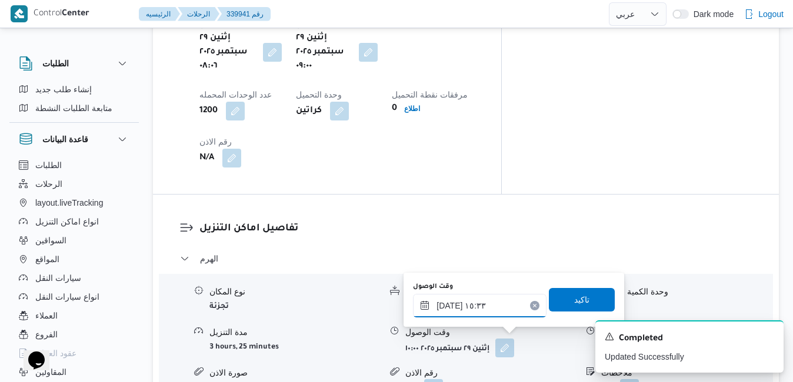
click at [479, 298] on div "٢٩/٠٩/٢٠٢٥ ١٥:٣٣" at bounding box center [480, 306] width 134 height 24
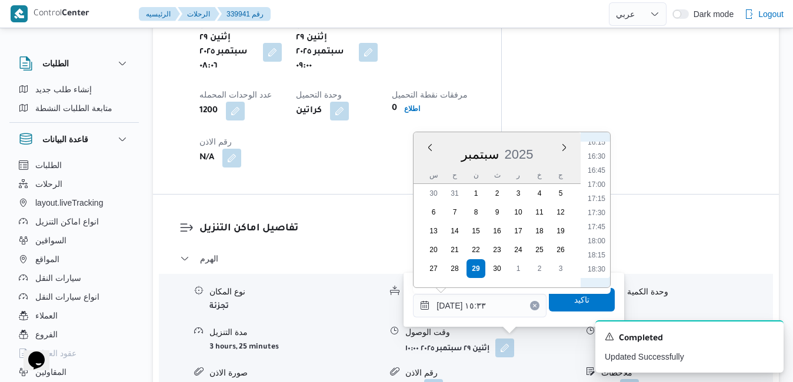
scroll to position [1043, 0]
click at [599, 262] on li "20:30" at bounding box center [596, 263] width 27 height 12
type input "٢٩/٠٩/٢٠٢٥ ٢٠:٣٠"
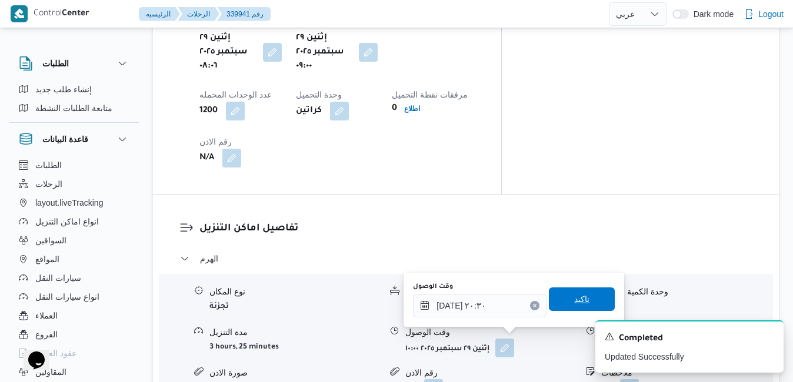
click at [574, 300] on span "تاكيد" at bounding box center [581, 299] width 15 height 14
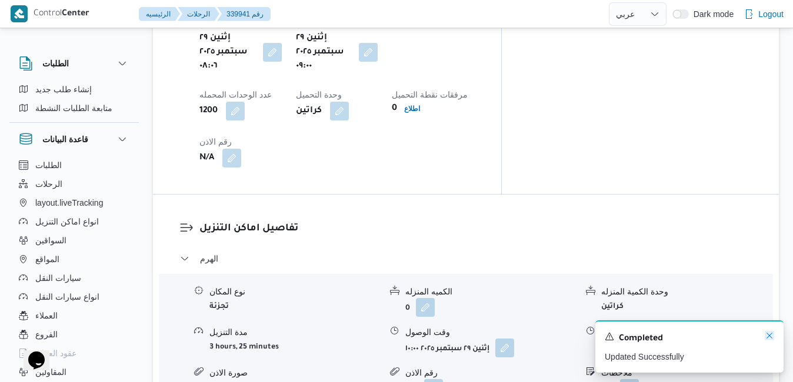
click at [768, 336] on icon "Dismiss toast" at bounding box center [769, 335] width 9 height 9
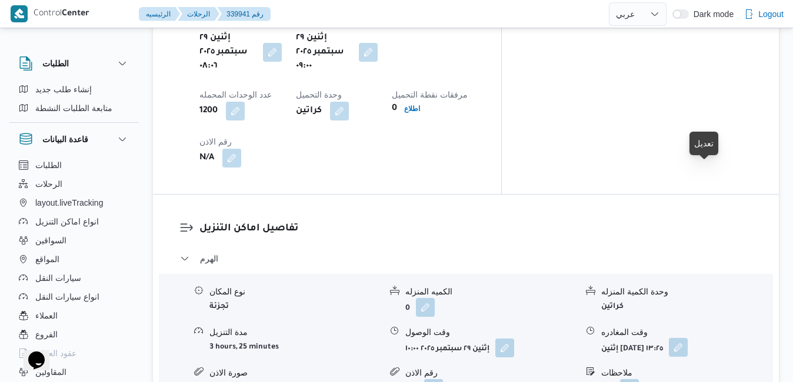
click at [688, 338] on button "button" at bounding box center [678, 347] width 19 height 19
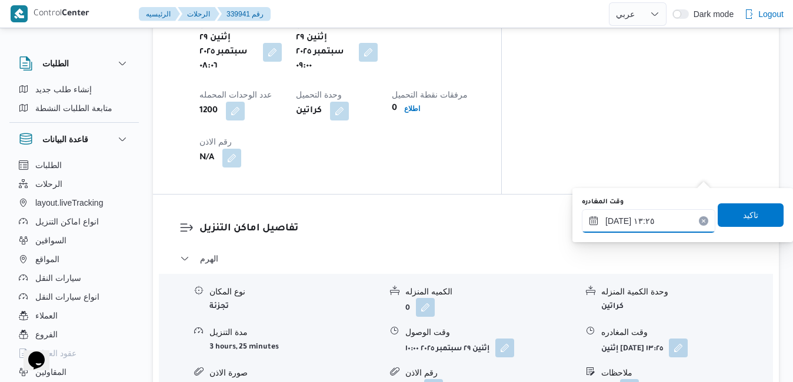
click at [661, 221] on input "٢٩/٠٩/٢٠٢٥ ١٣:٢٥" at bounding box center [649, 221] width 134 height 24
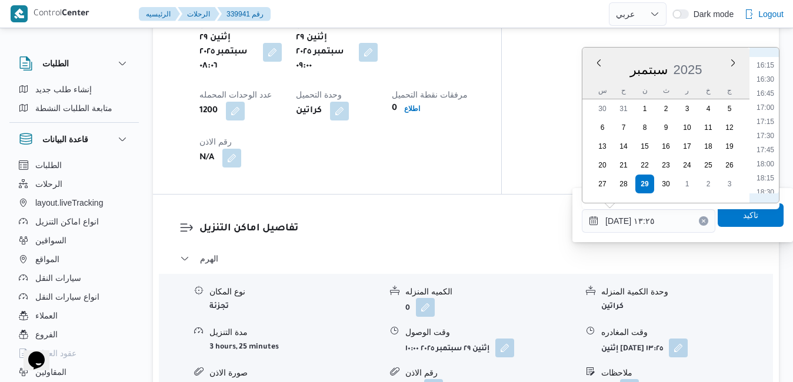
scroll to position [1035, 0]
click at [772, 130] on li "19:30" at bounding box center [765, 130] width 27 height 12
type input "٢٩/٠٩/٢٠٢٥ ١٩:٣٠"
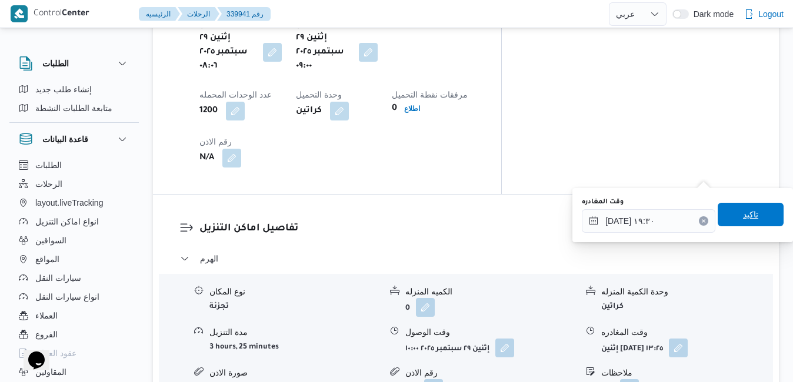
click at [743, 215] on span "تاكيد" at bounding box center [750, 215] width 15 height 14
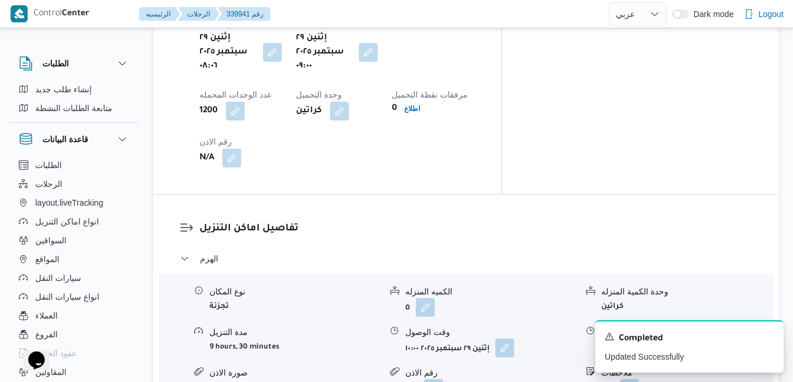
scroll to position [0, 0]
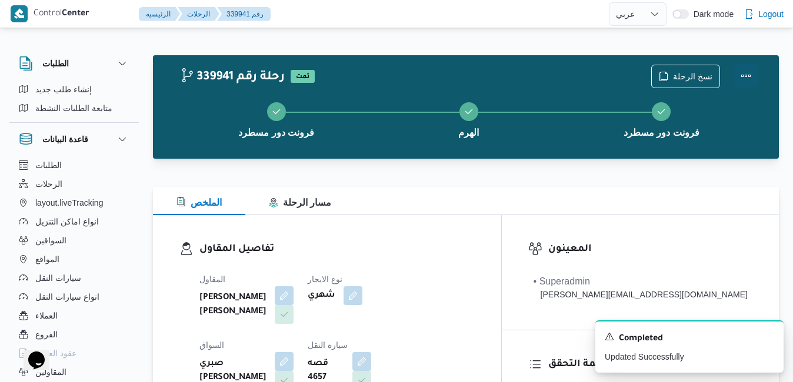
click at [745, 73] on button "Actions" at bounding box center [746, 76] width 24 height 24
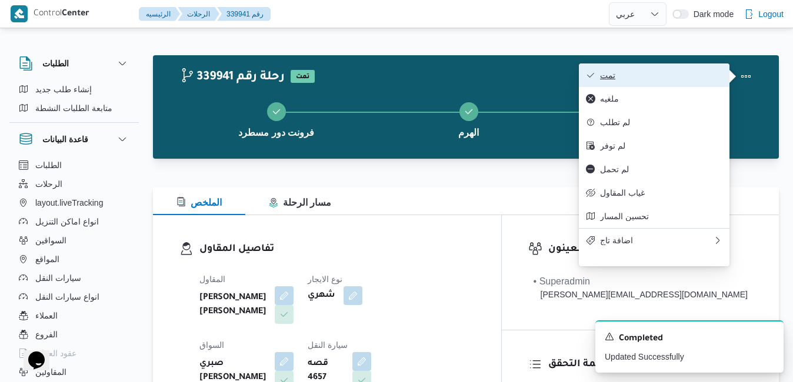
click at [690, 72] on span "تمت" at bounding box center [661, 75] width 122 height 9
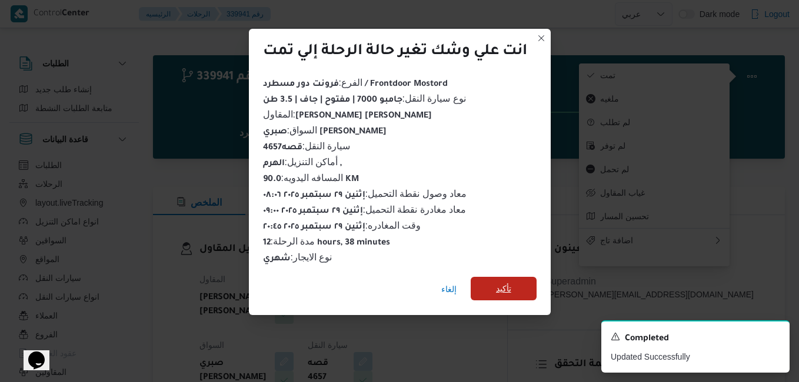
click at [519, 281] on span "تأكيد" at bounding box center [504, 289] width 66 height 24
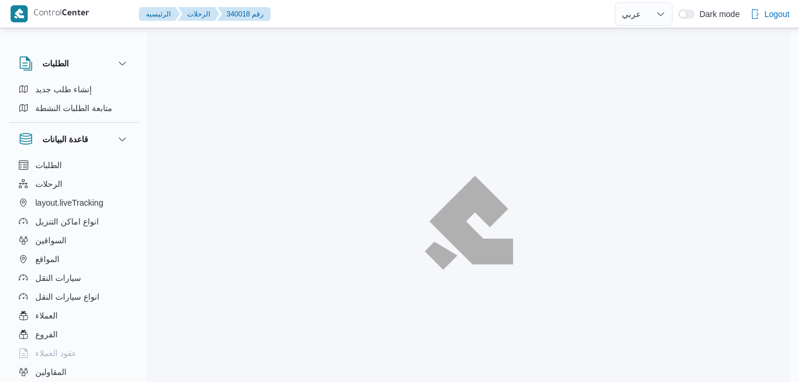
select select "ar"
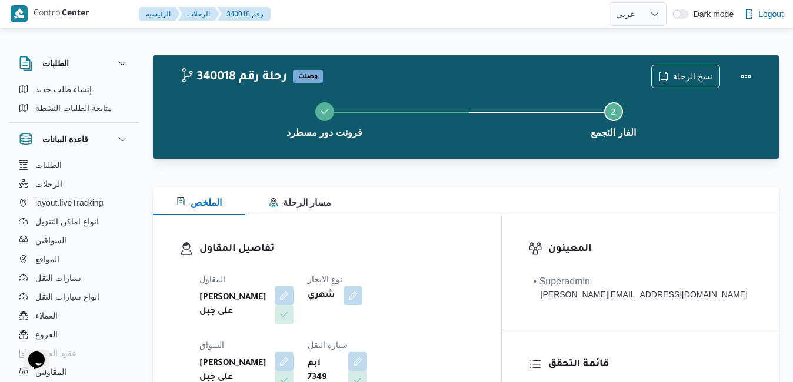
click at [445, 208] on div "الملخص مسار الرحلة" at bounding box center [466, 201] width 626 height 28
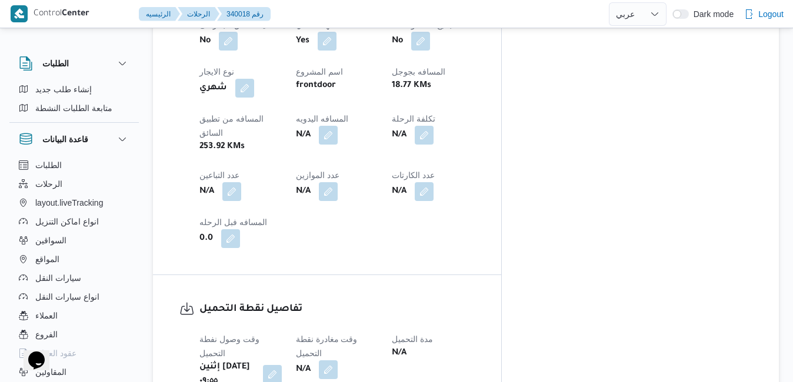
scroll to position [706, 0]
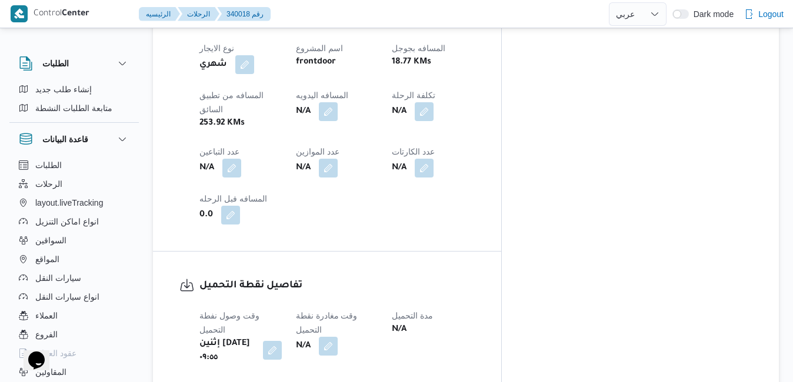
click at [282, 341] on button "button" at bounding box center [272, 350] width 19 height 19
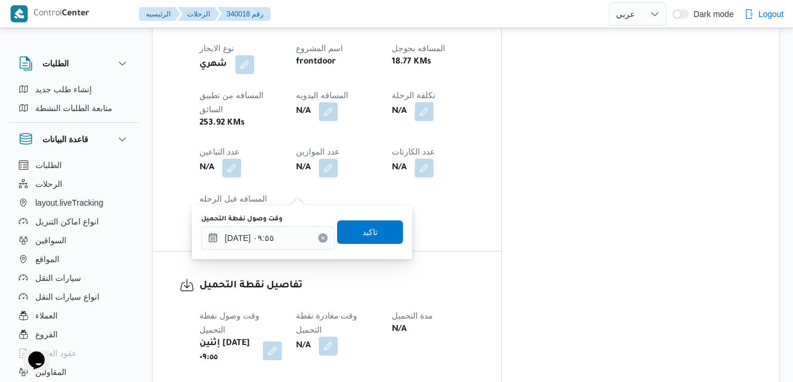
click at [321, 236] on icon "Clear input" at bounding box center [323, 238] width 5 height 5
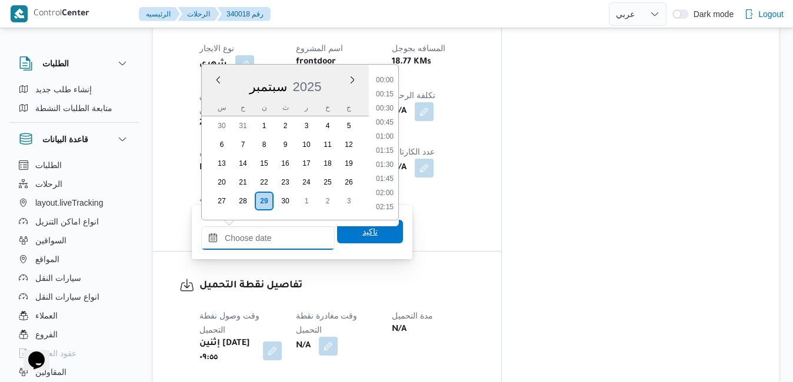
scroll to position [1143, 0]
click at [362, 238] on span "تاكيد" at bounding box center [369, 232] width 15 height 14
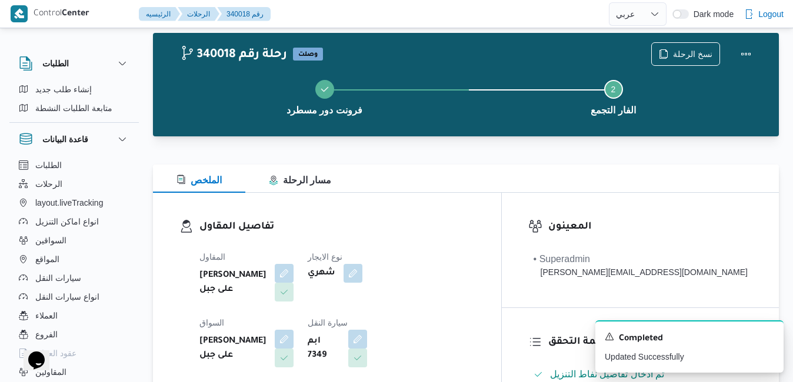
scroll to position [0, 0]
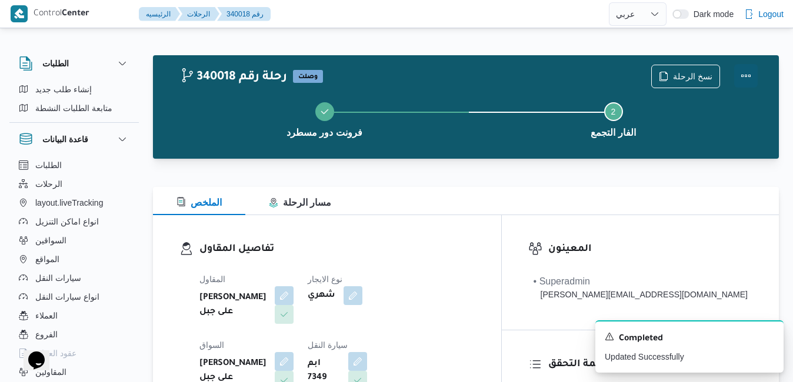
click at [745, 70] on button "Actions" at bounding box center [746, 76] width 24 height 24
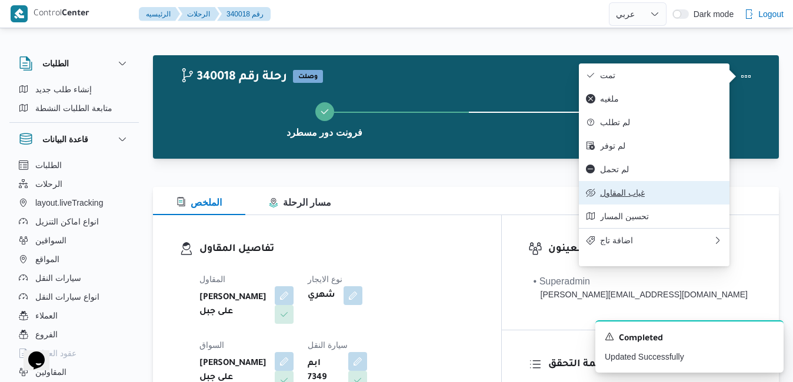
click at [633, 198] on span "غياب المقاول" at bounding box center [661, 192] width 122 height 9
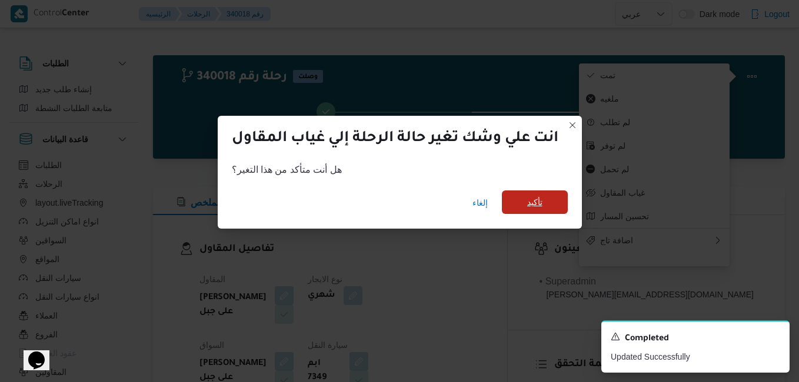
click at [535, 201] on span "تأكيد" at bounding box center [534, 202] width 15 height 14
